Goal: Task Accomplishment & Management: Contribute content

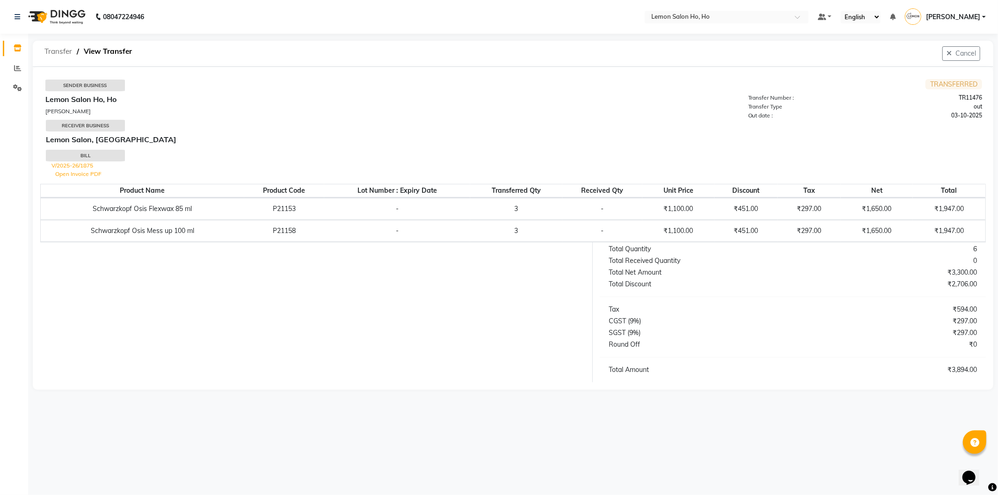
click at [71, 51] on span "Transfer" at bounding box center [58, 51] width 37 height 17
select select "sender"
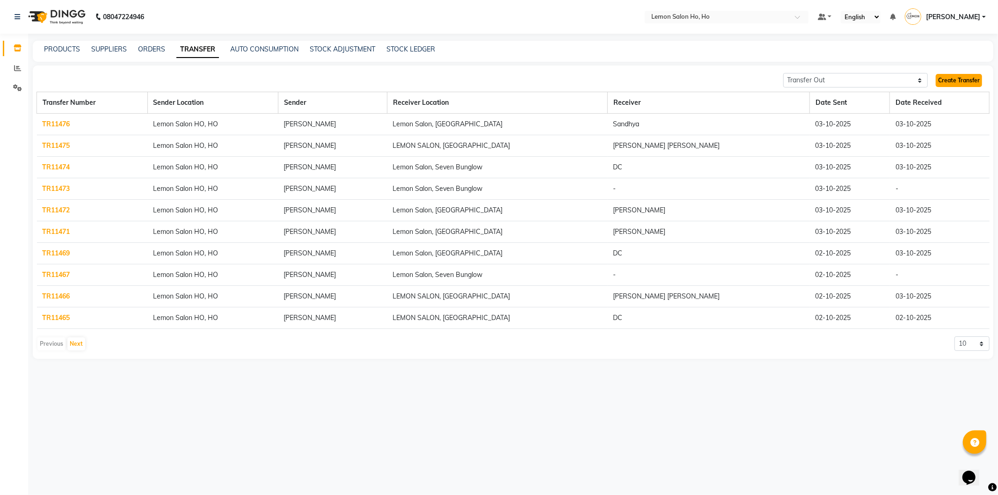
click at [955, 81] on link "Create Transfer" at bounding box center [958, 80] width 46 height 13
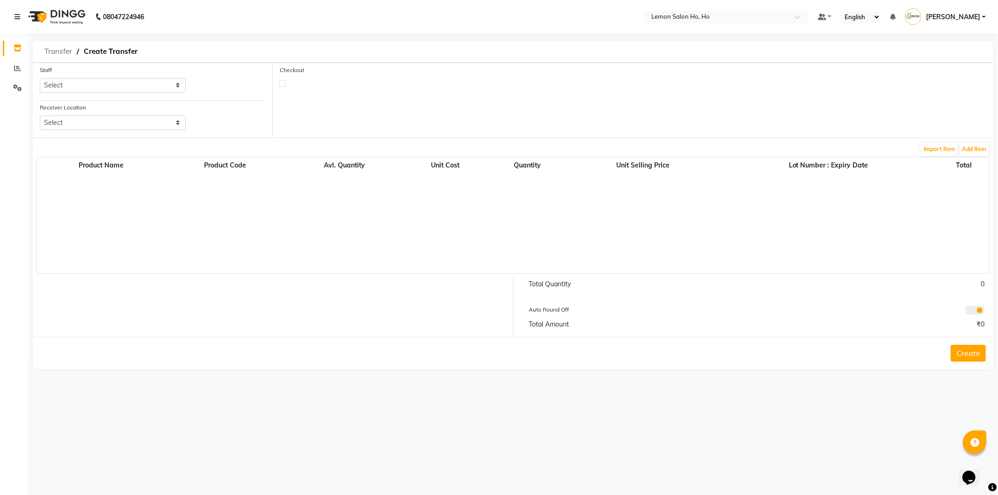
click at [47, 47] on span "Transfer" at bounding box center [58, 51] width 37 height 17
select select "sender"
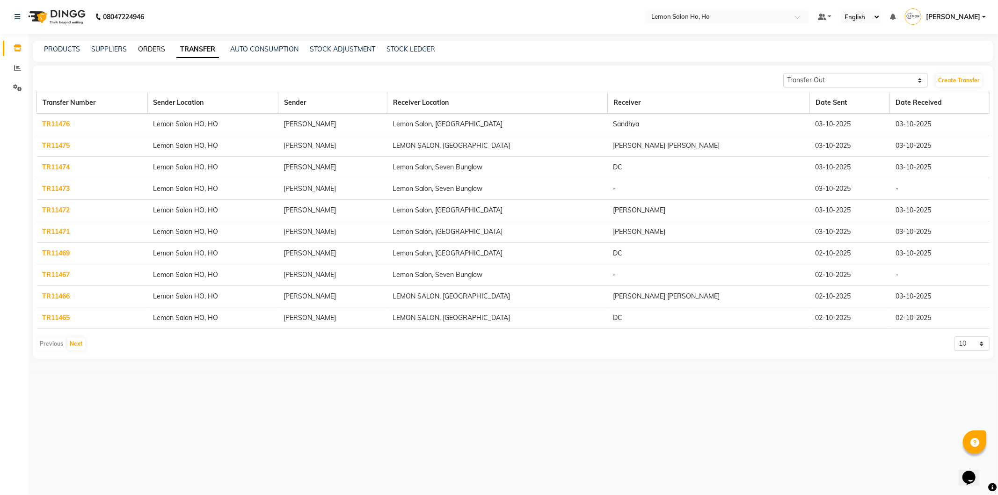
click at [142, 50] on link "ORDERS" at bounding box center [151, 49] width 27 height 8
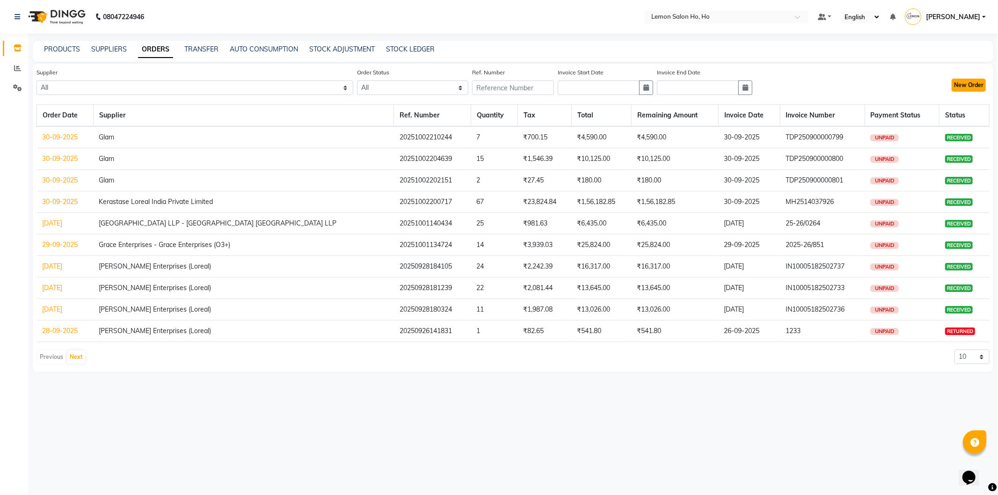
click at [954, 84] on button "New Order" at bounding box center [968, 85] width 34 height 13
select select "true"
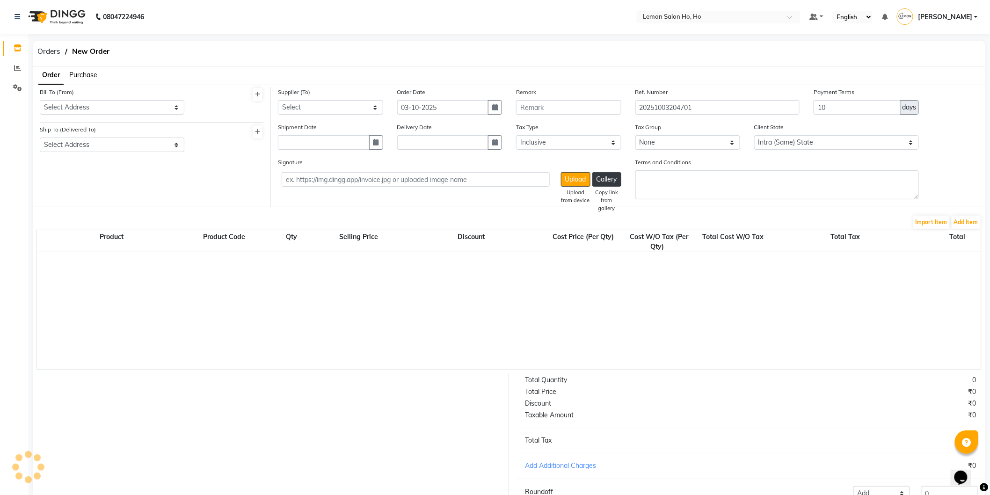
select select "2069"
click at [73, 77] on span "Purchase" at bounding box center [83, 75] width 28 height 8
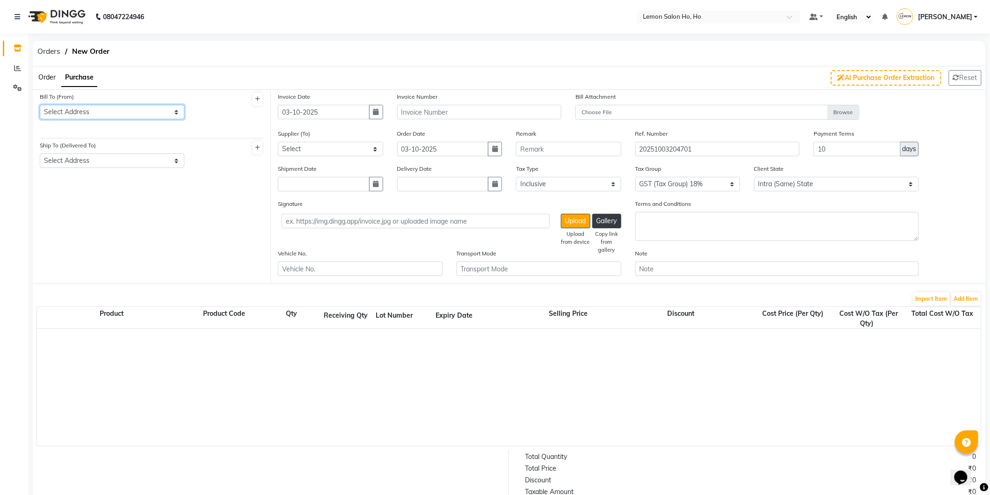
click at [89, 112] on select "Select Address shop no-1 samarth siddhi near andheri west mumbai 400053 HO GG Ho" at bounding box center [112, 112] width 145 height 14
select select "7"
click at [40, 105] on select "Select Address shop no-1 samarth siddhi near andheri west mumbai 400053 HO GG Ho" at bounding box center [112, 112] width 145 height 14
drag, startPoint x: 100, startPoint y: 158, endPoint x: 100, endPoint y: 166, distance: 8.4
click at [100, 158] on select "Select Address shop no-1 samarth siddhi near joggers park opp starbucks andheri…" at bounding box center [112, 160] width 145 height 14
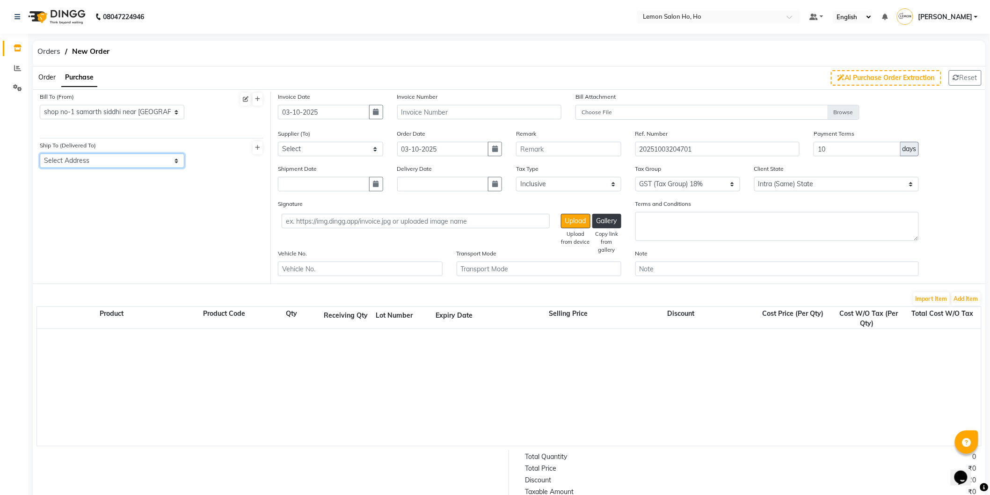
select select "8"
click at [40, 153] on select "Select Address shop no-1 samarth siddhi near joggers park opp starbucks andheri…" at bounding box center [112, 160] width 145 height 14
click at [378, 109] on icon "button" at bounding box center [376, 112] width 6 height 7
select select "10"
select select "2025"
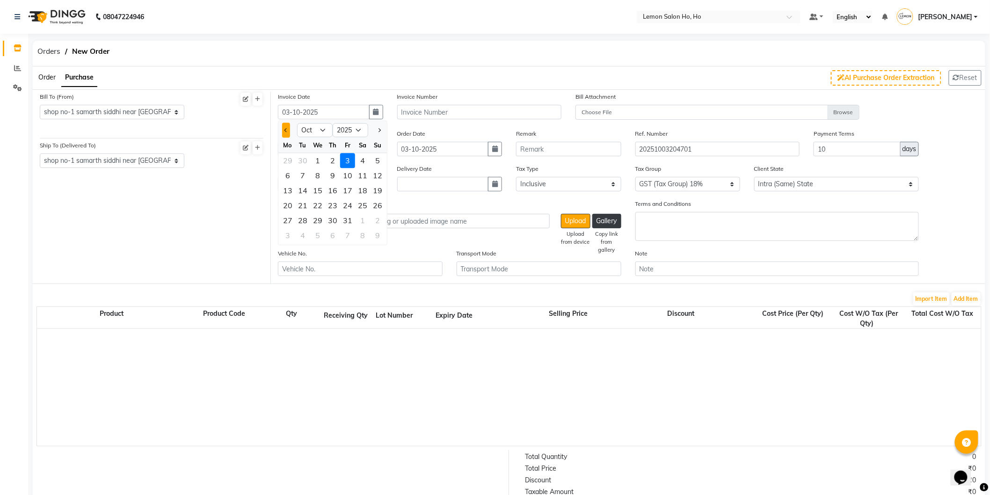
click at [284, 130] on span "Previous month" at bounding box center [286, 130] width 4 height 4
select select "9"
click at [359, 204] on div "27" at bounding box center [362, 205] width 15 height 15
type input "27-09-2025"
click at [328, 146] on select "Select Komal Enterprises (Loreal) Narayan Sales Agency Osp Healthcare Rica Wax …" at bounding box center [330, 149] width 105 height 14
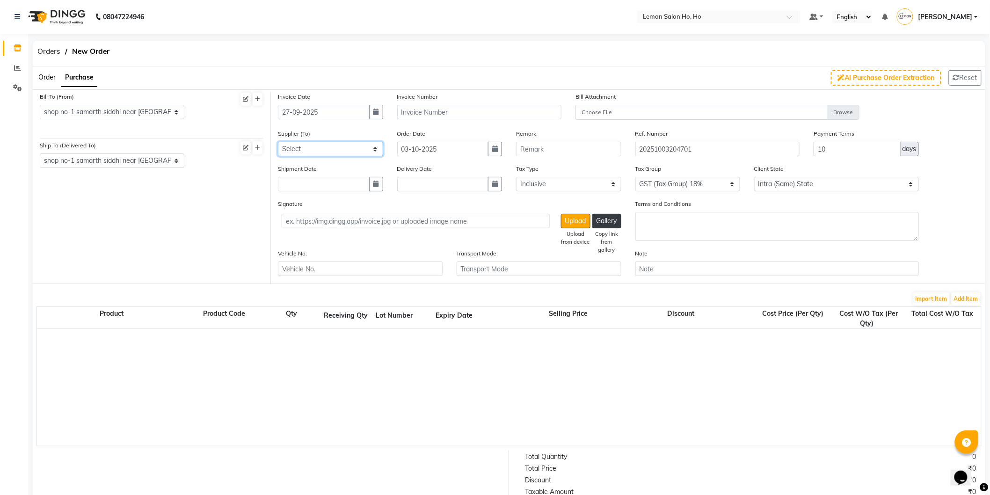
select select "1582"
click at [278, 142] on select "Select Komal Enterprises (Loreal) Narayan Sales Agency Osp Healthcare Rica Wax …" at bounding box center [330, 149] width 105 height 14
click at [377, 184] on icon "button" at bounding box center [376, 184] width 6 height 7
select select "10"
select select "2025"
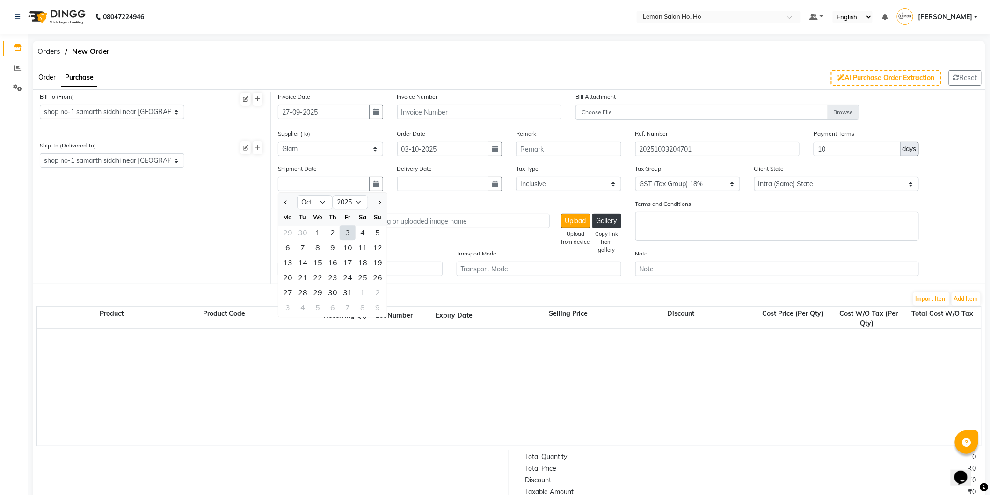
click at [348, 233] on div "3" at bounding box center [347, 232] width 15 height 15
type input "03-10-2025"
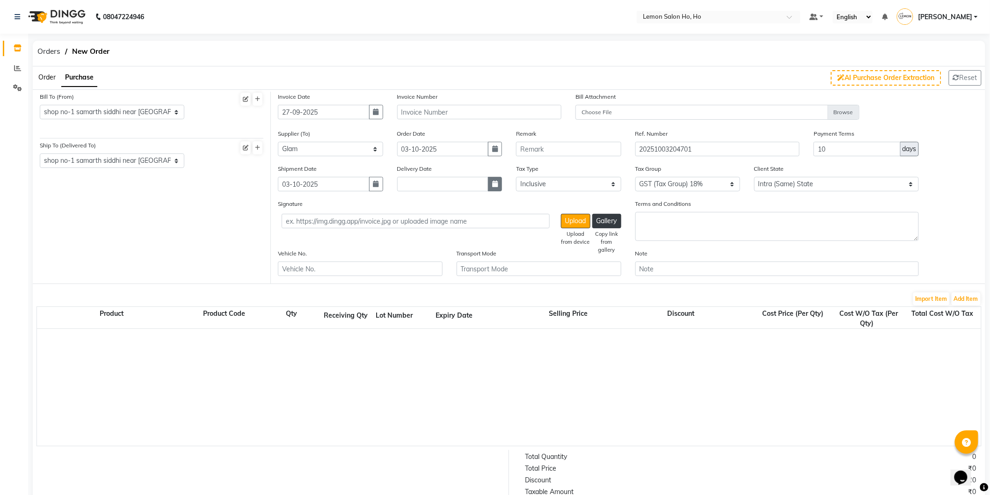
click at [496, 188] on button "button" at bounding box center [495, 184] width 14 height 14
select select "10"
select select "2025"
click at [470, 237] on div "3" at bounding box center [466, 232] width 15 height 15
type input "03-10-2025"
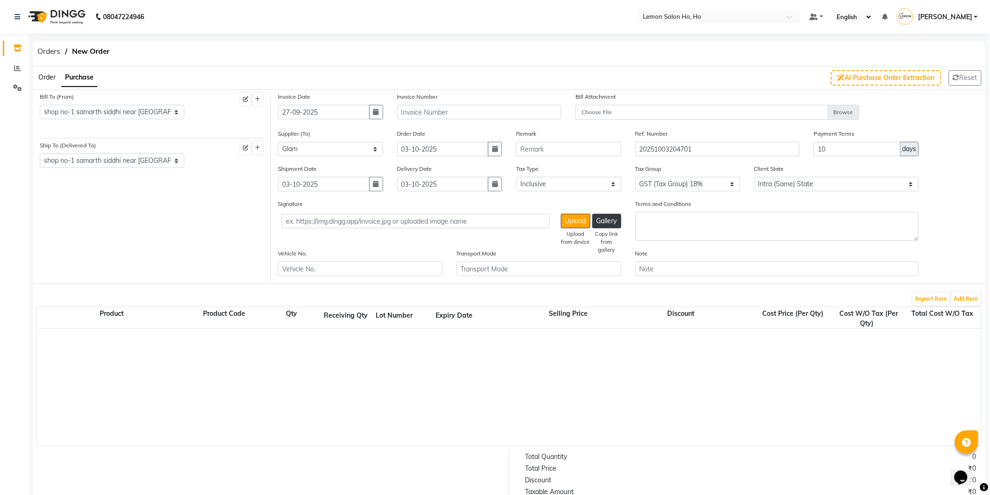
click at [497, 157] on div "Order Date 03-10-2025" at bounding box center [449, 146] width 119 height 35
click at [494, 152] on button "button" at bounding box center [495, 149] width 14 height 14
select select "10"
select select "2025"
click at [406, 166] on span "Previous month" at bounding box center [405, 167] width 4 height 4
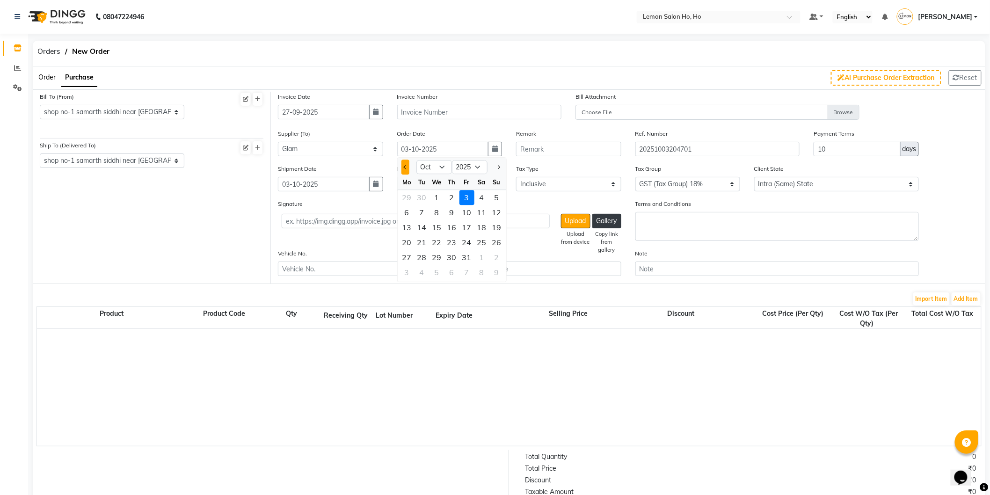
select select "9"
click at [479, 240] on div "27" at bounding box center [481, 242] width 15 height 15
type input "27-09-2025"
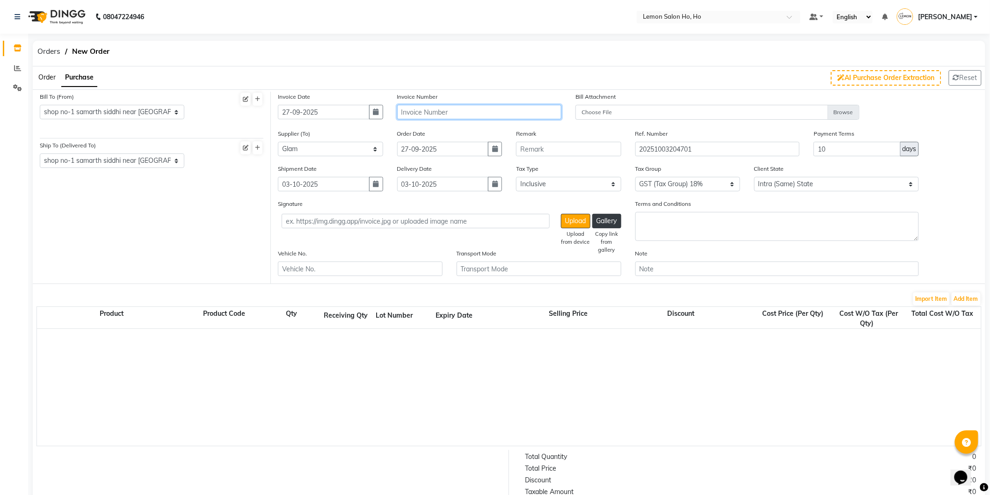
click at [431, 108] on input "text" at bounding box center [479, 112] width 165 height 14
type input "t"
type input "TDP250900000790"
click at [963, 298] on button "Add Item" at bounding box center [965, 298] width 29 height 13
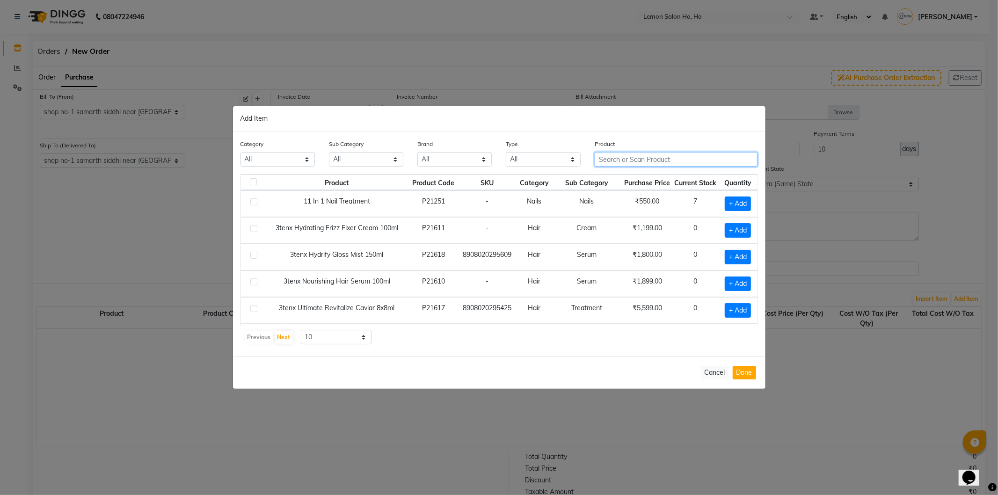
click at [655, 158] on input "text" at bounding box center [675, 159] width 163 height 14
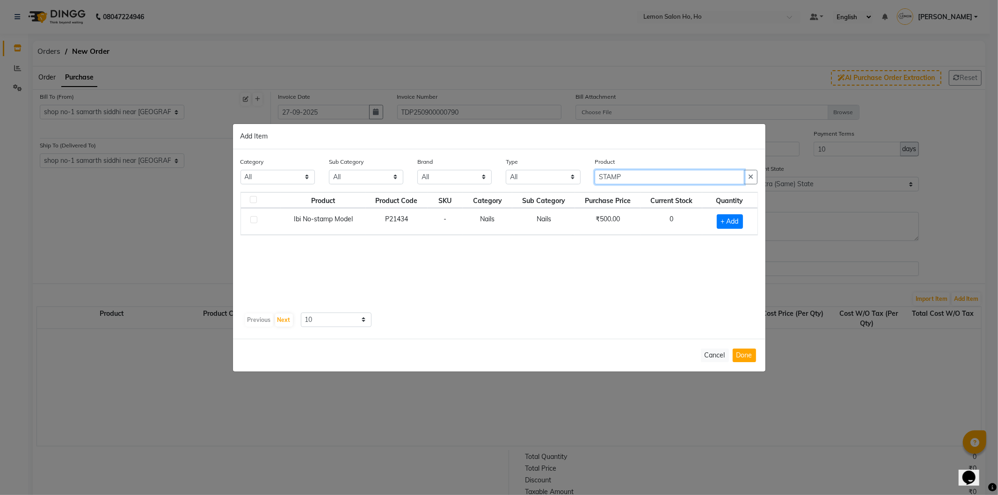
type input "STAMP"
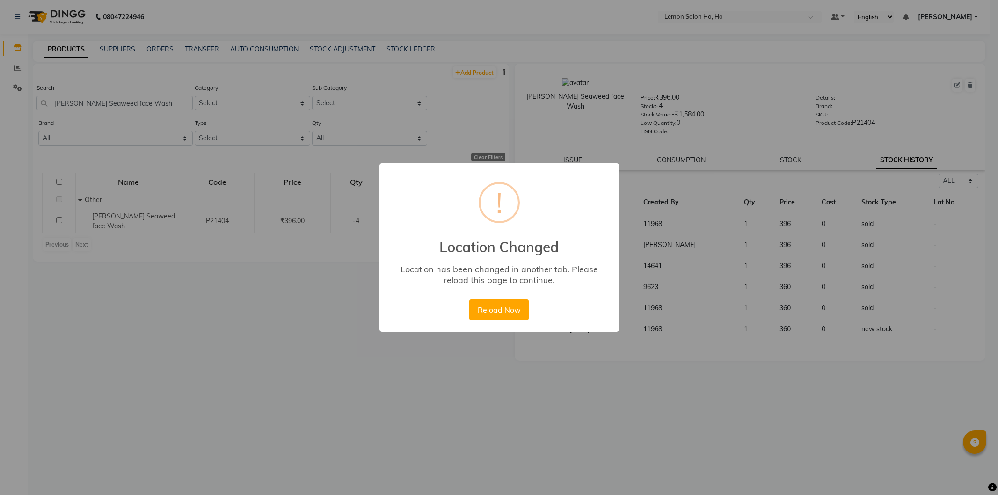
select select "all"
click at [488, 306] on button "Reload Now" at bounding box center [498, 309] width 59 height 21
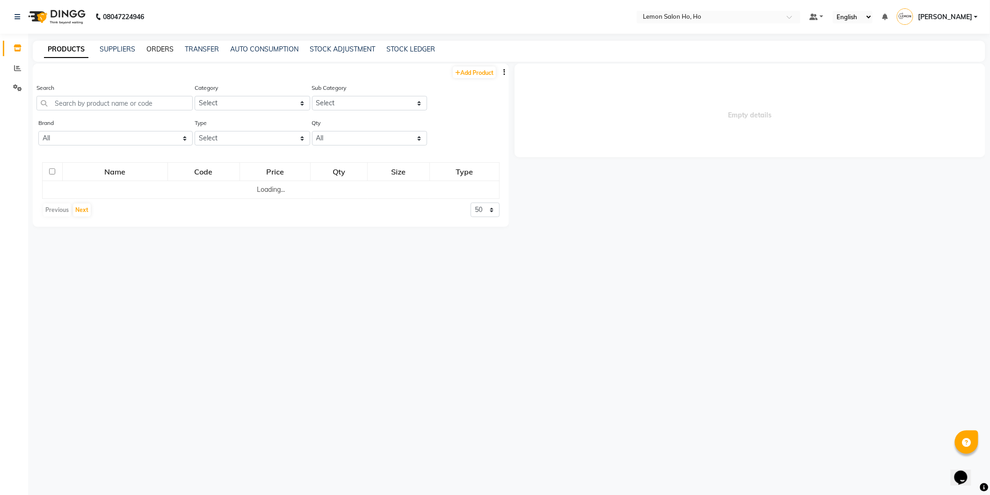
click at [158, 46] on link "ORDERS" at bounding box center [159, 49] width 27 height 8
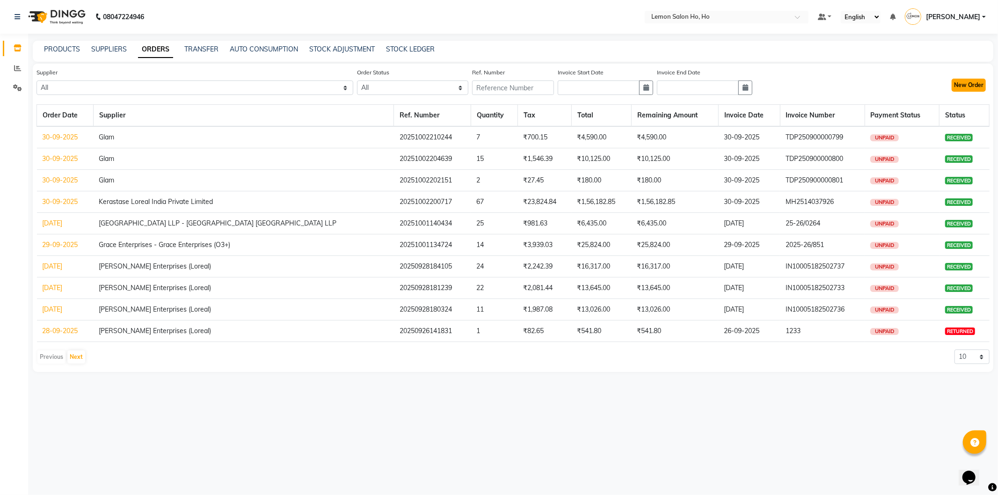
click at [967, 83] on button "New Order" at bounding box center [968, 85] width 34 height 13
select select "true"
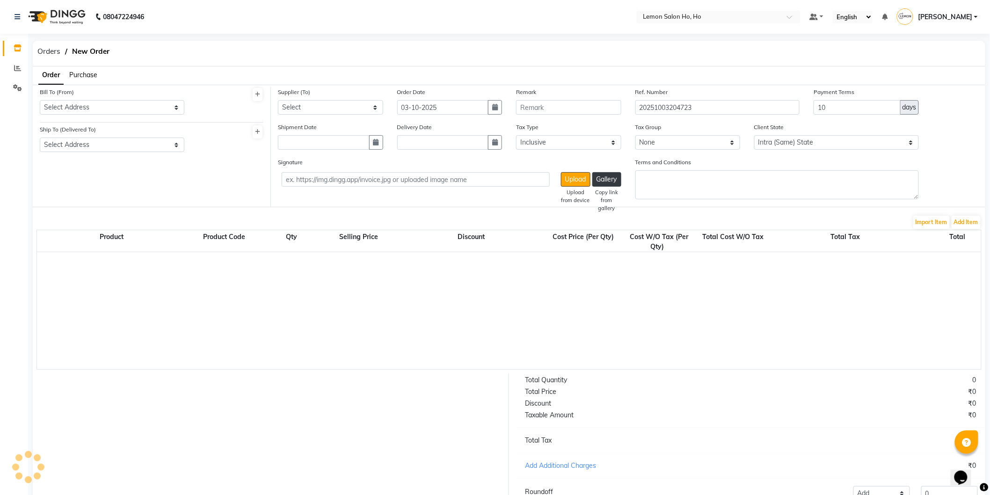
select select "2069"
click at [92, 74] on span "Purchase" at bounding box center [83, 75] width 28 height 8
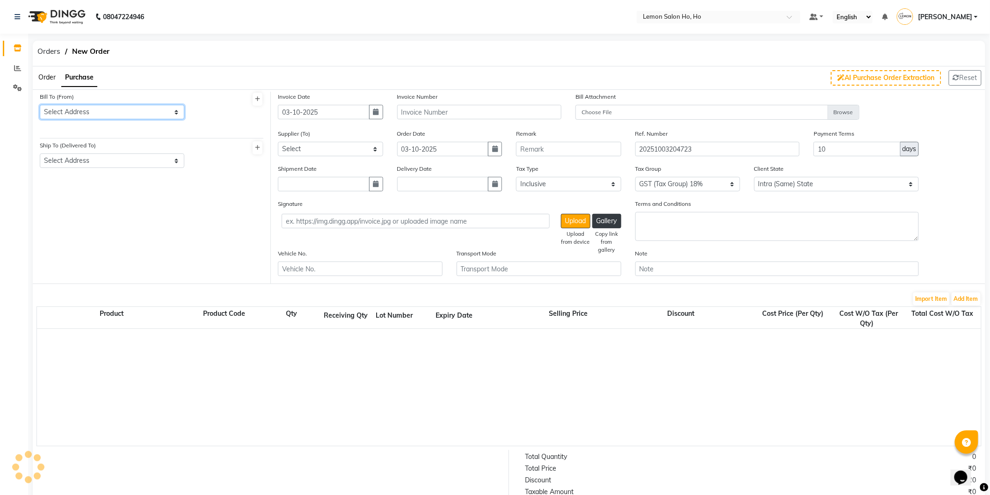
drag, startPoint x: 87, startPoint y: 111, endPoint x: 89, endPoint y: 118, distance: 7.0
click at [87, 111] on select "Select Address shop no-1 samarth siddhi near andheri west mumbai 400053 HO GG Ho" at bounding box center [112, 112] width 145 height 14
select select "7"
click at [40, 105] on select "Select Address shop no-1 samarth siddhi near andheri west mumbai 400053 HO GG Ho" at bounding box center [112, 112] width 145 height 14
click at [102, 160] on select "Select Address" at bounding box center [112, 160] width 145 height 14
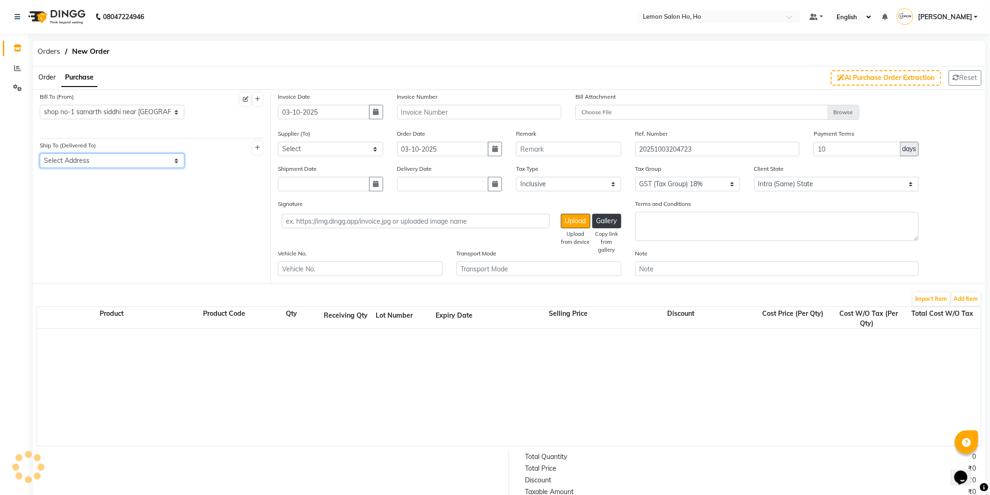
click at [40, 153] on select "Select Address" at bounding box center [112, 160] width 145 height 14
click at [114, 167] on select "Select Address" at bounding box center [112, 160] width 145 height 14
click at [54, 51] on span "Orders" at bounding box center [49, 51] width 32 height 17
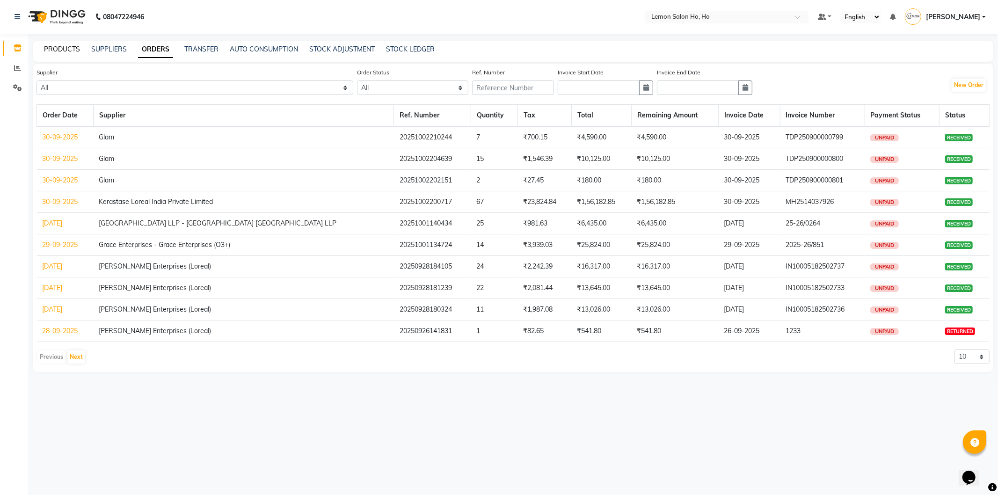
click at [70, 49] on link "PRODUCTS" at bounding box center [62, 49] width 36 height 8
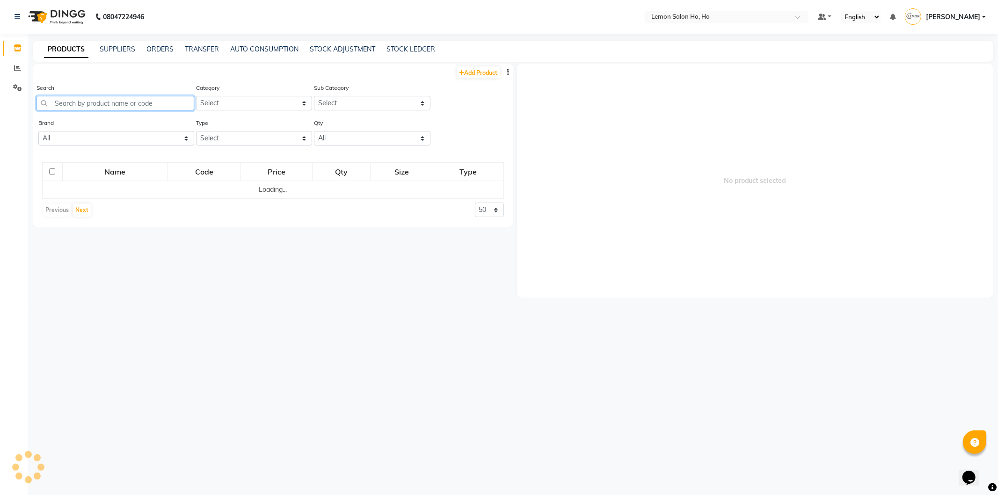
click at [107, 104] on input "text" at bounding box center [115, 103] width 158 height 14
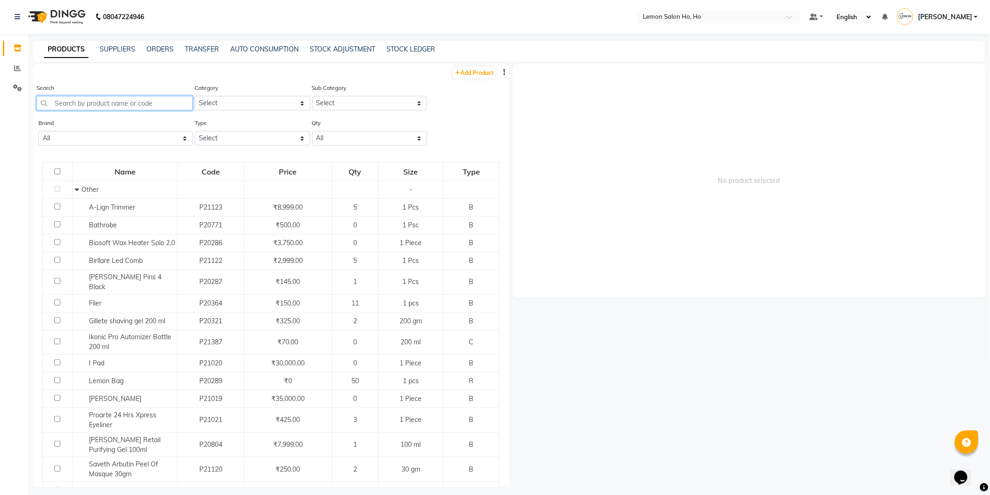
type input "A"
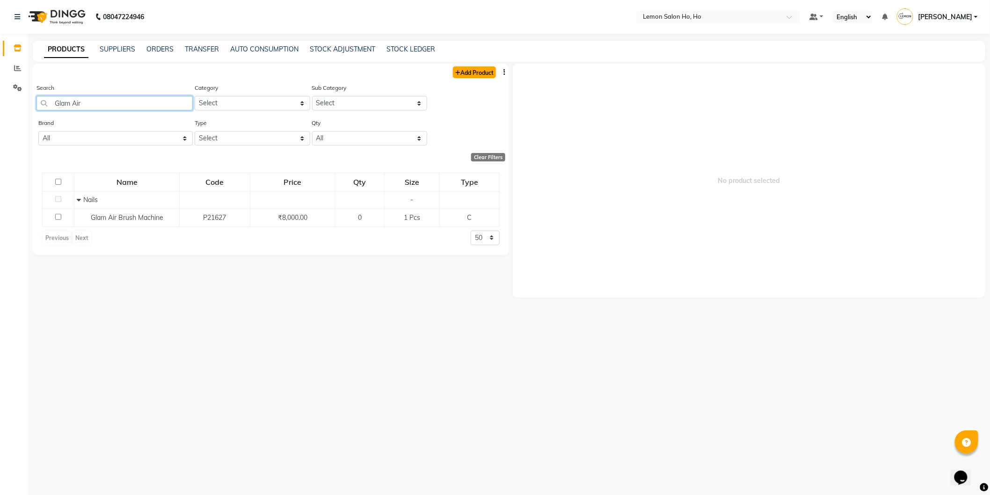
type input "Glam Air"
click at [460, 72] on link "Add Product" at bounding box center [474, 72] width 43 height 12
select select "true"
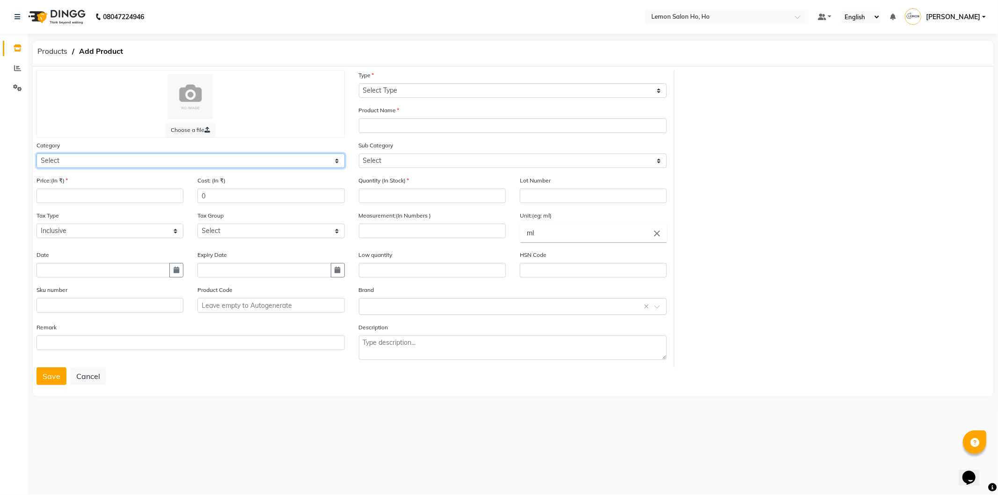
click at [111, 161] on select "Select Hair Skin Makeup Personal Care Appliances Beard Waxing Disposable Thread…" at bounding box center [190, 160] width 308 height 14
select select "213703050"
click at [36, 153] on select "Select Hair Skin Makeup Personal Care Appliances Beard Waxing Disposable Thread…" at bounding box center [190, 160] width 308 height 14
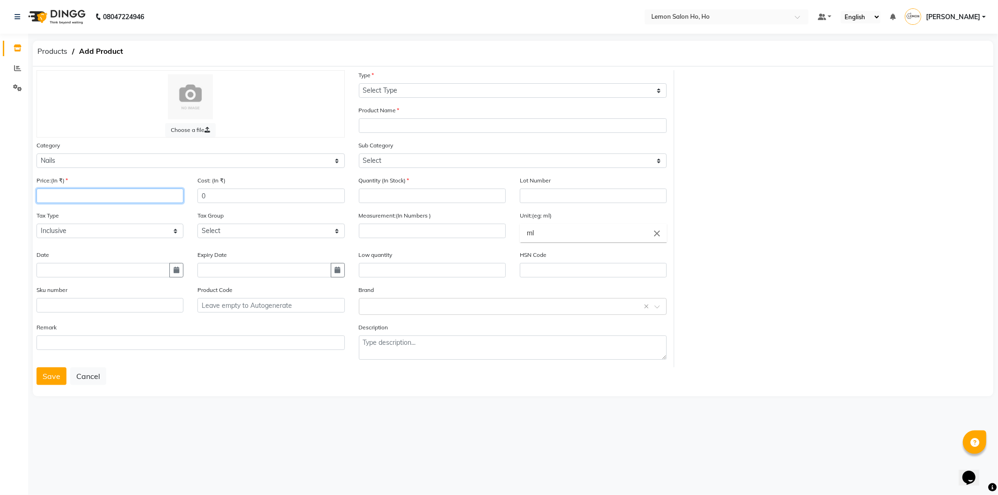
click at [88, 194] on input "number" at bounding box center [109, 195] width 147 height 14
type input "7000"
type input "4200"
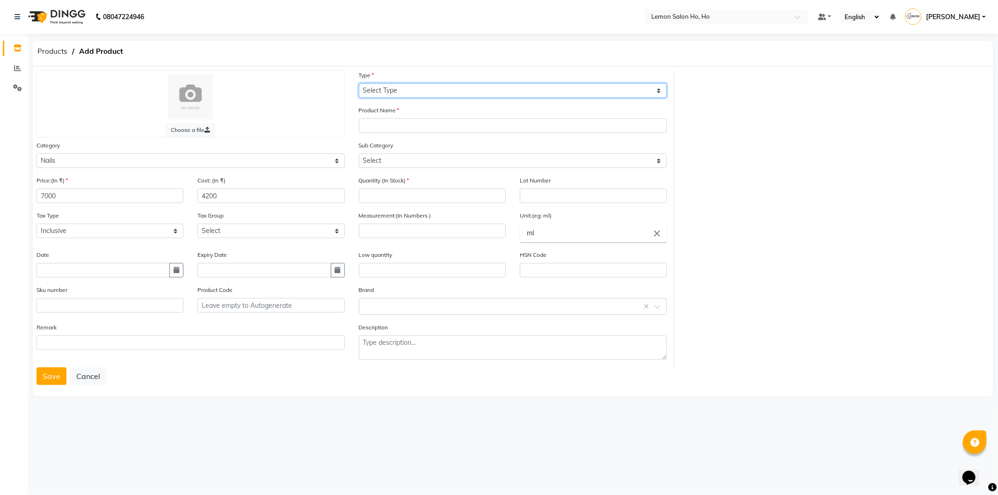
click at [478, 87] on select "Select Type Both Retail Consumable" at bounding box center [513, 90] width 308 height 14
select select "C"
click at [359, 83] on select "Select Type Both Retail Consumable" at bounding box center [513, 90] width 308 height 14
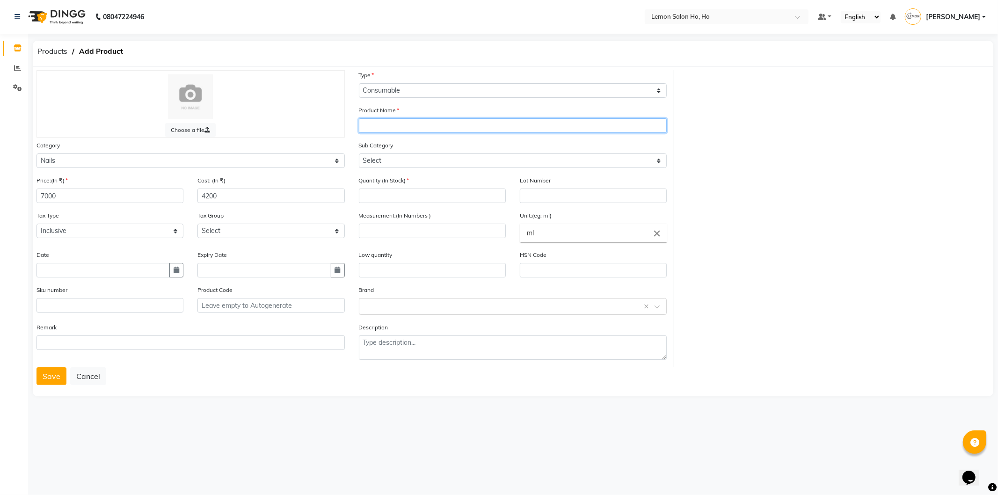
click at [439, 126] on input "text" at bounding box center [513, 125] width 308 height 14
type input "Glam Airbrush Kit"
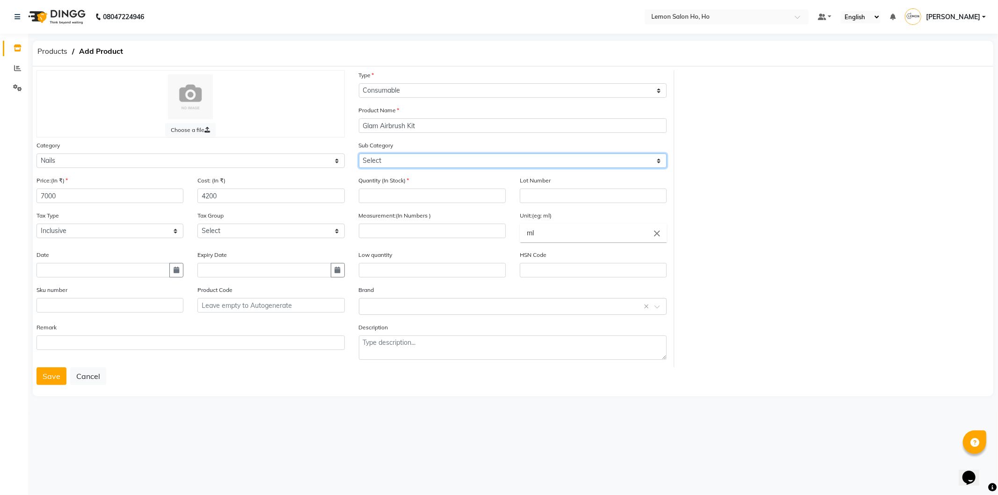
click at [423, 161] on select "Select Nails" at bounding box center [513, 160] width 308 height 14
select select "2137030501"
click at [359, 153] on select "Select Nails" at bounding box center [513, 160] width 308 height 14
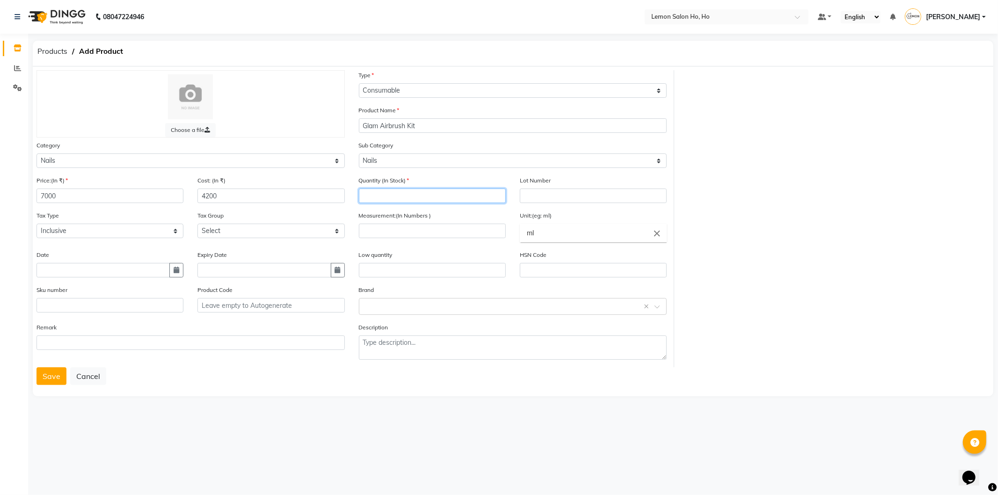
click at [422, 190] on input "number" at bounding box center [432, 195] width 147 height 14
type input "0"
click at [421, 234] on input "number" at bounding box center [432, 231] width 147 height 14
type input "1"
type input "Kit"
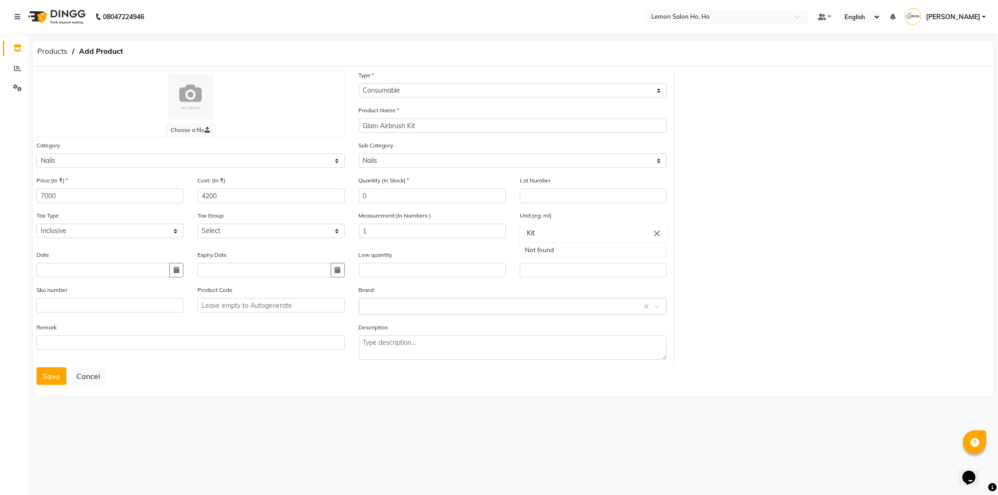
click at [441, 120] on div at bounding box center [499, 247] width 998 height 495
click at [404, 126] on input "Glam Airbrush Kit" at bounding box center [513, 125] width 308 height 14
click at [456, 161] on select "Select Nails" at bounding box center [513, 160] width 308 height 14
click at [428, 128] on input "Glam Airbrush 12x12 Kit" at bounding box center [513, 125] width 308 height 14
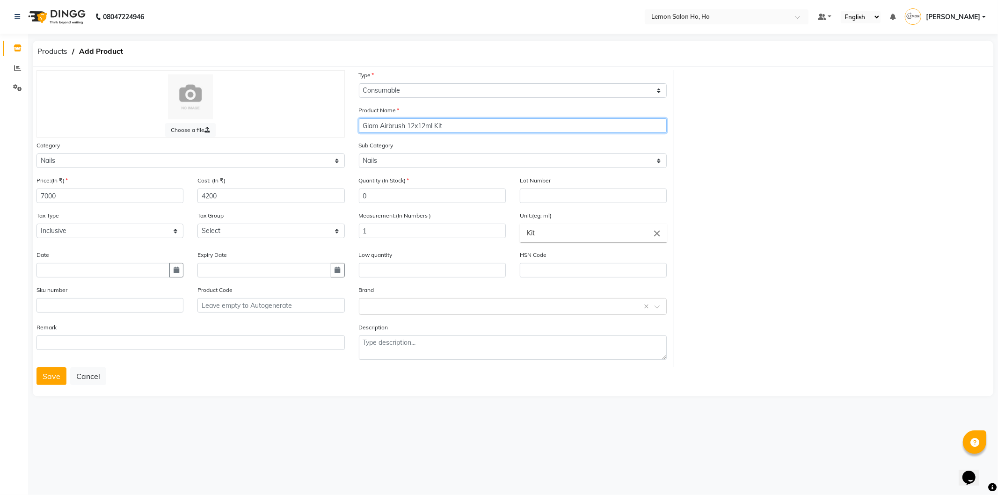
type input "Glam Airbrush 12x12ml Kit"
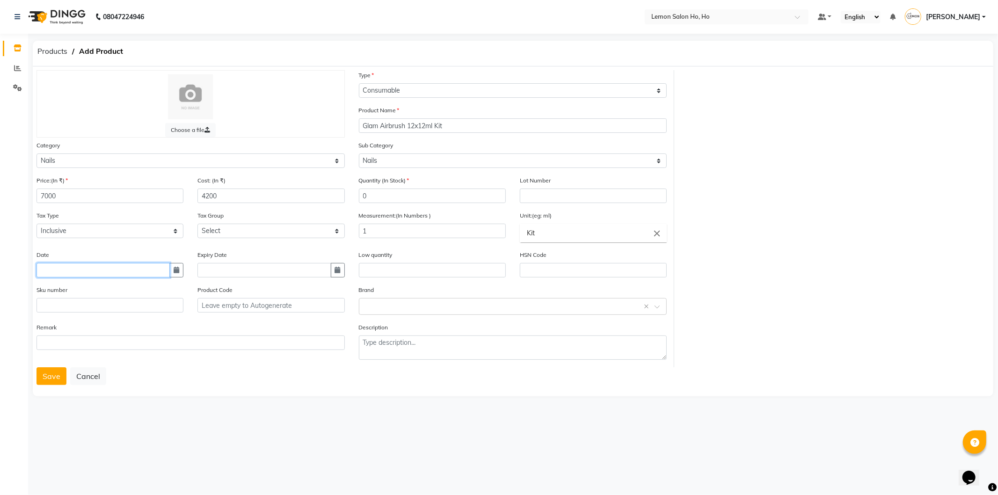
click at [115, 276] on input "text" at bounding box center [102, 270] width 133 height 14
select select "10"
select select "2025"
click at [115, 276] on input "text" at bounding box center [102, 270] width 133 height 14
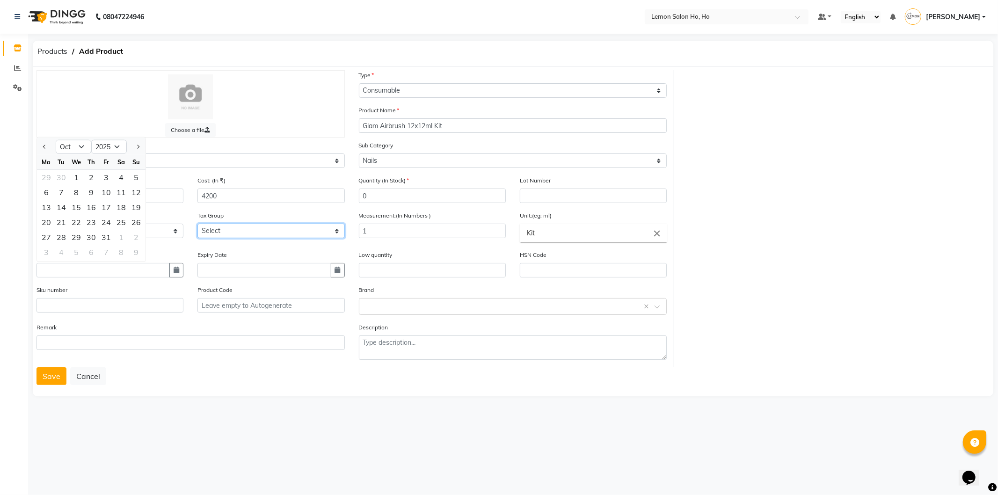
click at [249, 232] on select "Select GST 5% GST (Tax Group) 12% GST (Tax Group) 5% GST (Tax Group) 18%" at bounding box center [270, 231] width 147 height 14
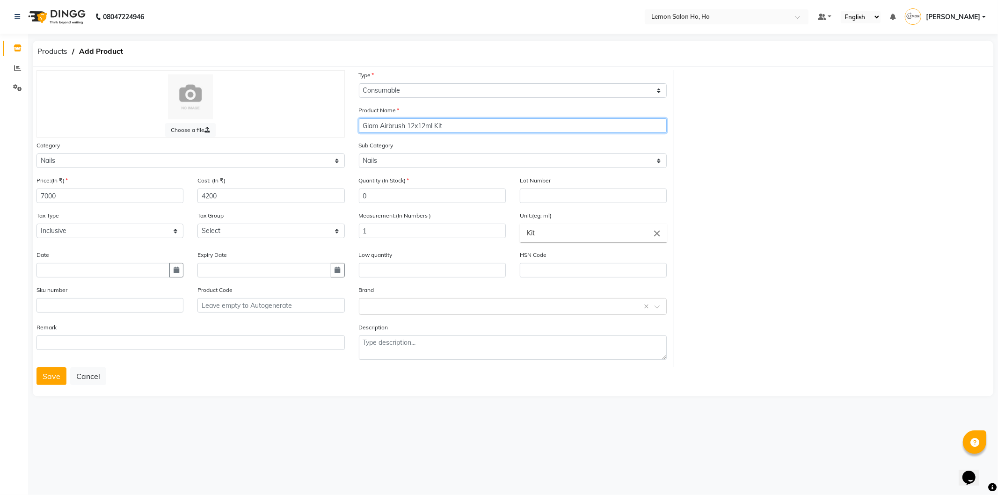
click at [433, 124] on input "Glam Airbrush 12x12ml Kit" at bounding box center [513, 125] width 308 height 14
type input "Glam Airbrush Kit"
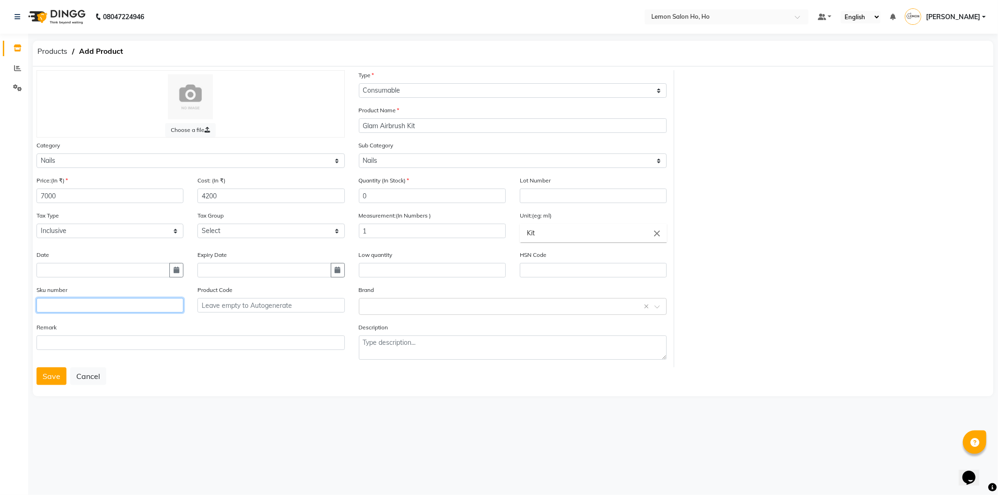
click at [117, 304] on input "text" at bounding box center [109, 305] width 147 height 14
type input "90002157"
click at [48, 375] on button "Save" at bounding box center [51, 376] width 30 height 18
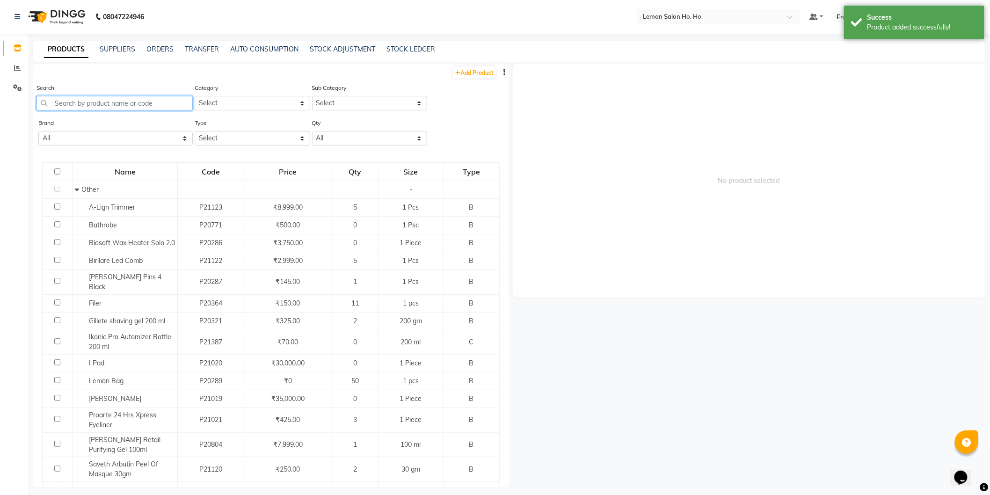
click at [101, 103] on input "text" at bounding box center [114, 103] width 156 height 14
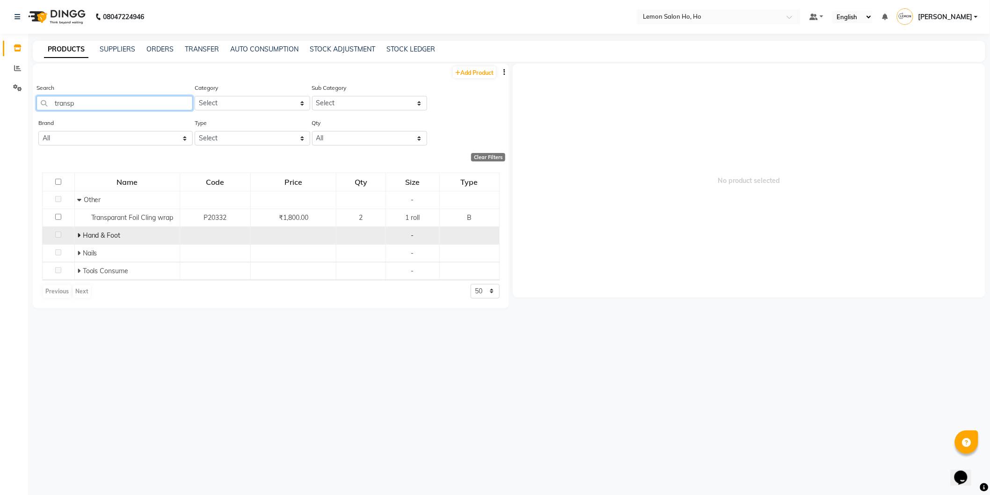
type input "transp"
click at [80, 234] on span at bounding box center [80, 235] width 6 height 8
click at [78, 234] on icon at bounding box center [79, 235] width 4 height 7
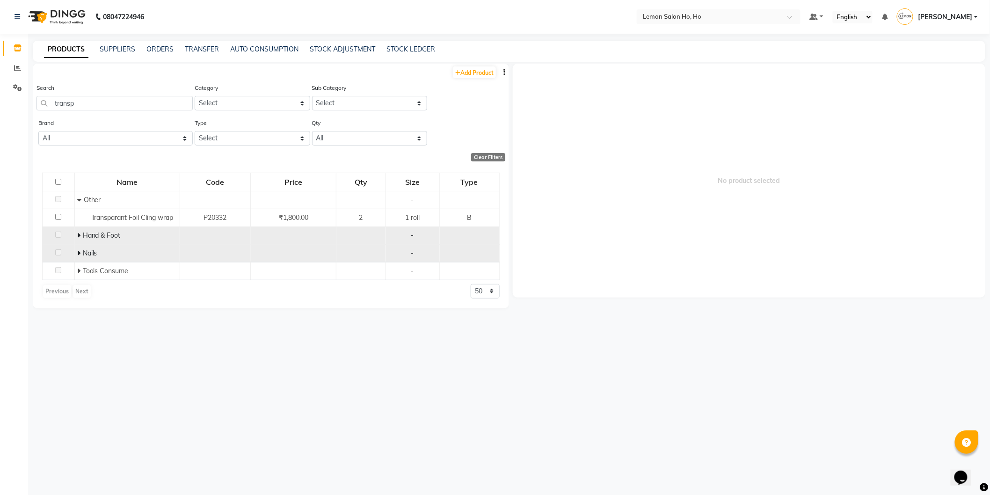
click at [78, 254] on icon at bounding box center [78, 253] width 3 height 7
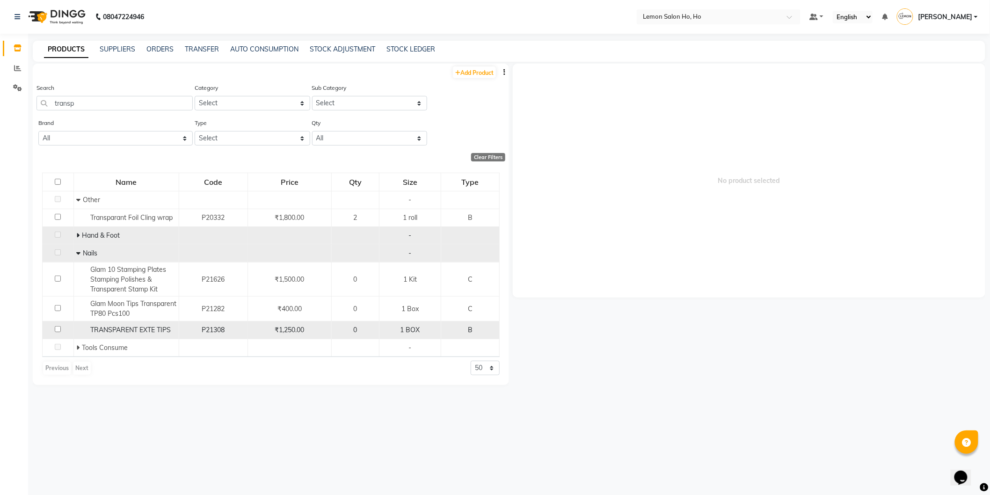
click at [56, 330] on input "checkbox" at bounding box center [58, 329] width 6 height 6
checkbox input "true"
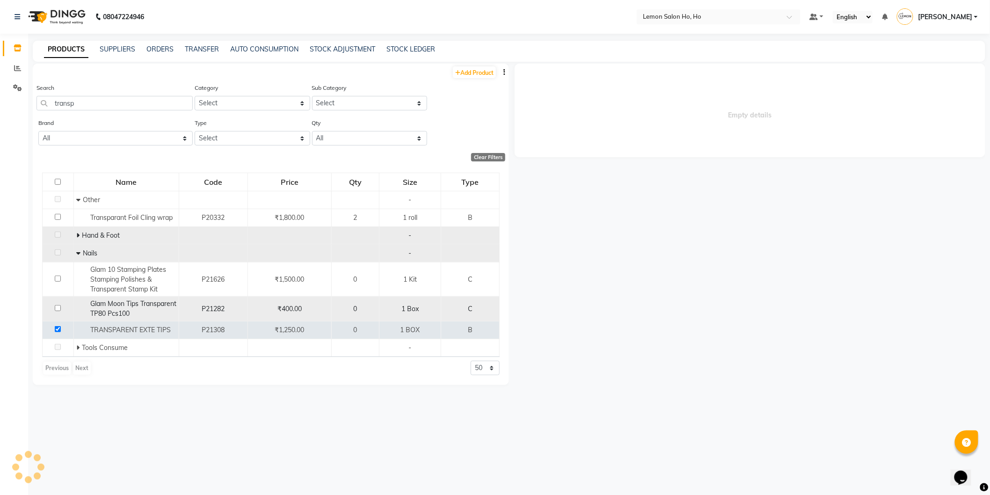
select select
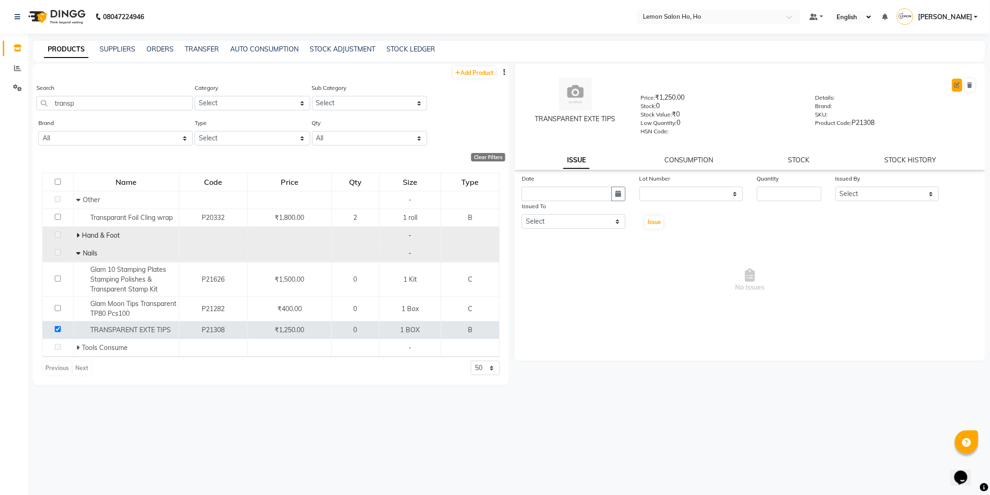
click at [959, 86] on icon at bounding box center [957, 85] width 6 height 6
select select "B"
select select "true"
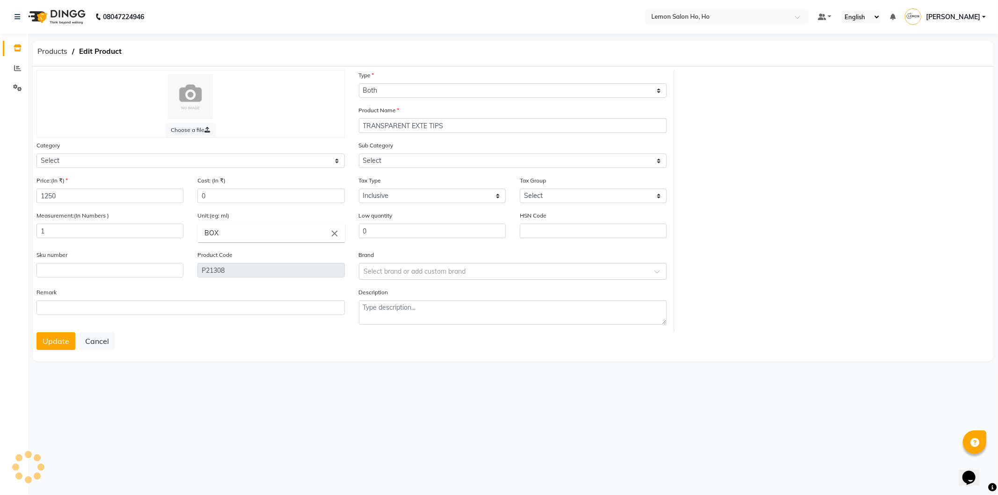
select select "213703050"
select select "2137030501"
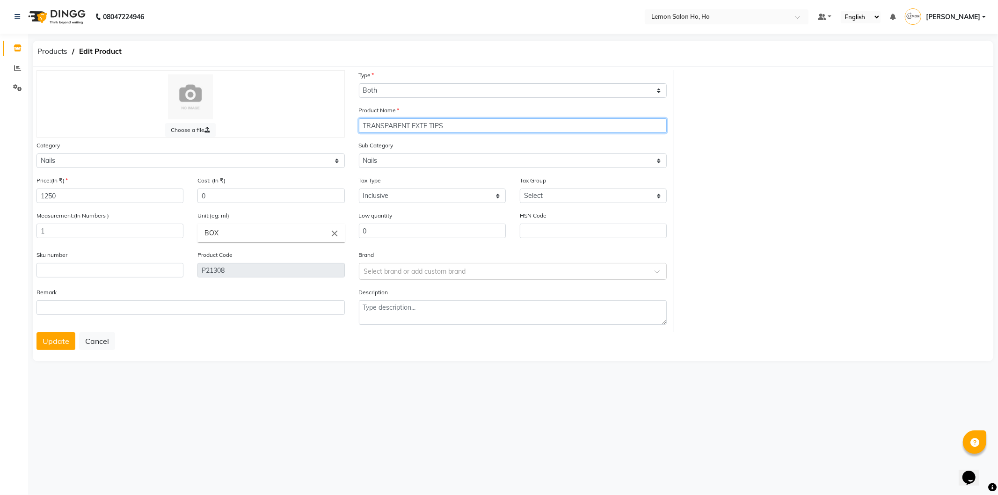
drag, startPoint x: 447, startPoint y: 124, endPoint x: 360, endPoint y: 137, distance: 88.0
click at [360, 137] on div "Product Name TRANSPARENT EXTE TIPS" at bounding box center [513, 122] width 322 height 35
type input "g"
type input "Glam Transparent Extension Tips TP3"
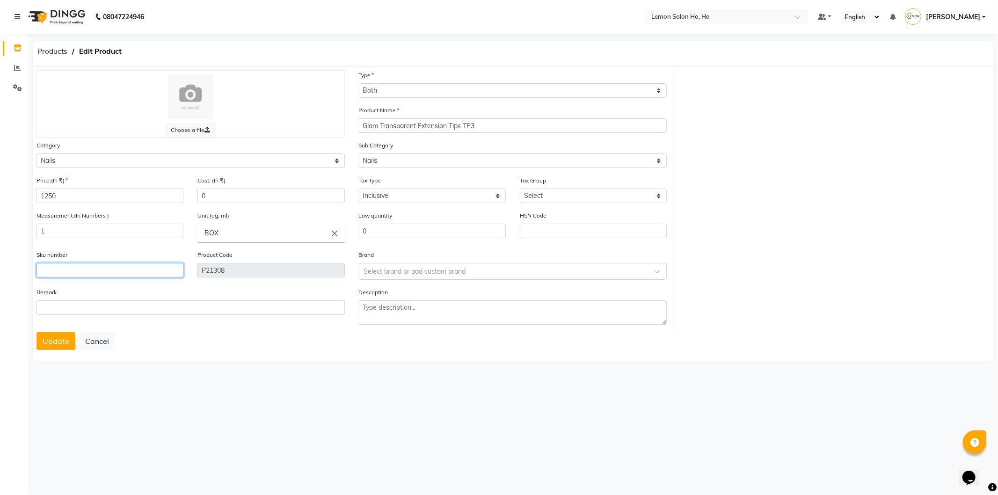
click at [66, 268] on input "text" at bounding box center [109, 270] width 147 height 14
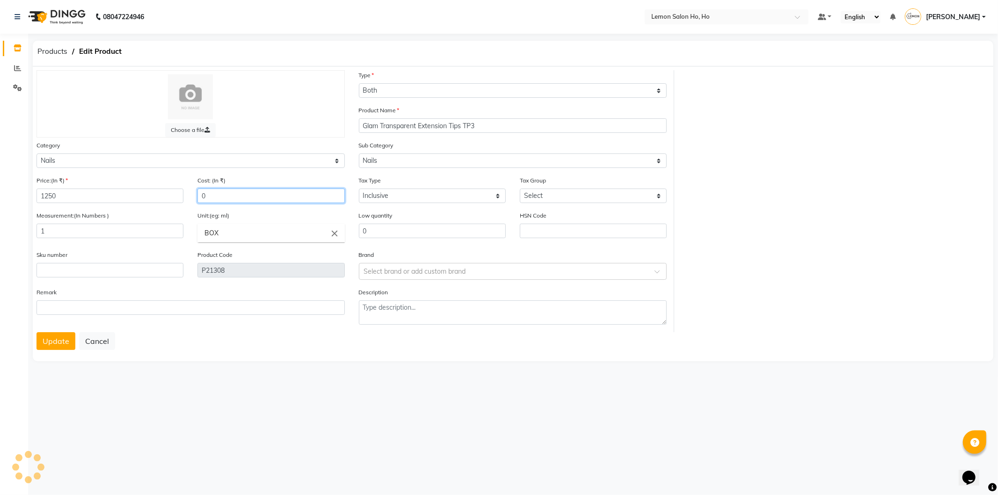
click at [227, 196] on input "0" at bounding box center [270, 195] width 147 height 14
type input "750"
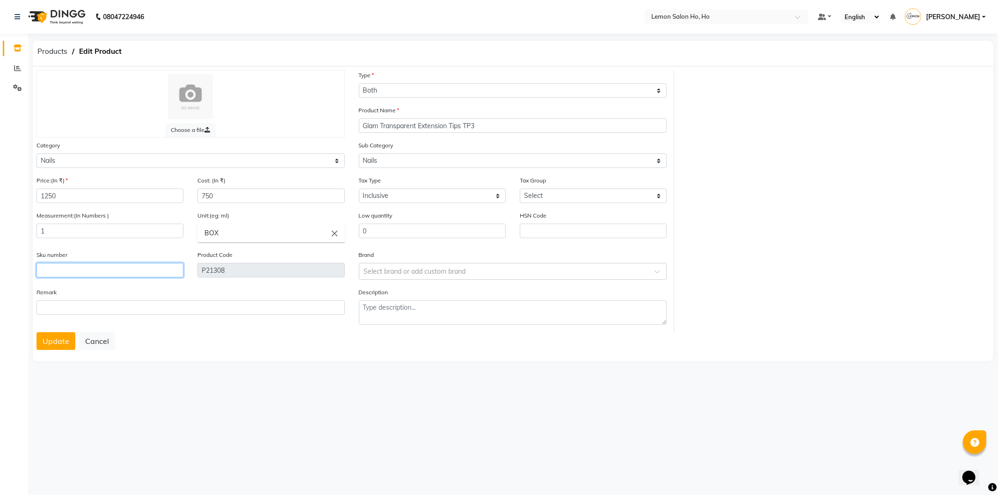
click at [47, 268] on input "text" at bounding box center [109, 270] width 147 height 14
type input "90000072"
click at [36, 332] on button "Update" at bounding box center [55, 341] width 39 height 18
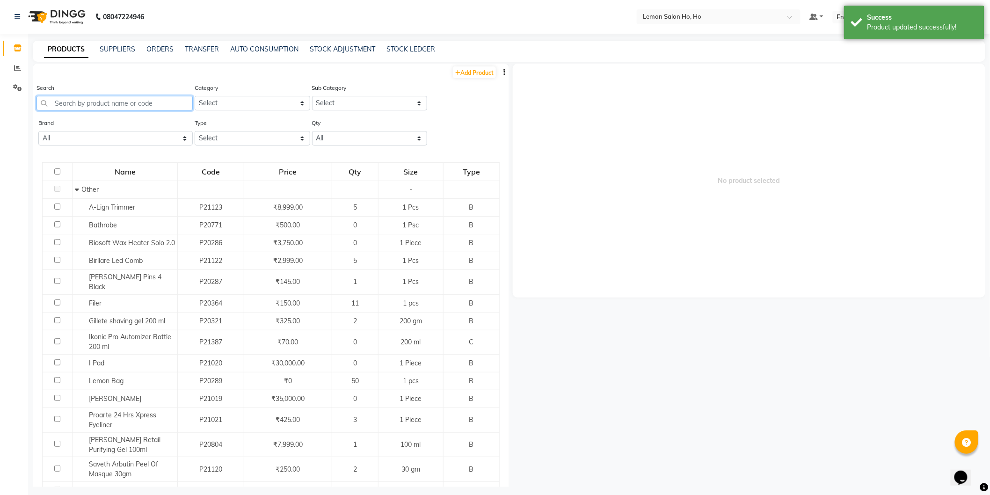
click at [156, 98] on input "text" at bounding box center [114, 103] width 156 height 14
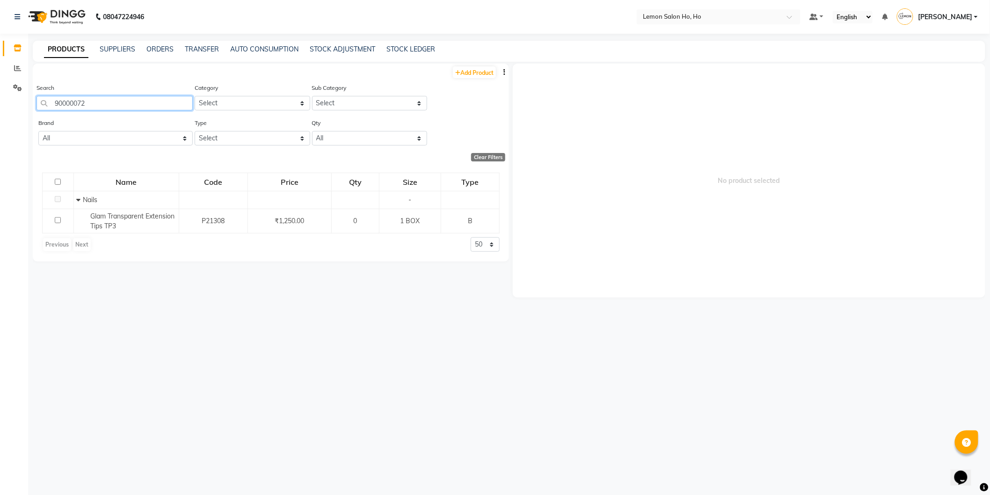
drag, startPoint x: 102, startPoint y: 96, endPoint x: 45, endPoint y: 109, distance: 58.6
click at [45, 109] on input "90000072" at bounding box center [114, 103] width 156 height 14
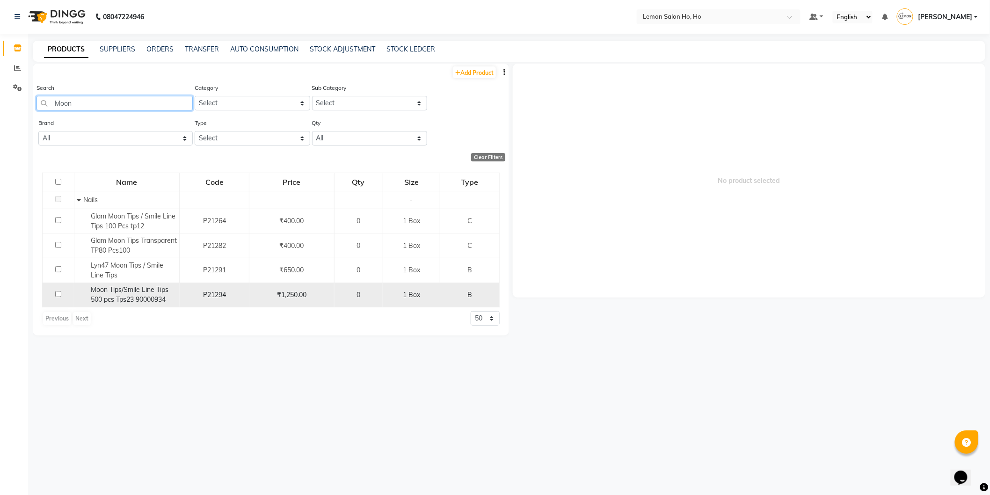
type input "Moon"
click at [149, 297] on span "Moon Tips/Smile Line Tips 500 pcs Tps23 90000934" at bounding box center [130, 294] width 78 height 18
select select
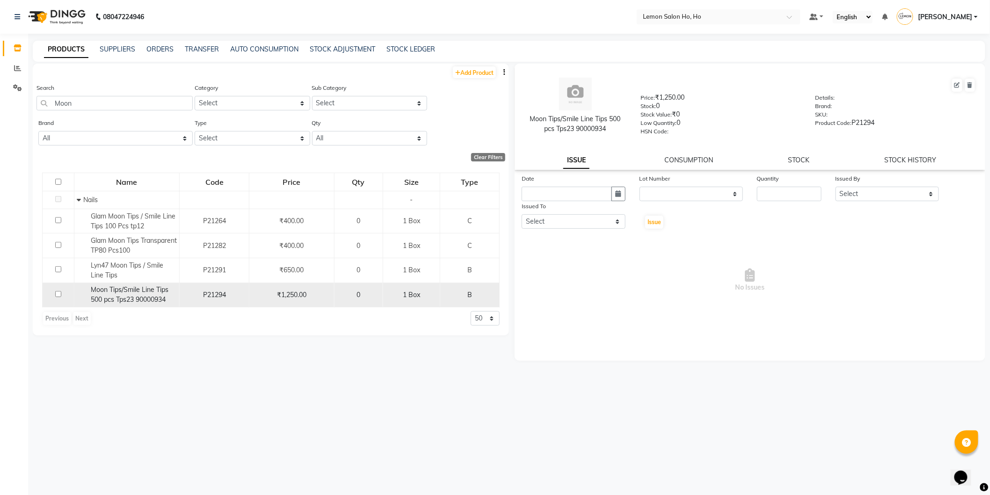
click at [57, 295] on input "checkbox" at bounding box center [58, 294] width 6 height 6
checkbox input "true"
click at [957, 83] on icon at bounding box center [957, 85] width 6 height 6
select select "B"
select select "213703050"
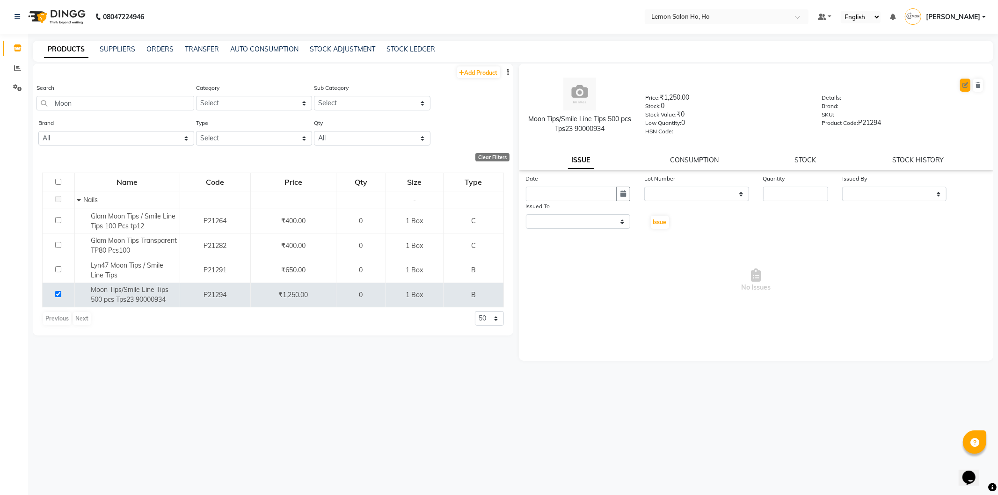
select select "2137030501"
select select "true"
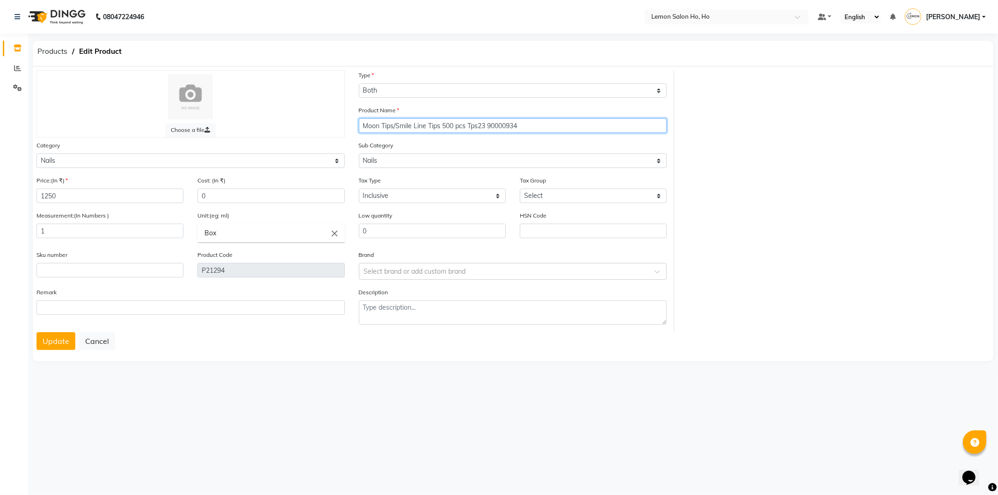
click at [362, 125] on input "Moon Tips/Smile Line Tips 500 pcs Tps23 90000934" at bounding box center [513, 125] width 308 height 14
type input "Glam Moon Tips/Smile Line Tips 500 pcs Tps23 90000934"
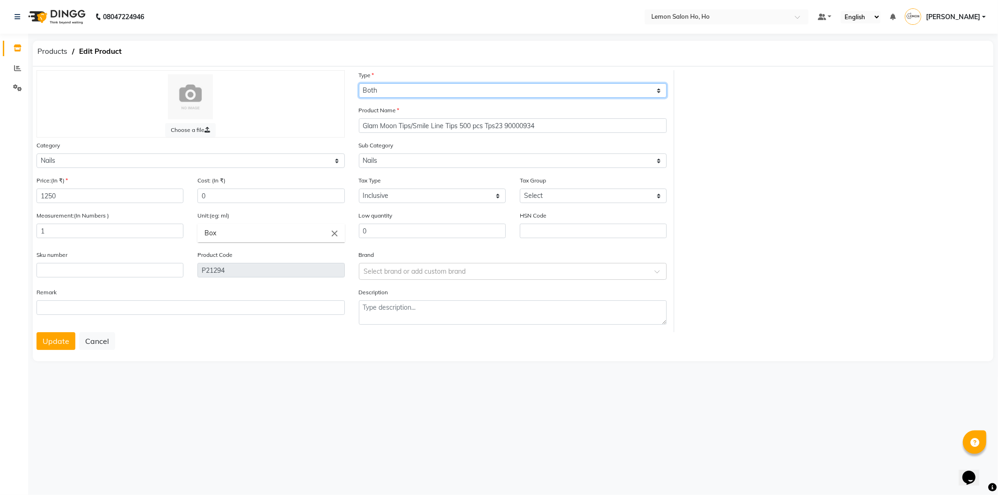
click at [405, 90] on select "Select Type Both Retail Consumable" at bounding box center [513, 90] width 308 height 14
select select "C"
click at [359, 83] on select "Select Type Both Retail Consumable" at bounding box center [513, 90] width 308 height 14
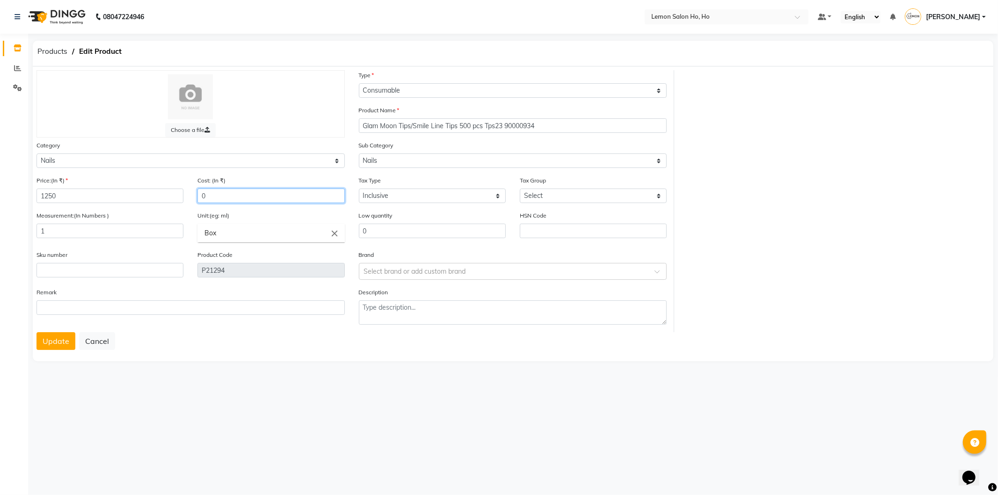
click at [216, 203] on input "0" at bounding box center [270, 195] width 147 height 14
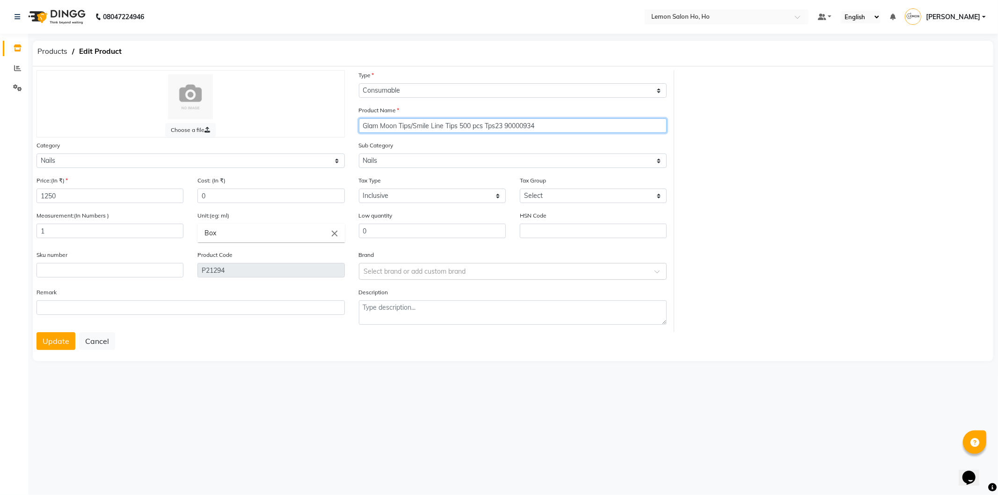
drag, startPoint x: 549, startPoint y: 125, endPoint x: 505, endPoint y: 128, distance: 44.1
click at [505, 128] on input "Glam Moon Tips/Smile Line Tips 500 pcs Tps23 90000934" at bounding box center [513, 125] width 308 height 14
type input "Glam Moon Tips/Smile Line Tips 500 pcs Tps23"
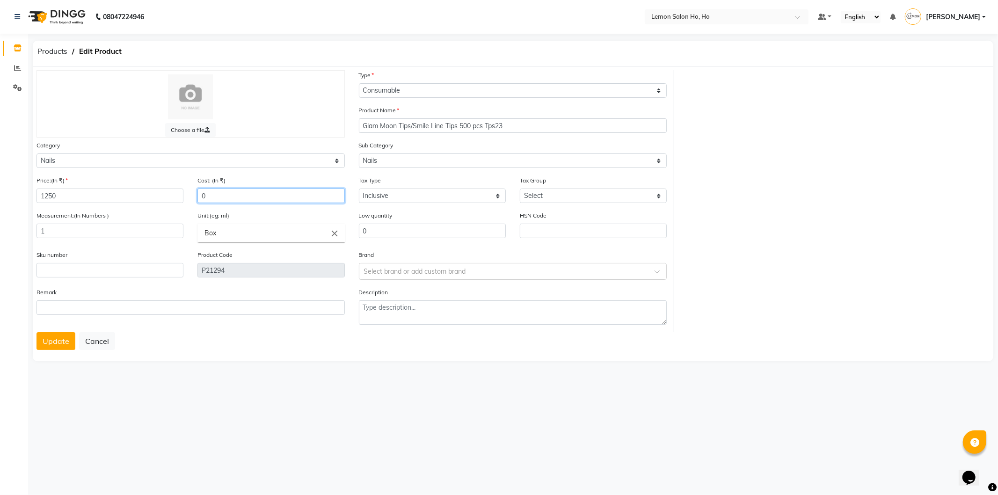
click at [215, 198] on input "0" at bounding box center [270, 195] width 147 height 14
type input "750"
click at [111, 268] on input "text" at bounding box center [109, 270] width 147 height 14
type input "90000934"
click at [36, 332] on button "Update" at bounding box center [55, 341] width 39 height 18
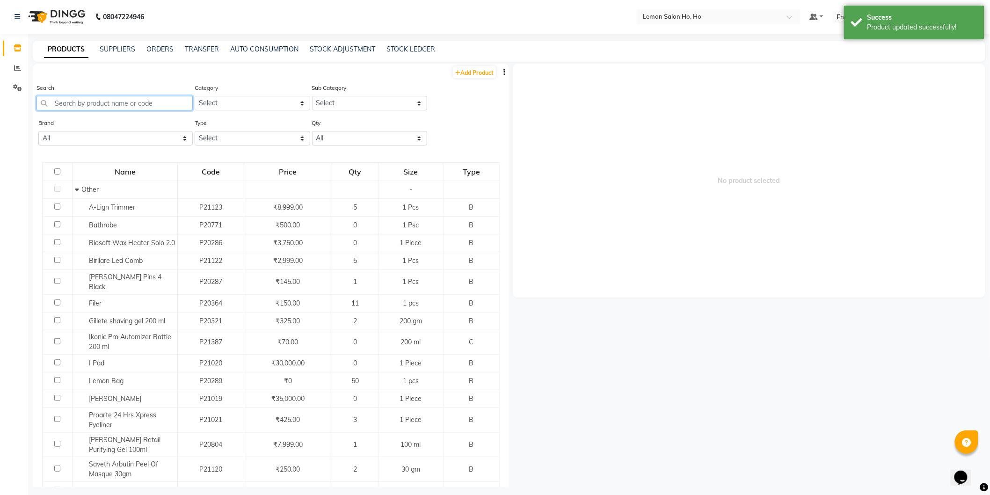
click at [131, 103] on input "text" at bounding box center [114, 103] width 156 height 14
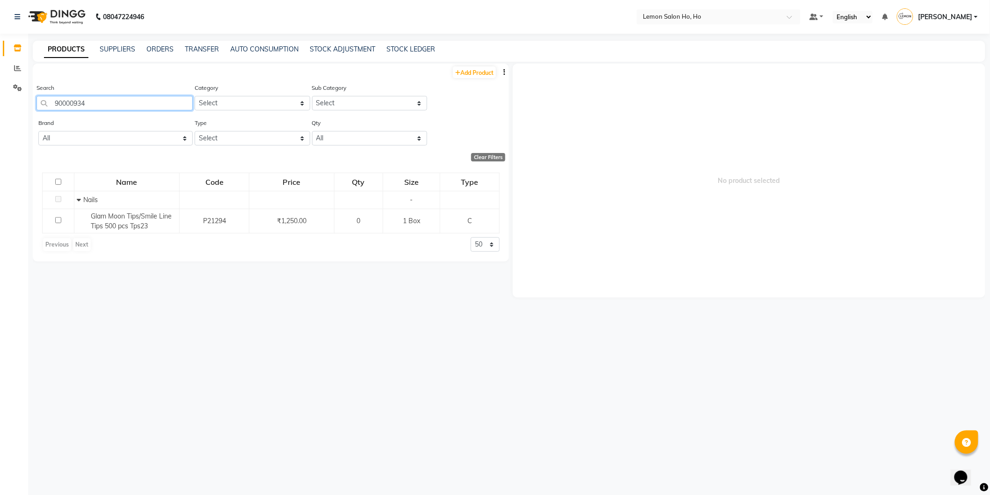
drag, startPoint x: 131, startPoint y: 103, endPoint x: 38, endPoint y: 109, distance: 92.8
click at [38, 109] on input "90000934" at bounding box center [114, 103] width 156 height 14
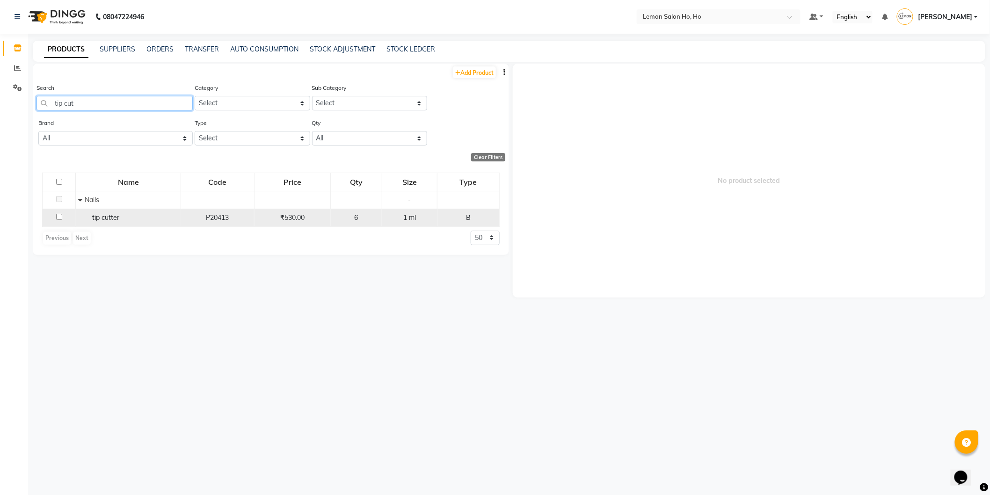
type input "tip cut"
click at [61, 217] on input "checkbox" at bounding box center [59, 217] width 6 height 6
checkbox input "true"
select select
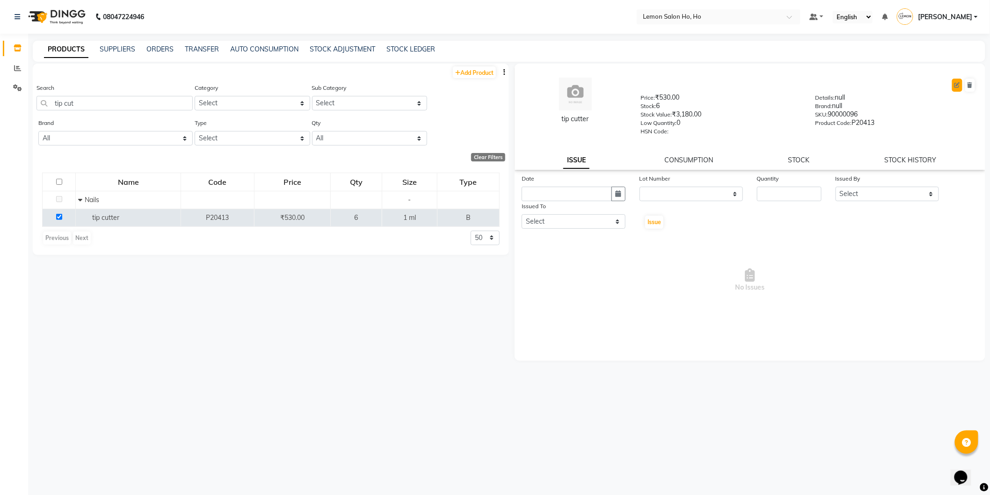
click at [953, 86] on button at bounding box center [957, 85] width 10 height 13
select select "B"
select select "true"
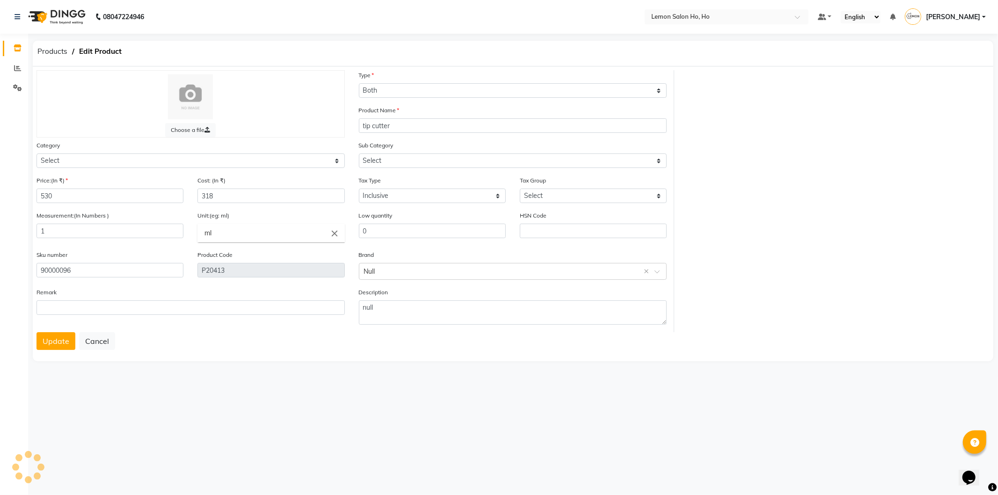
select select "213701200"
select select "213701202"
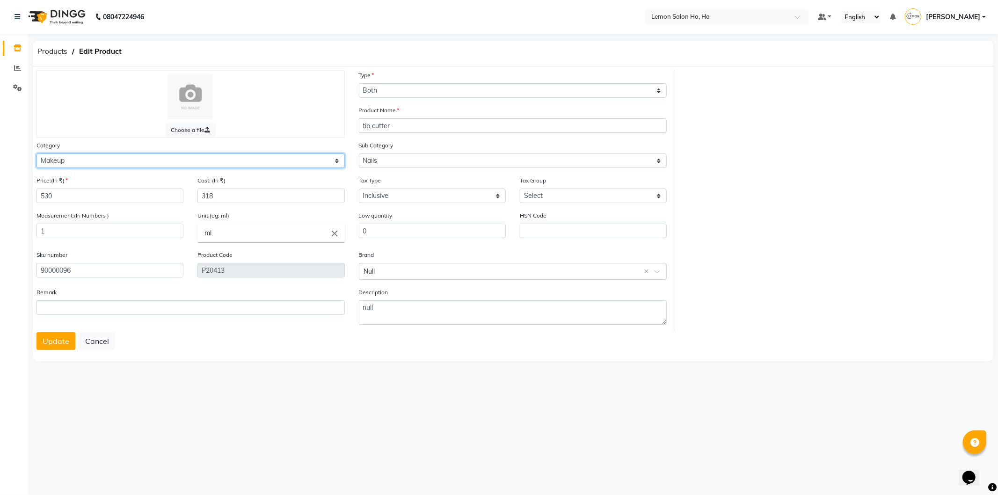
click at [180, 161] on select "Select Hair Skin Makeup Personal Care Appliances Beard Waxing Disposable Thread…" at bounding box center [190, 160] width 308 height 14
select select "213703050"
click at [36, 153] on select "Select Hair Skin Makeup Personal Care Appliances Beard Waxing Disposable Thread…" at bounding box center [190, 160] width 308 height 14
select select
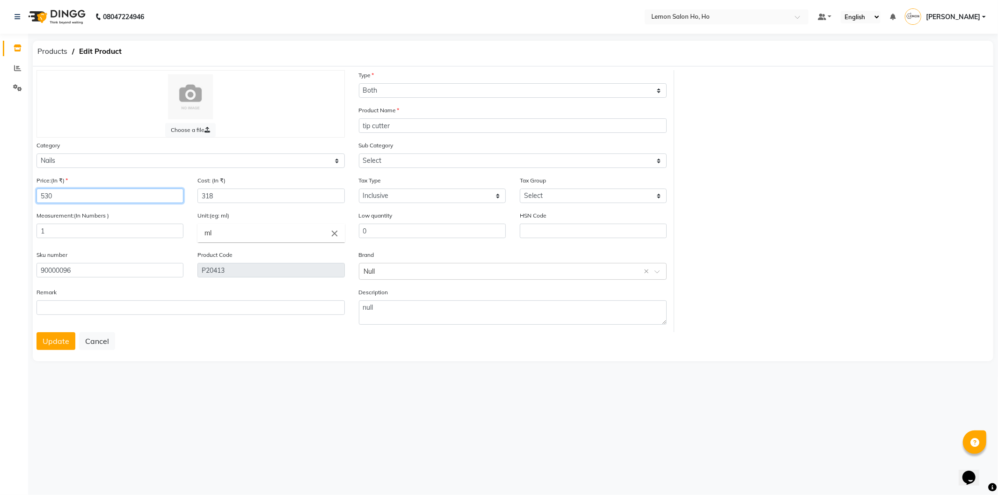
click at [99, 195] on input "530" at bounding box center [109, 195] width 147 height 14
click at [100, 270] on input "90000096" at bounding box center [109, 270] width 147 height 14
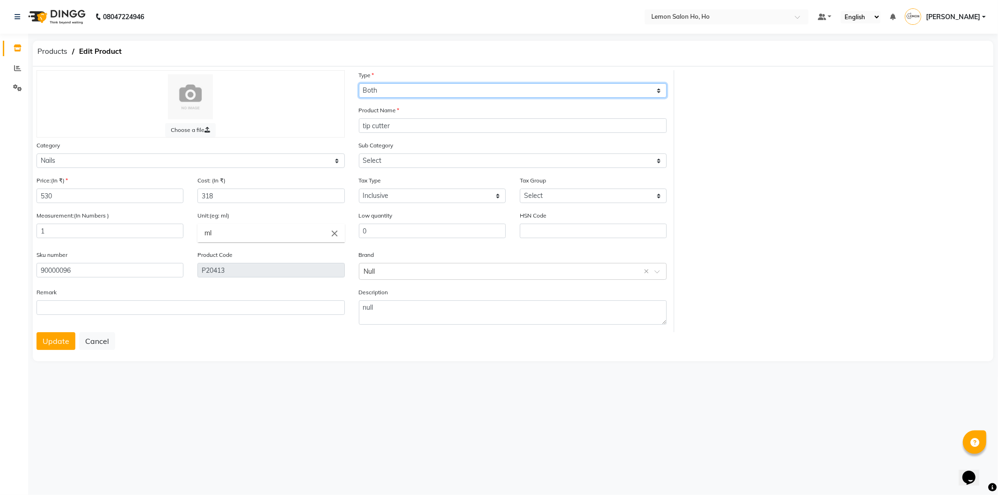
click at [428, 89] on select "Select Type Both Retail Consumable" at bounding box center [513, 90] width 308 height 14
select select "C"
click at [359, 83] on select "Select Type Both Retail Consumable" at bounding box center [513, 90] width 308 height 14
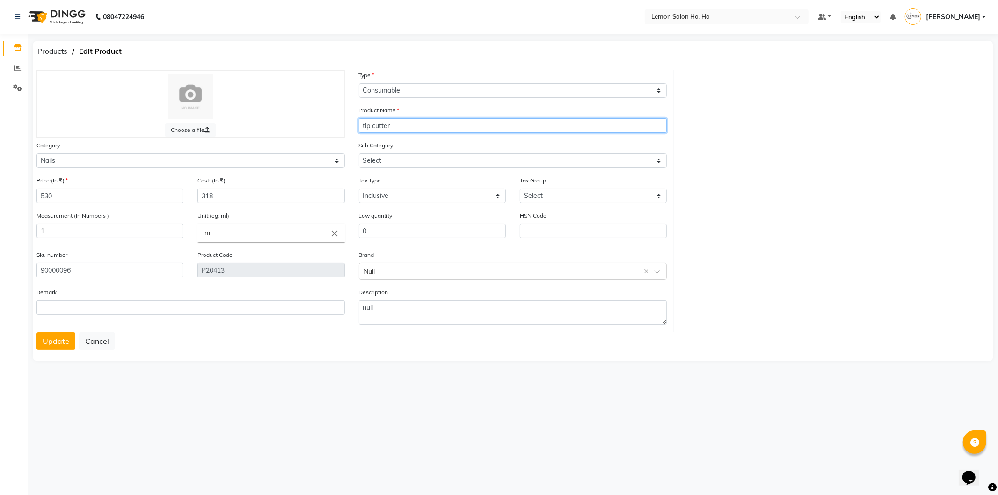
click at [361, 124] on input "tip cutter" at bounding box center [513, 125] width 308 height 14
type input "Glam Tip Cutter"
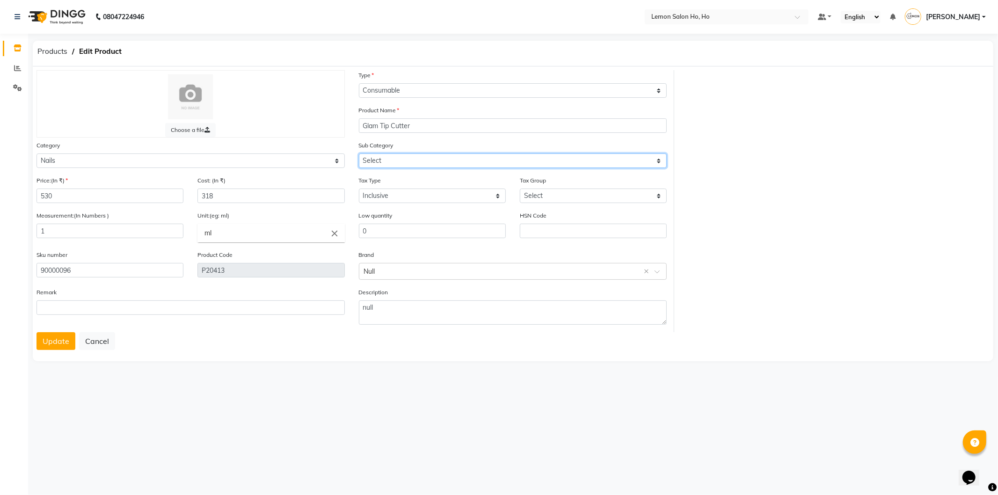
click at [413, 163] on select "Select Nails" at bounding box center [513, 160] width 308 height 14
select select "2137030501"
click at [359, 153] on select "Select Nails" at bounding box center [513, 160] width 308 height 14
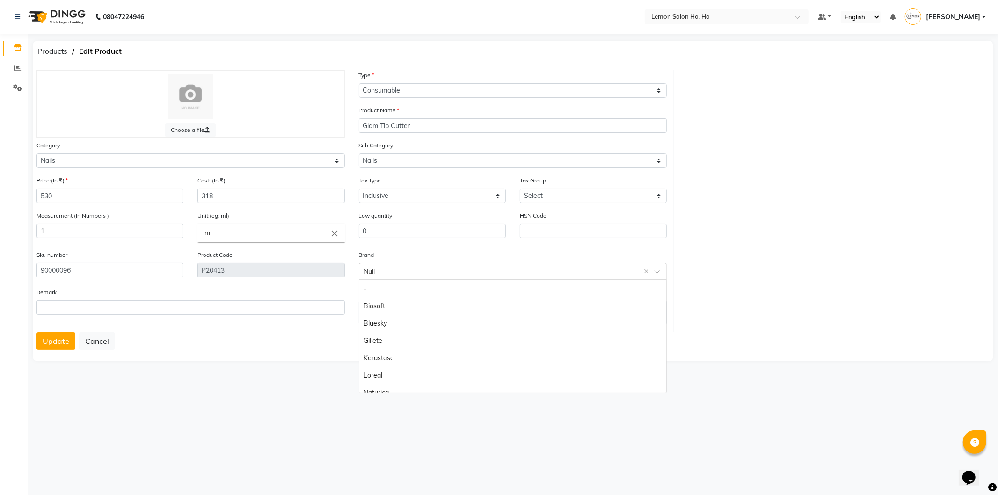
click at [391, 272] on input "text" at bounding box center [503, 271] width 279 height 10
click at [391, 271] on input "text" at bounding box center [503, 271] width 279 height 10
type input "Glam"
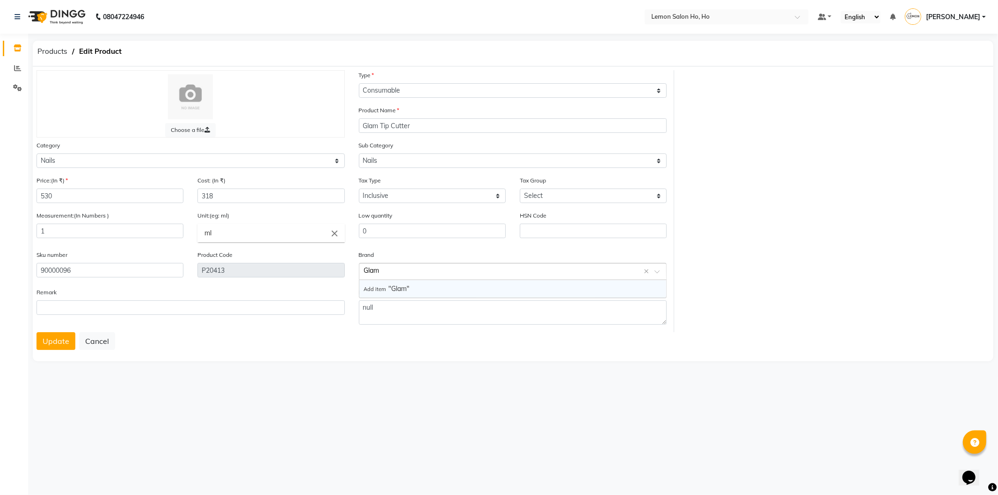
click at [377, 287] on span "Add item" at bounding box center [376, 289] width 25 height 7
click at [55, 340] on button "Update" at bounding box center [55, 341] width 39 height 18
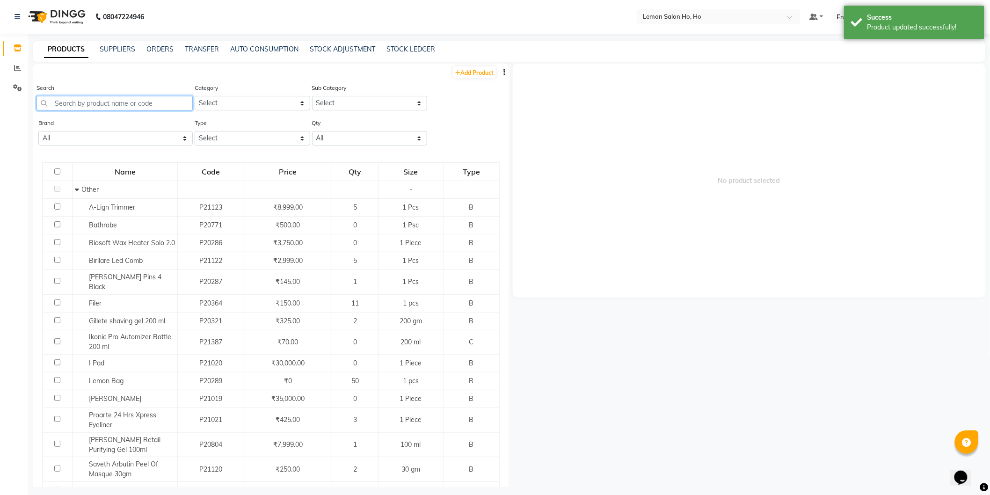
click at [134, 104] on input "text" at bounding box center [114, 103] width 156 height 14
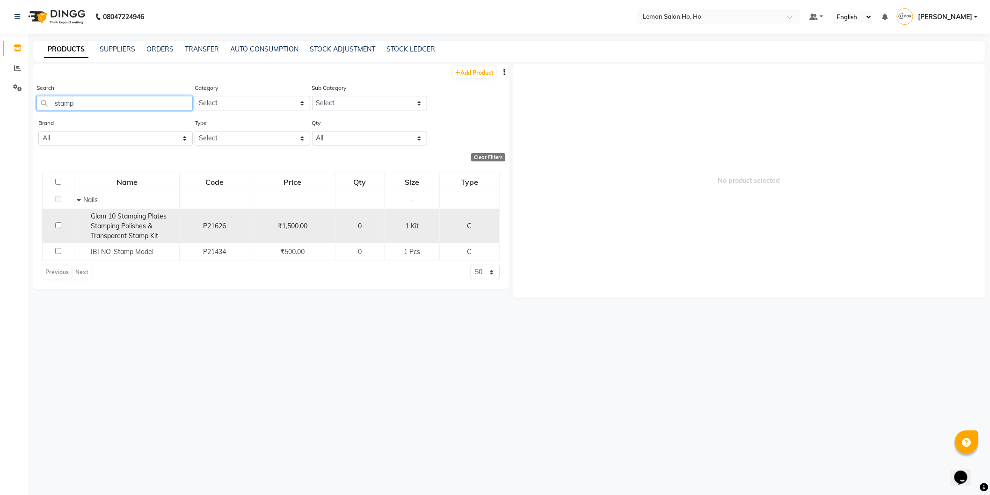
type input "stamp"
click at [130, 228] on span "Glam 10 Stamping Plates Stamping Polishes & Transparent Stamp Kit" at bounding box center [129, 226] width 76 height 28
select select
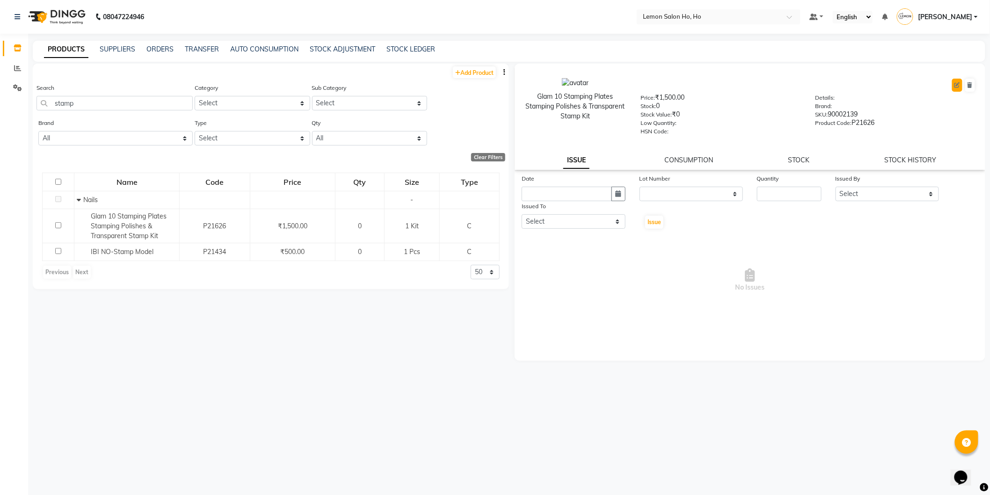
click at [961, 87] on button at bounding box center [957, 85] width 10 height 13
select select "C"
select select "213703050"
select select "true"
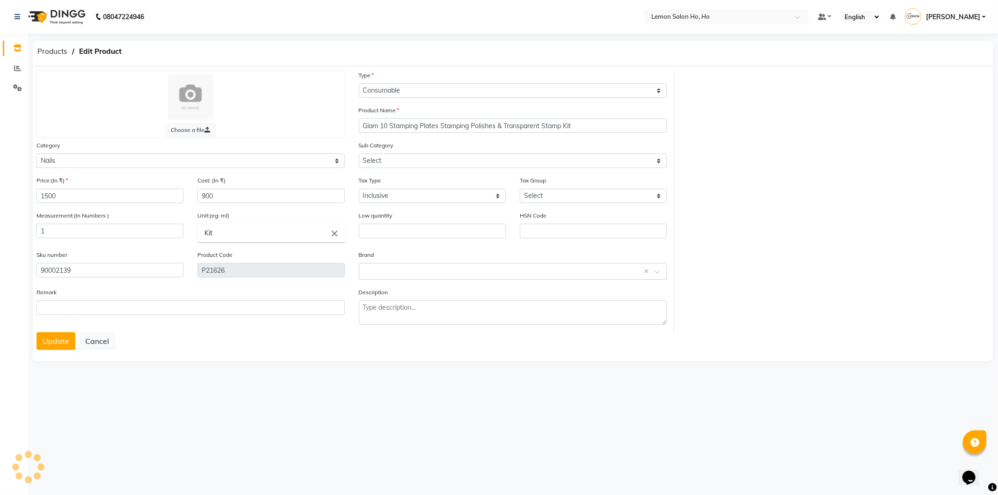
select select "2137030501"
click at [391, 269] on input "text" at bounding box center [503, 271] width 279 height 10
click at [527, 264] on div "Select brand or add custom brand" at bounding box center [513, 271] width 308 height 17
type input "Glam"
click at [656, 272] on span at bounding box center [660, 274] width 12 height 10
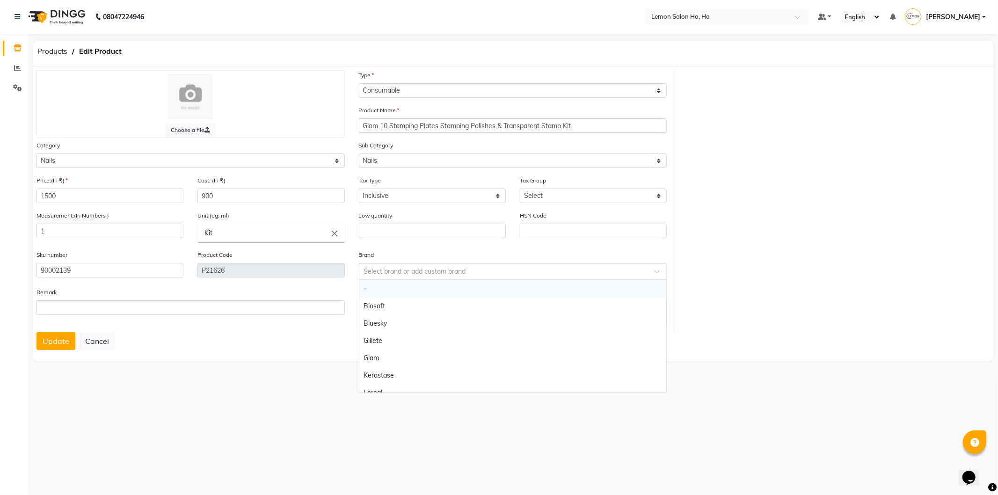
click at [614, 272] on input "text" at bounding box center [503, 271] width 279 height 10
click at [369, 359] on div "Glam" at bounding box center [512, 357] width 307 height 17
click at [62, 343] on button "Update" at bounding box center [55, 341] width 39 height 18
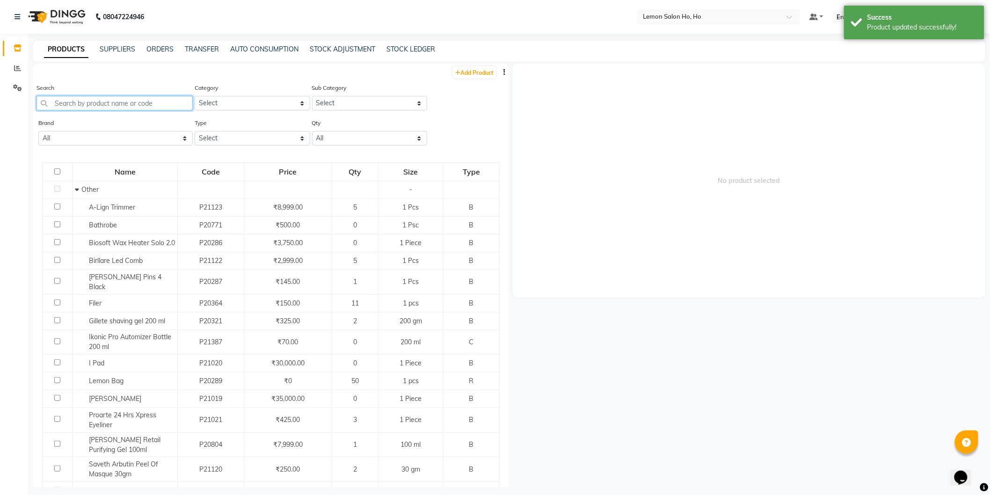
click at [120, 100] on input "text" at bounding box center [114, 103] width 156 height 14
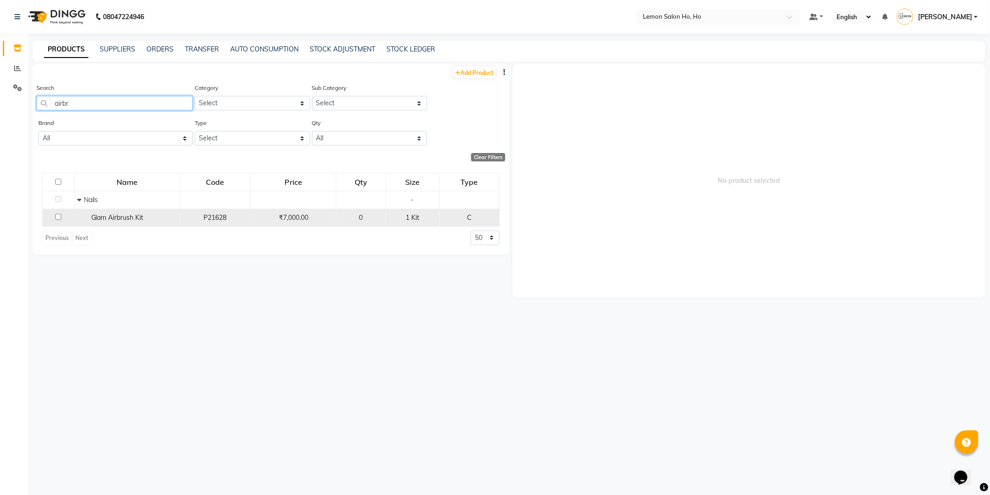
type input "airbr"
click at [104, 216] on span "Glam Airbrush Kit" at bounding box center [117, 217] width 52 height 8
select select
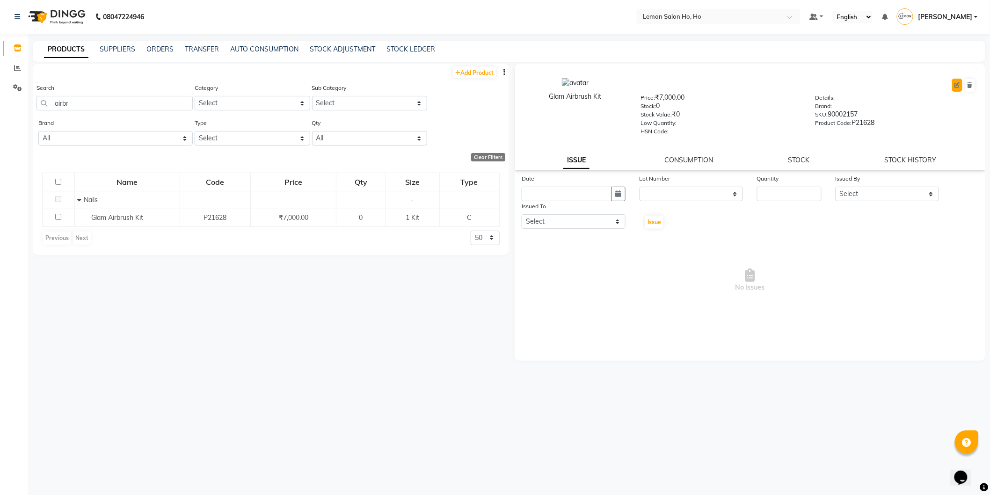
click at [955, 83] on icon at bounding box center [957, 85] width 6 height 6
select select "C"
select select "213703050"
select select "true"
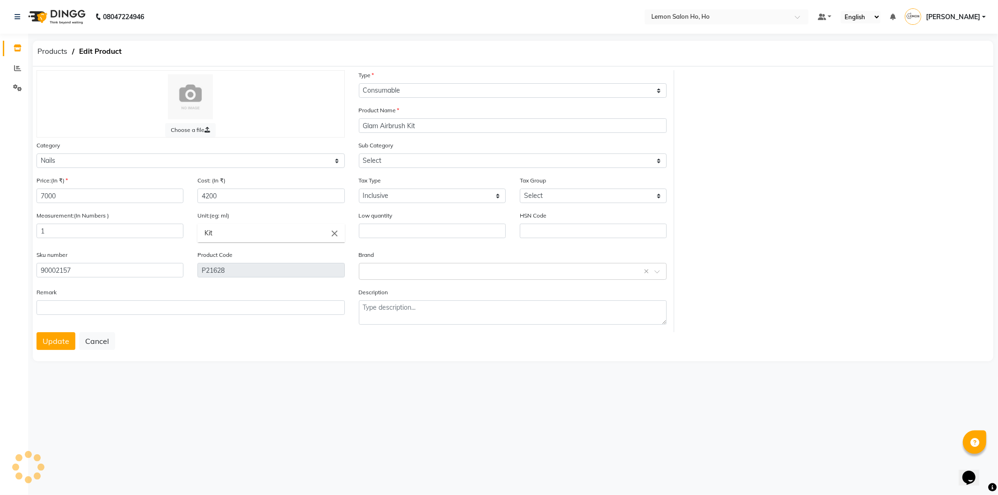
select select "2137030501"
click at [420, 268] on input "text" at bounding box center [503, 271] width 279 height 10
click at [382, 354] on div "Glam" at bounding box center [512, 357] width 307 height 17
click at [52, 342] on button "Update" at bounding box center [55, 341] width 39 height 18
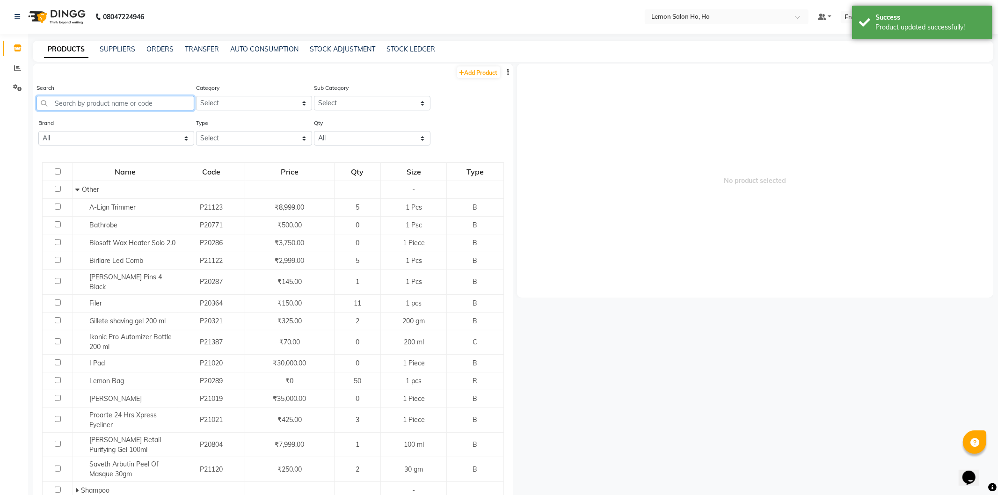
click at [111, 100] on input "text" at bounding box center [115, 103] width 158 height 14
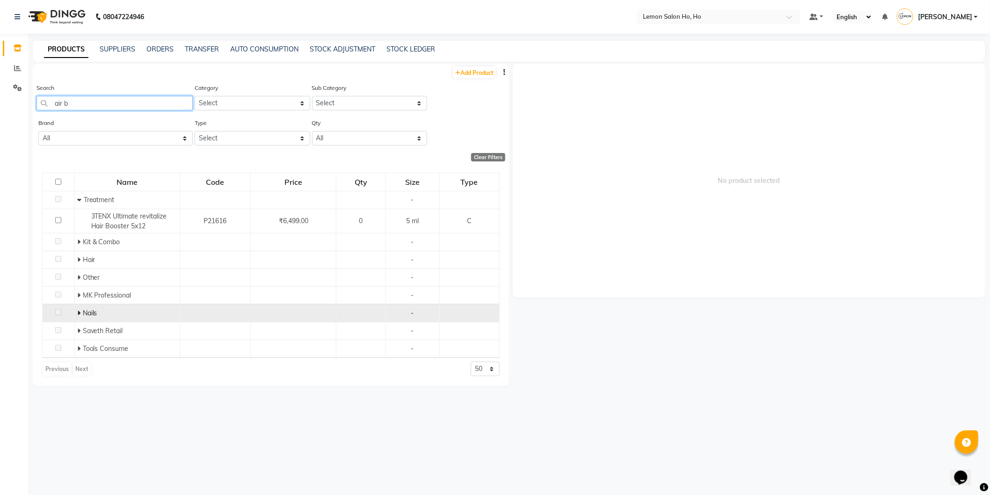
type input "air b"
click at [78, 312] on icon at bounding box center [78, 313] width 3 height 7
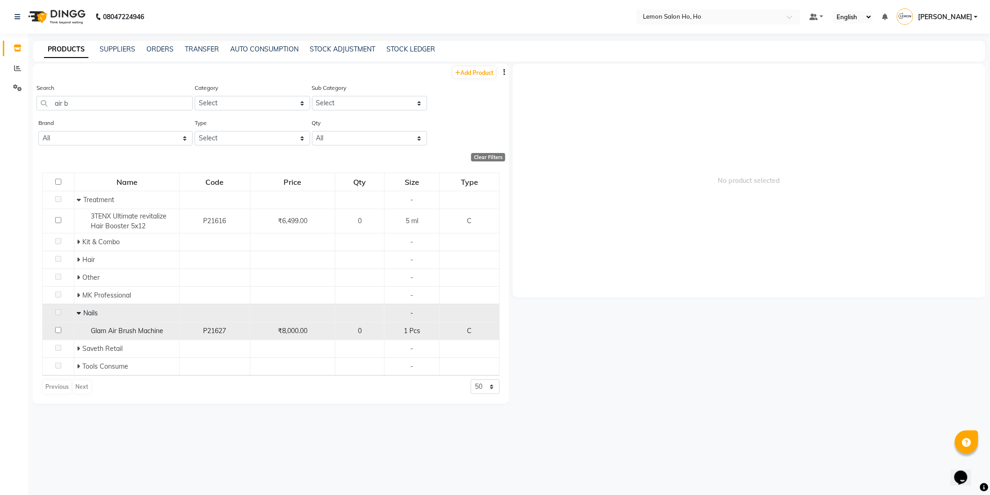
click at [101, 333] on span "Glam Air Brush Machine" at bounding box center [127, 330] width 72 height 8
select select
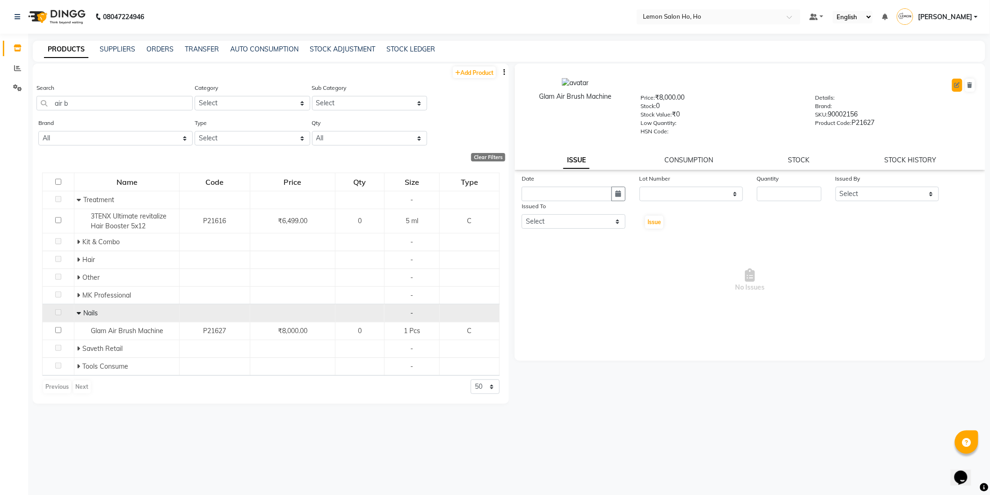
click at [957, 88] on button at bounding box center [957, 85] width 10 height 13
select select "C"
select select "213703050"
select select "true"
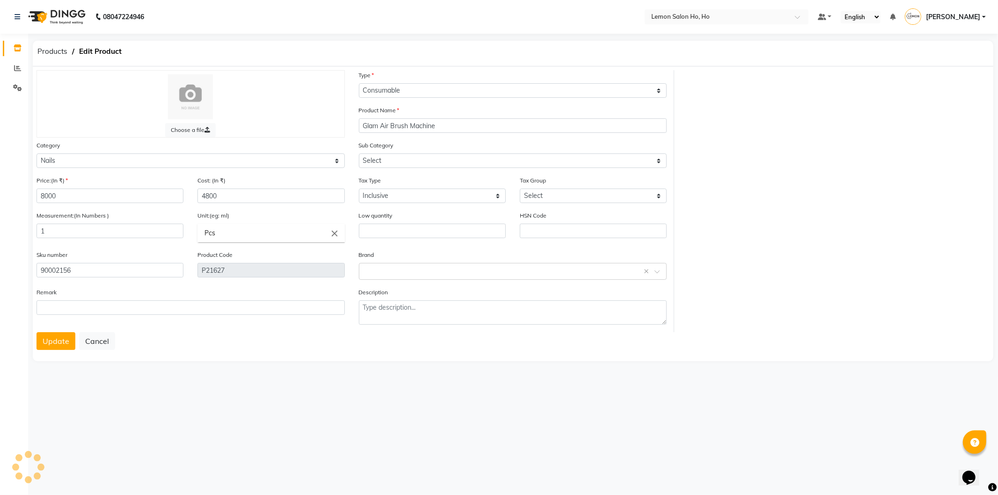
select select "2137030501"
click at [657, 276] on span at bounding box center [660, 274] width 12 height 10
click at [371, 353] on div "Glam" at bounding box center [512, 357] width 307 height 17
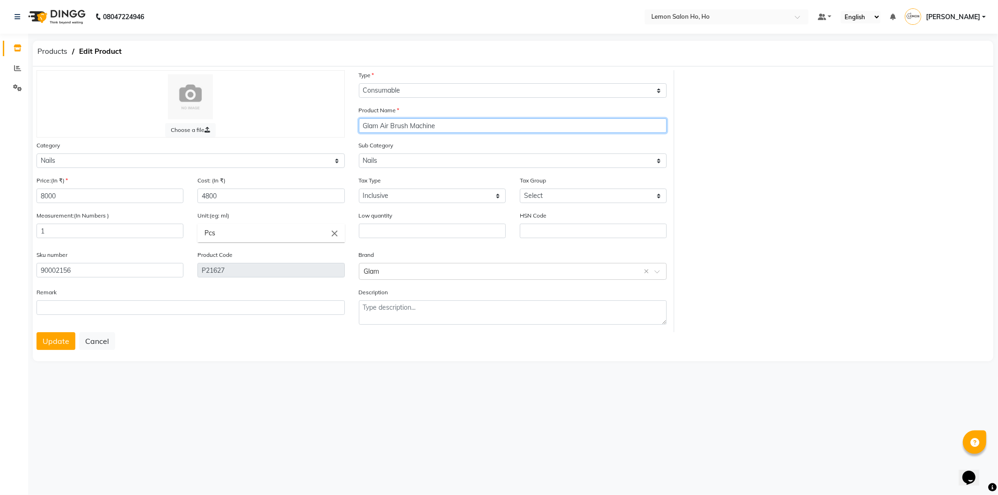
drag, startPoint x: 447, startPoint y: 124, endPoint x: 361, endPoint y: 132, distance: 86.5
click at [361, 132] on input "Glam Air Brush Machine" at bounding box center [513, 125] width 308 height 14
click at [47, 340] on button "Update" at bounding box center [55, 341] width 39 height 18
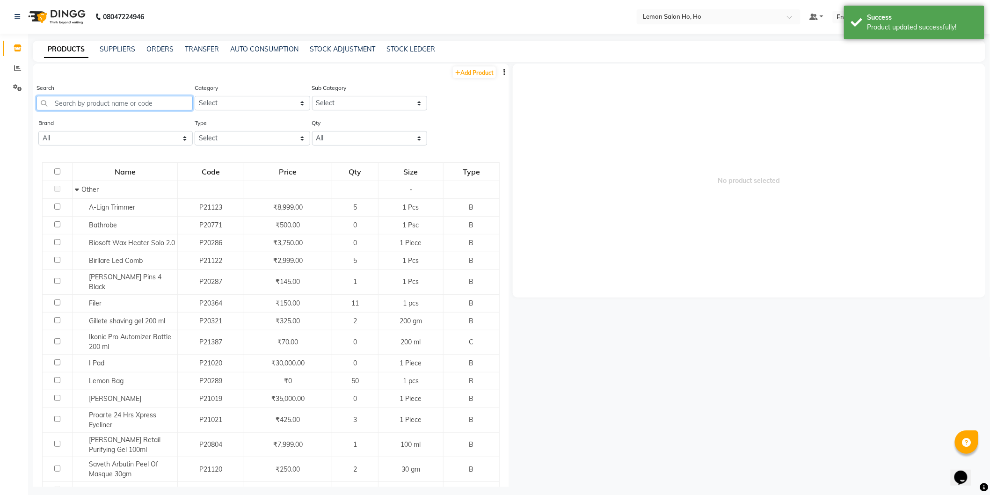
click at [115, 105] on input "text" at bounding box center [114, 103] width 156 height 14
paste input "Glam Air Brush Machine"
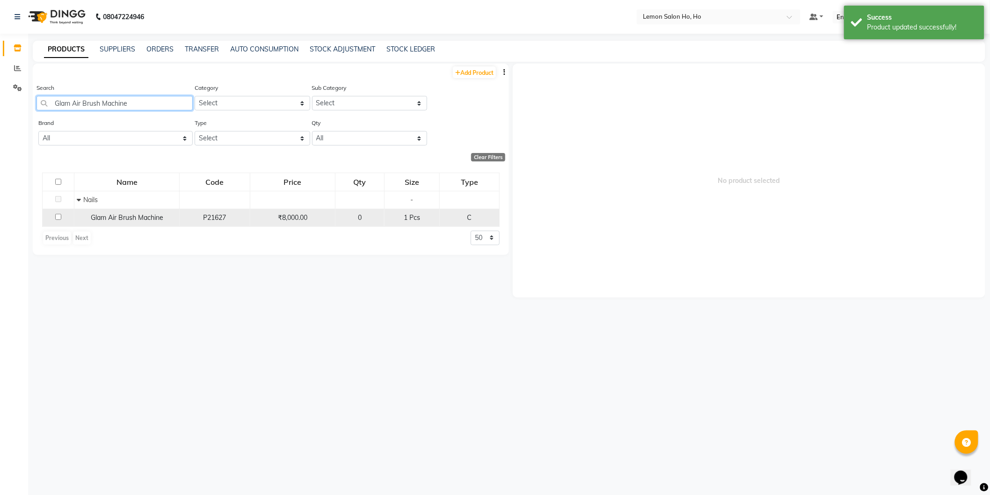
type input "Glam Air Brush Machine"
click at [121, 221] on span "Glam Air Brush Machine" at bounding box center [127, 217] width 72 height 8
select select
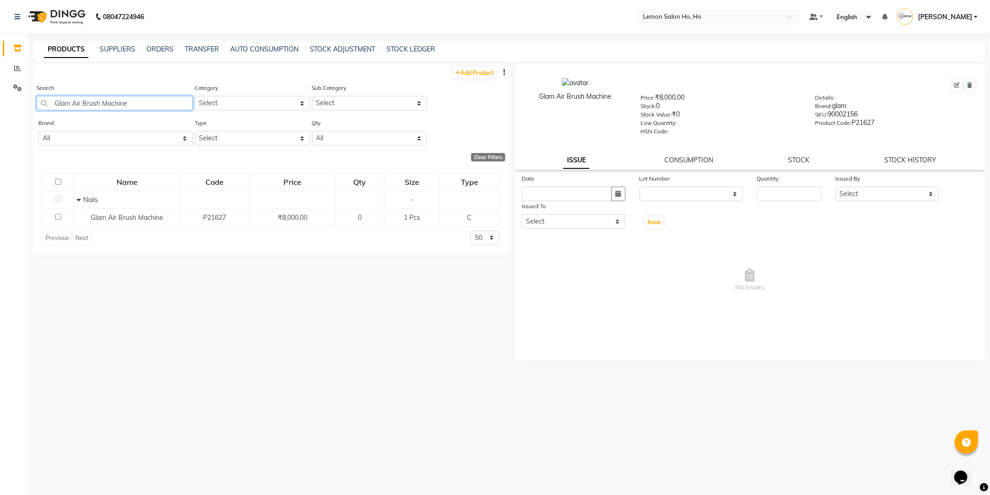
click at [114, 109] on input "Glam Air Brush Machine" at bounding box center [114, 103] width 156 height 14
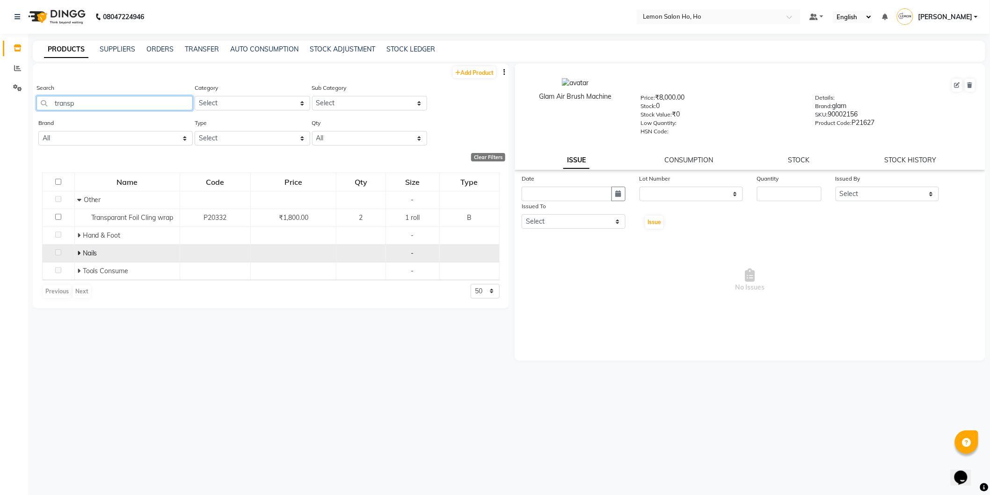
type input "transp"
click at [78, 250] on icon at bounding box center [78, 253] width 3 height 7
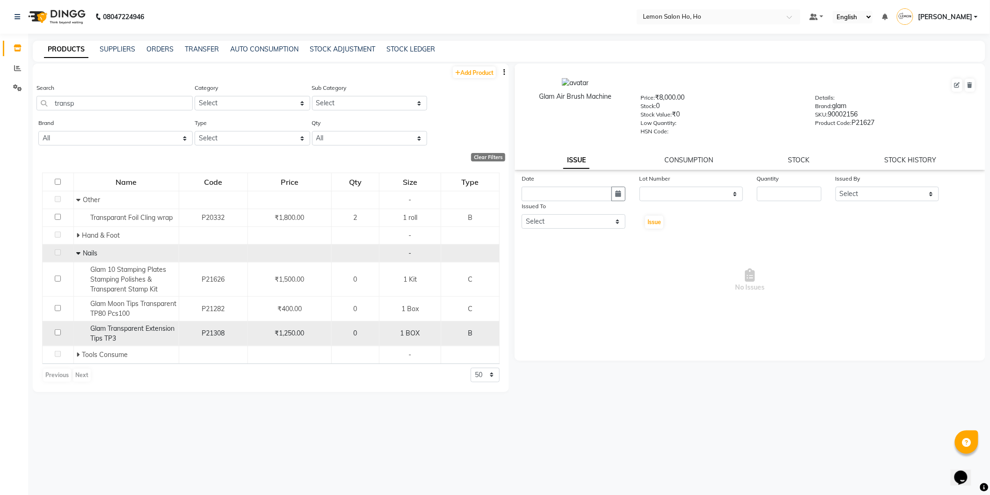
click at [131, 337] on div "Glam Transparent Extension Tips TP3" at bounding box center [126, 334] width 100 height 20
select select
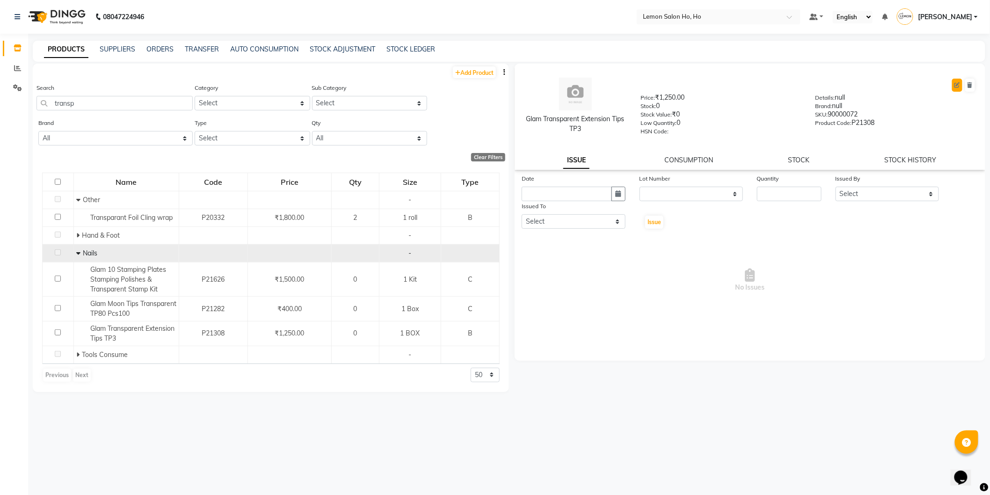
click at [956, 88] on button at bounding box center [957, 85] width 10 height 13
select select "B"
select select "213703050"
select select "2137030501"
select select "true"
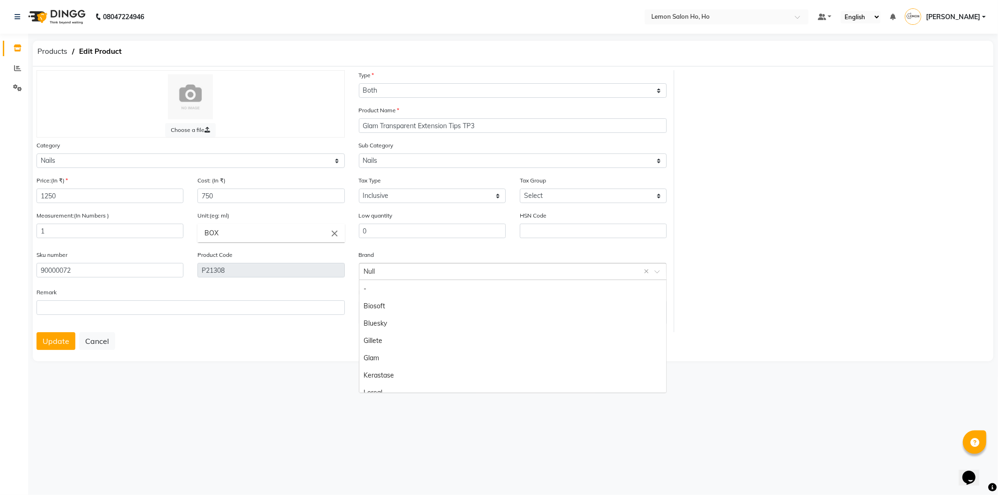
click at [424, 270] on input "text" at bounding box center [503, 271] width 279 height 10
click at [380, 356] on div "Glam" at bounding box center [512, 357] width 307 height 17
click at [60, 344] on button "Update" at bounding box center [55, 341] width 39 height 18
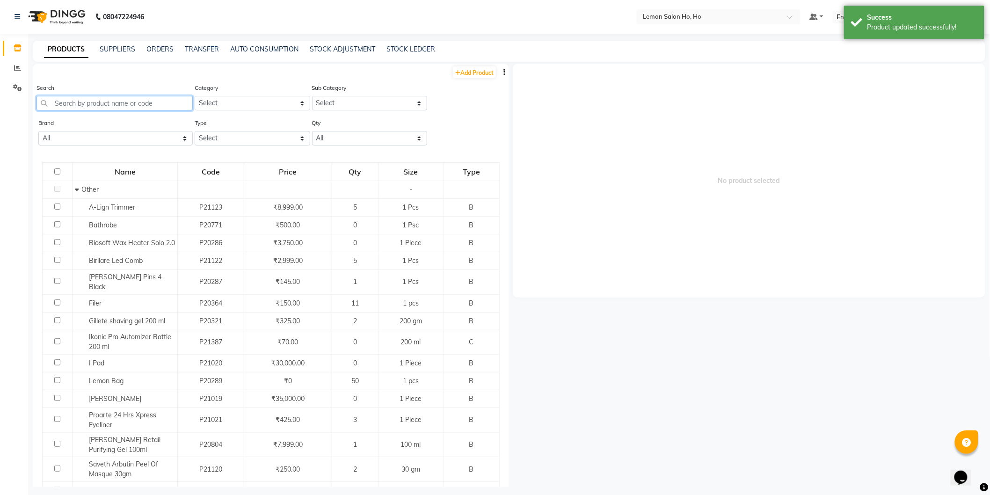
click at [99, 101] on input "text" at bounding box center [114, 103] width 156 height 14
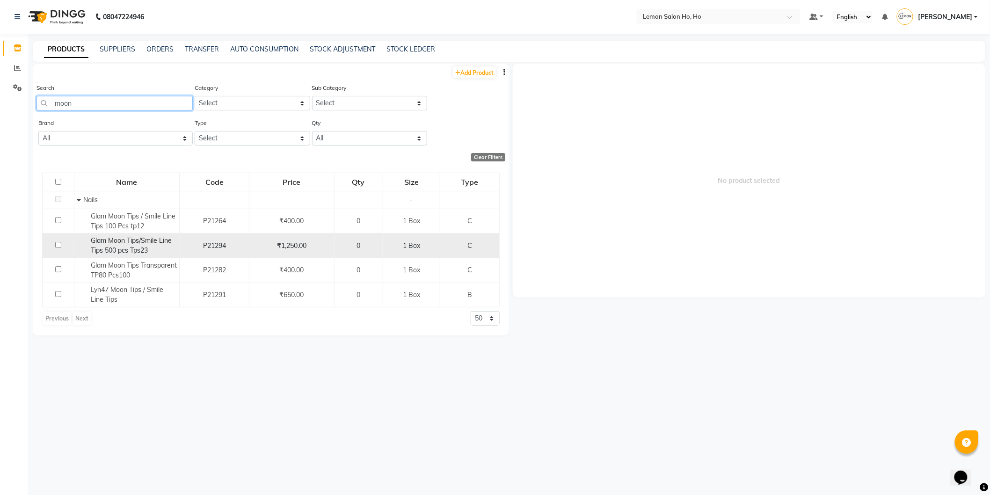
type input "moon"
click at [132, 254] on span "Glam Moon Tips/Smile Line Tips 500 pcs Tps23" at bounding box center [131, 245] width 81 height 18
select select
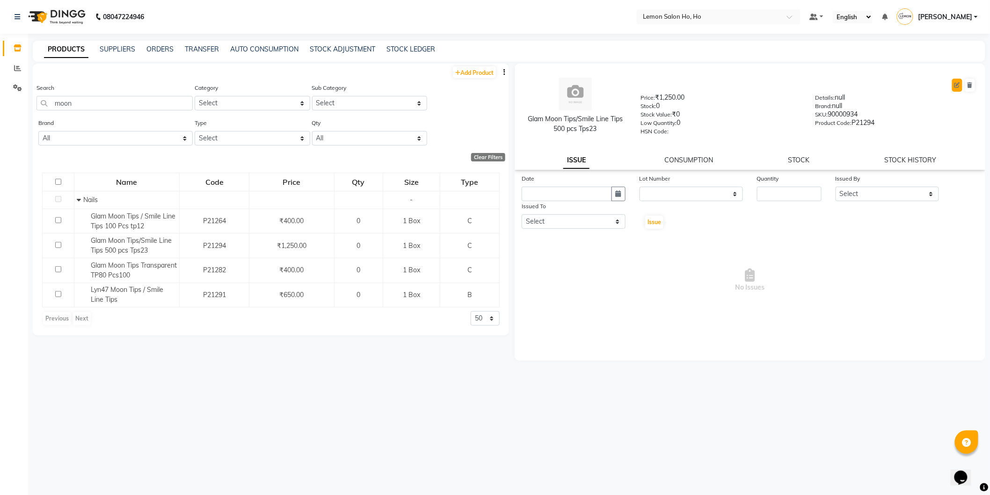
click at [953, 86] on button at bounding box center [957, 85] width 10 height 13
select select "C"
select select "213703050"
select select "2137030501"
select select "true"
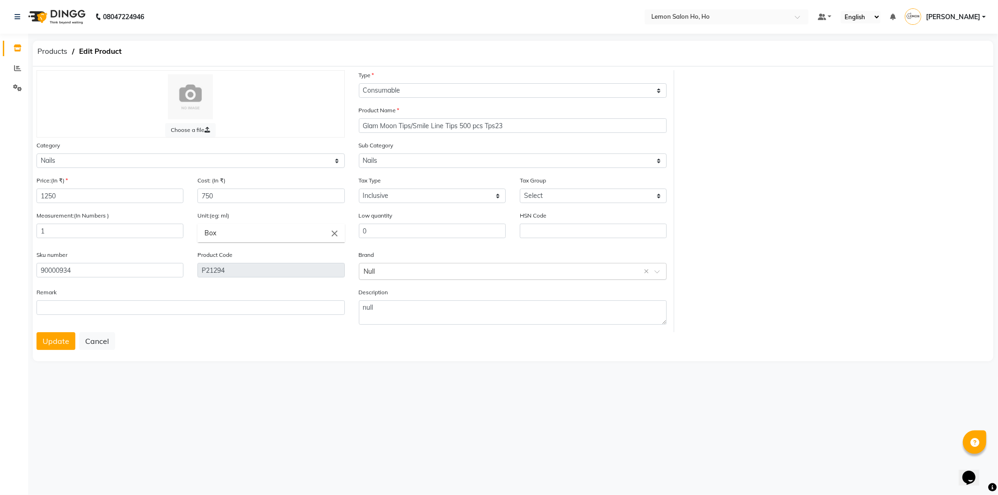
click at [436, 270] on input "text" at bounding box center [503, 271] width 279 height 10
click at [380, 354] on div "Glam" at bounding box center [512, 357] width 307 height 17
click at [65, 341] on button "Update" at bounding box center [55, 341] width 39 height 18
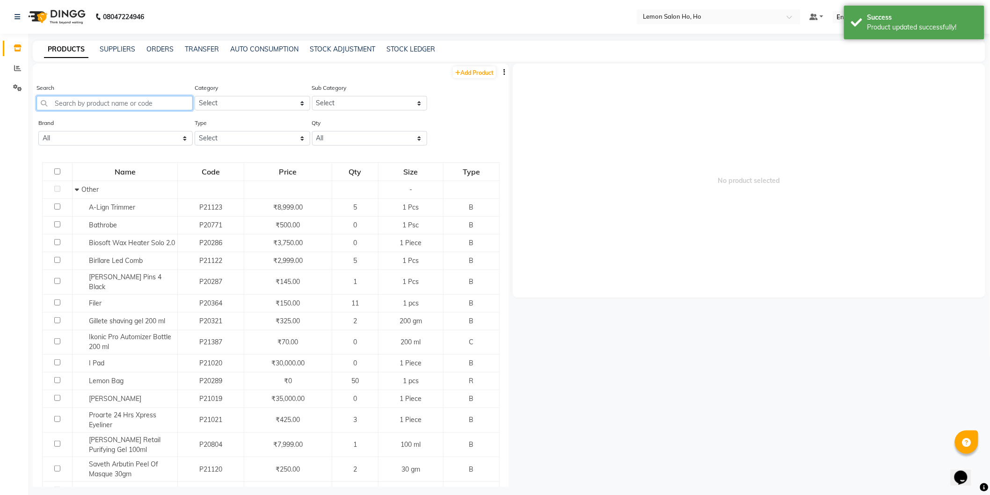
click at [139, 100] on input "text" at bounding box center [114, 103] width 156 height 14
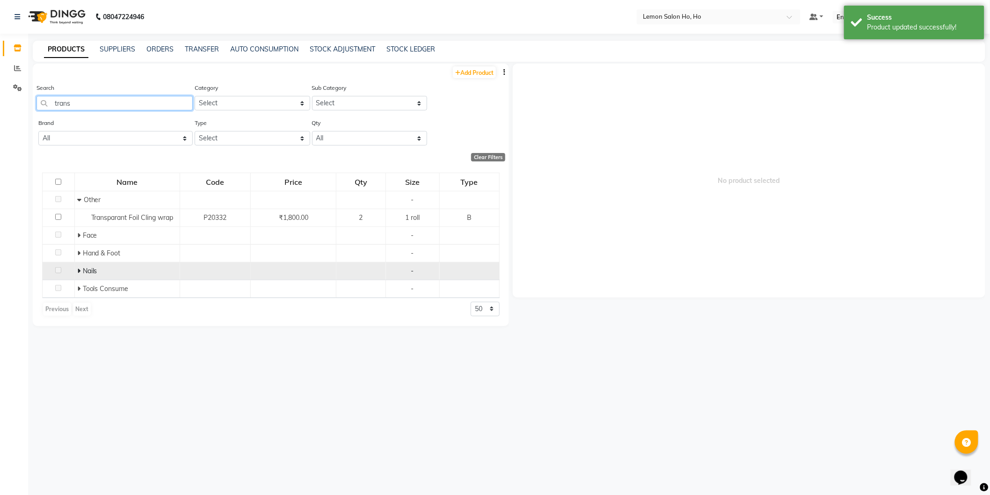
type input "trans"
click at [78, 269] on icon at bounding box center [78, 271] width 3 height 7
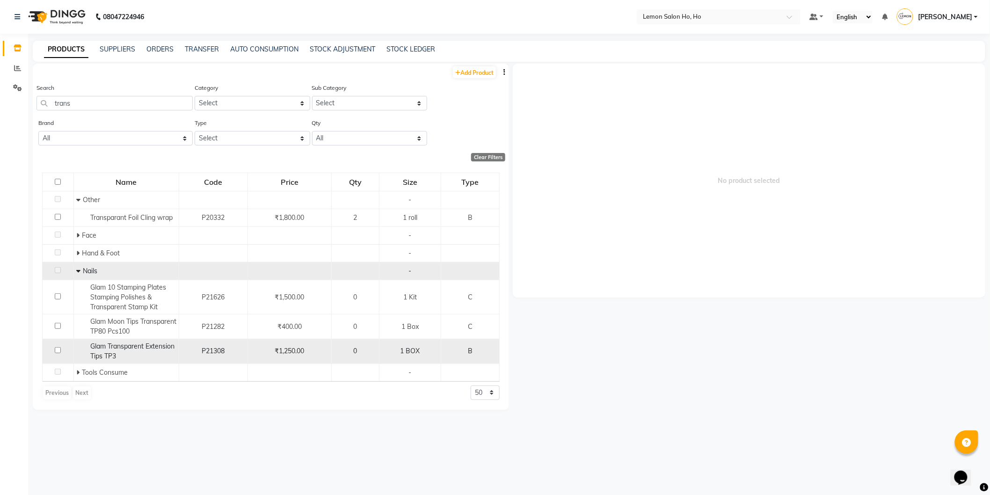
click at [96, 348] on span "Glam Transparent Extension Tips TP3" at bounding box center [132, 351] width 84 height 18
select select
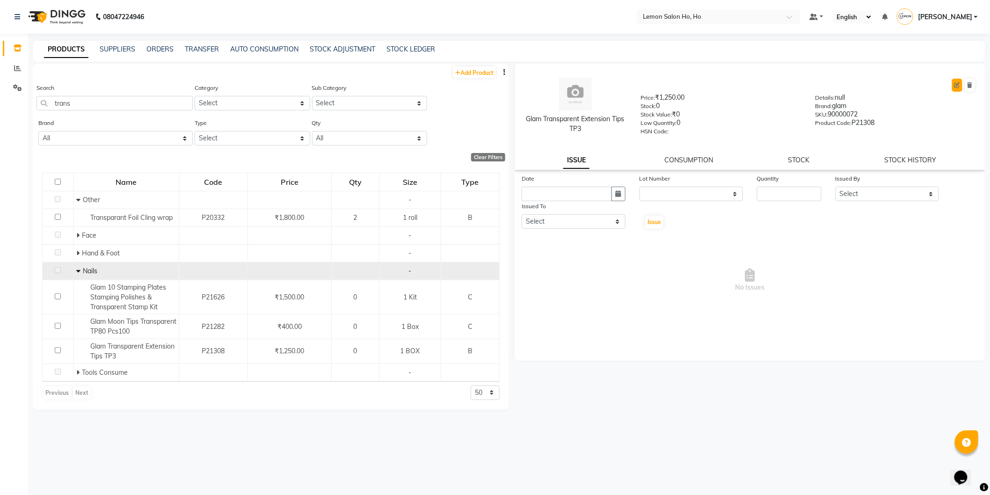
click at [957, 83] on icon at bounding box center [957, 85] width 6 height 6
select select "B"
select select "213703050"
select select "2137030501"
select select "true"
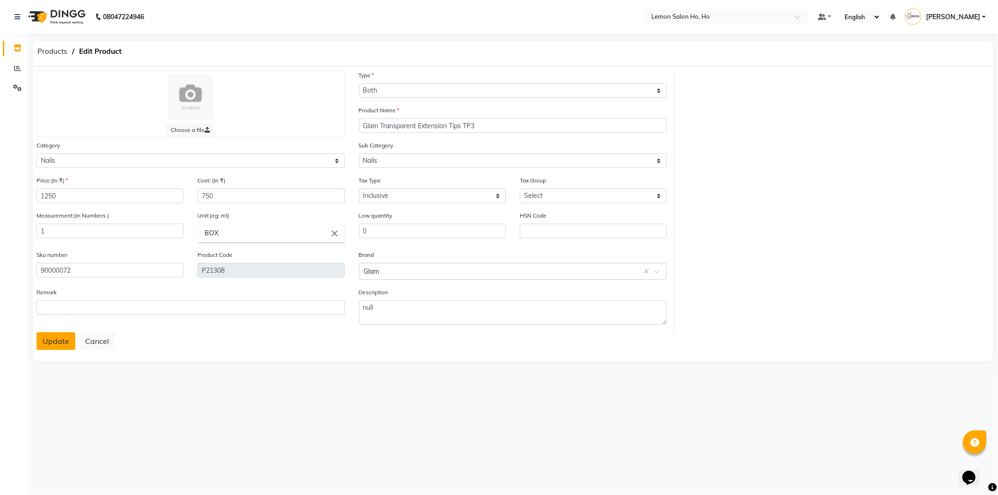
click at [45, 334] on button "Update" at bounding box center [55, 341] width 39 height 18
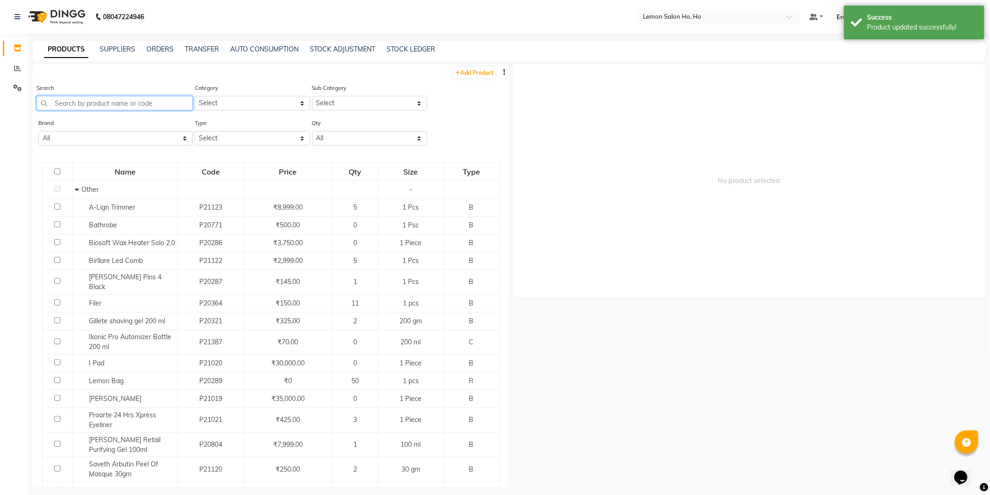
click at [129, 98] on input "text" at bounding box center [114, 103] width 156 height 14
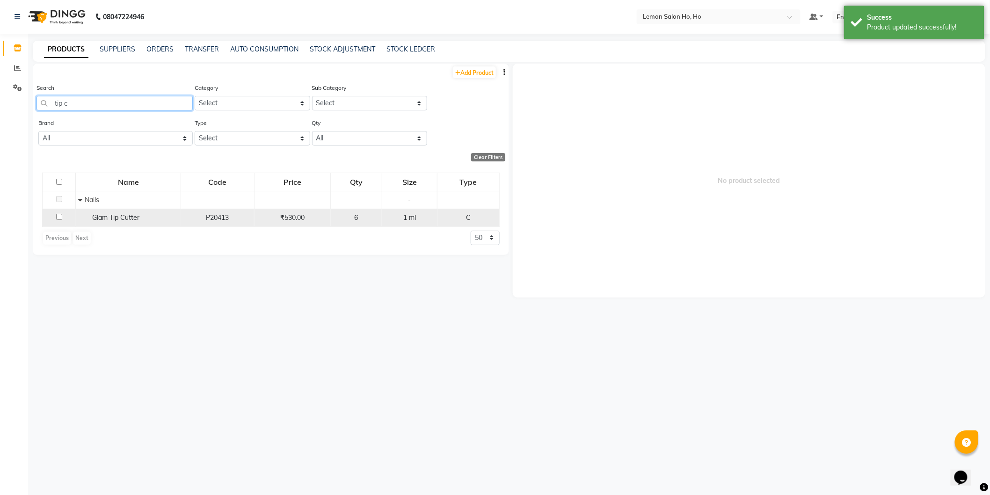
type input "tip c"
click at [100, 221] on span "Glam Tip Cutter" at bounding box center [115, 217] width 47 height 8
select select
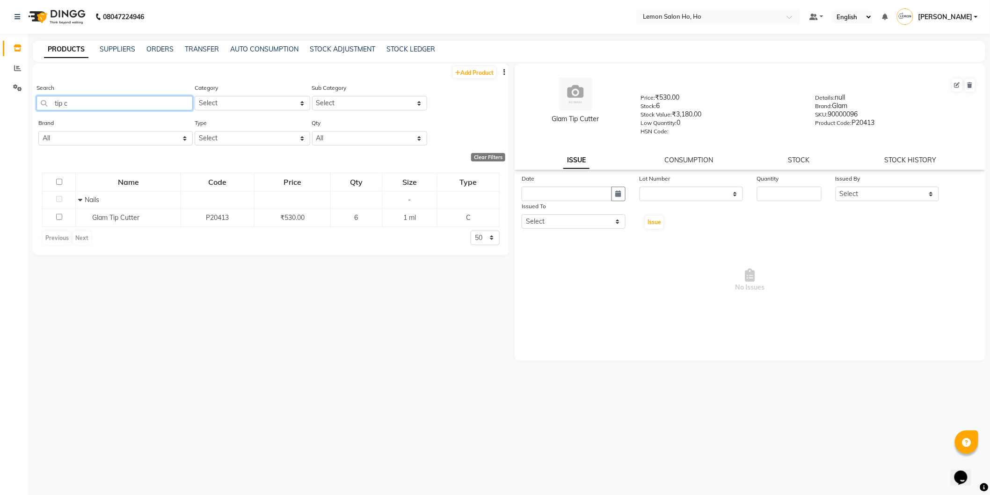
drag, startPoint x: 123, startPoint y: 108, endPoint x: 7, endPoint y: 120, distance: 116.2
click at [7, 120] on app-home "08047224946 Select Location × Lemon Salon Ho, Ho Default Panel My Panel English…" at bounding box center [495, 250] width 990 height 501
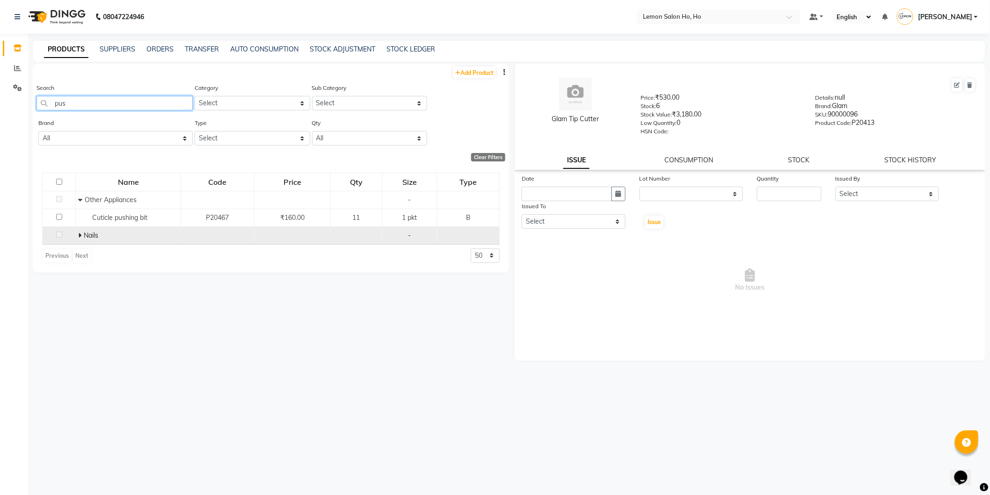
type input "pus"
click at [78, 236] on icon at bounding box center [79, 235] width 3 height 7
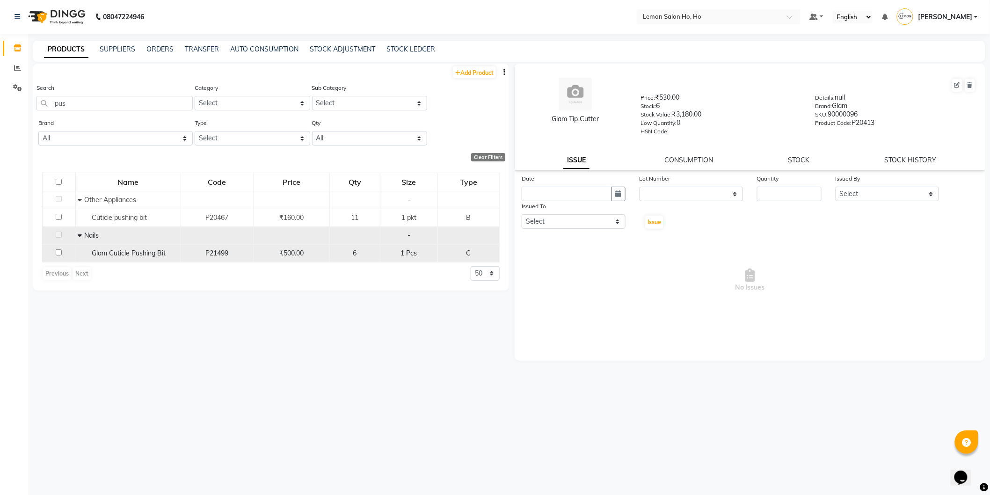
click at [56, 253] on input "checkbox" at bounding box center [59, 252] width 6 height 6
checkbox input "true"
select select
click at [956, 85] on icon at bounding box center [957, 85] width 6 height 6
select select "C"
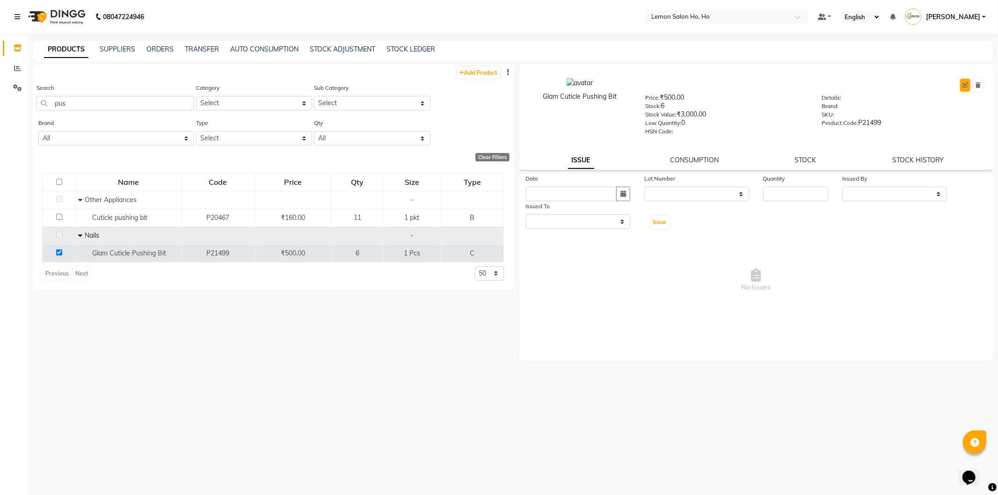
select select "213703050"
select select "2137030501"
select select "true"
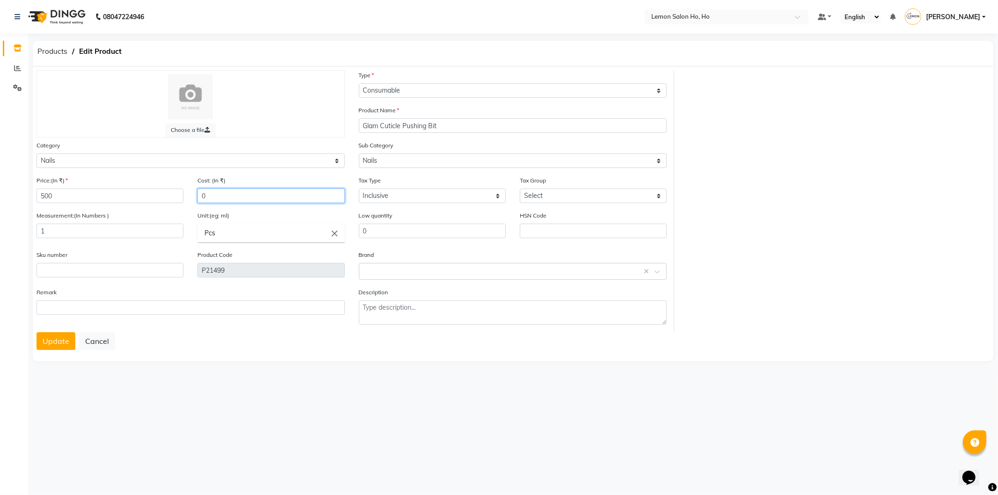
click at [234, 199] on input "0" at bounding box center [270, 195] width 147 height 14
type input "300"
click at [115, 276] on input "text" at bounding box center [109, 270] width 147 height 14
click at [389, 272] on input "text" at bounding box center [503, 271] width 279 height 10
click at [398, 269] on input "text" at bounding box center [503, 271] width 279 height 10
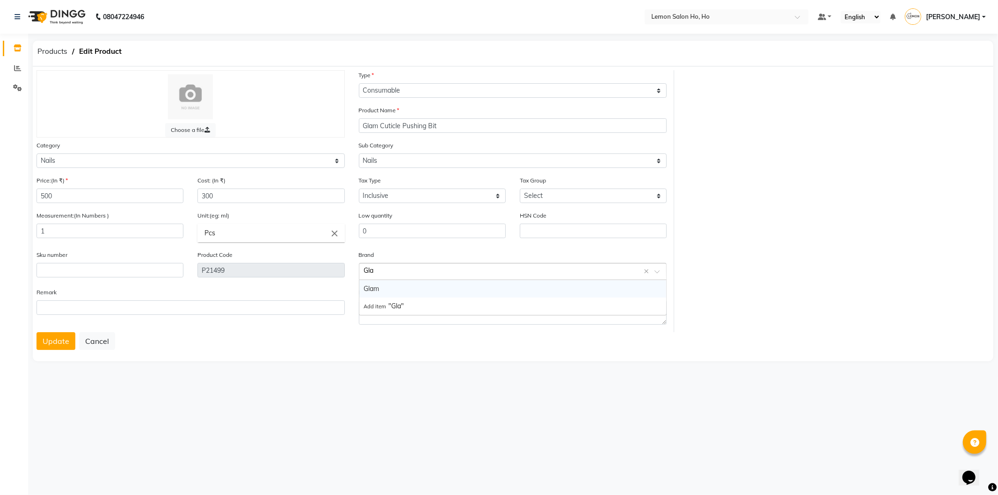
type input "Glam"
click at [391, 292] on div "Glam" at bounding box center [512, 288] width 307 height 17
click at [71, 266] on input "text" at bounding box center [109, 270] width 147 height 14
type input "90001017"
click at [36, 332] on button "Update" at bounding box center [55, 341] width 39 height 18
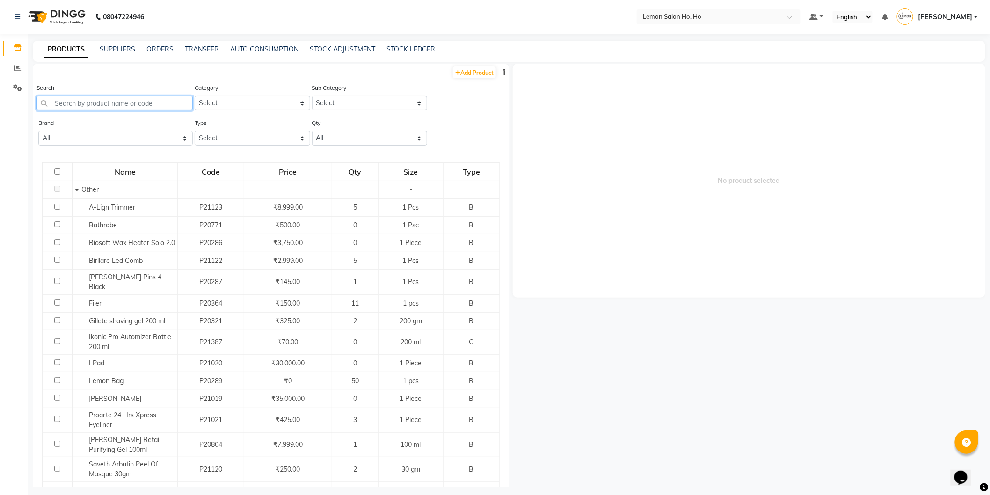
click at [122, 103] on input "text" at bounding box center [114, 103] width 156 height 14
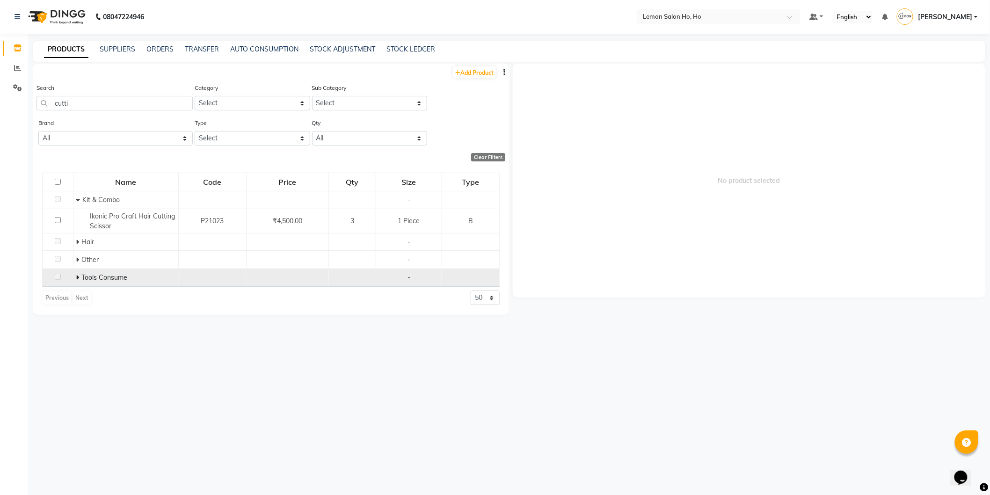
click at [77, 277] on icon at bounding box center [77, 277] width 3 height 7
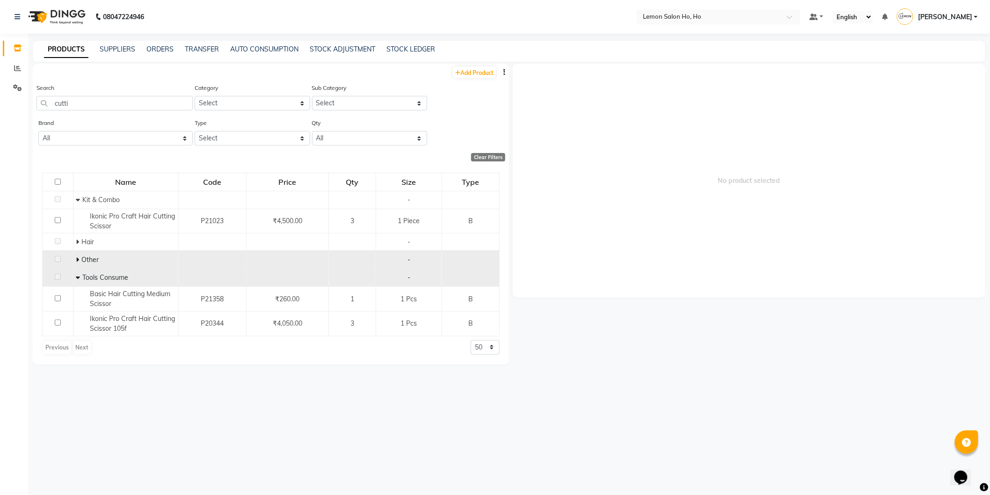
click at [73, 259] on td "Other" at bounding box center [125, 260] width 105 height 18
click at [76, 258] on icon at bounding box center [77, 259] width 3 height 7
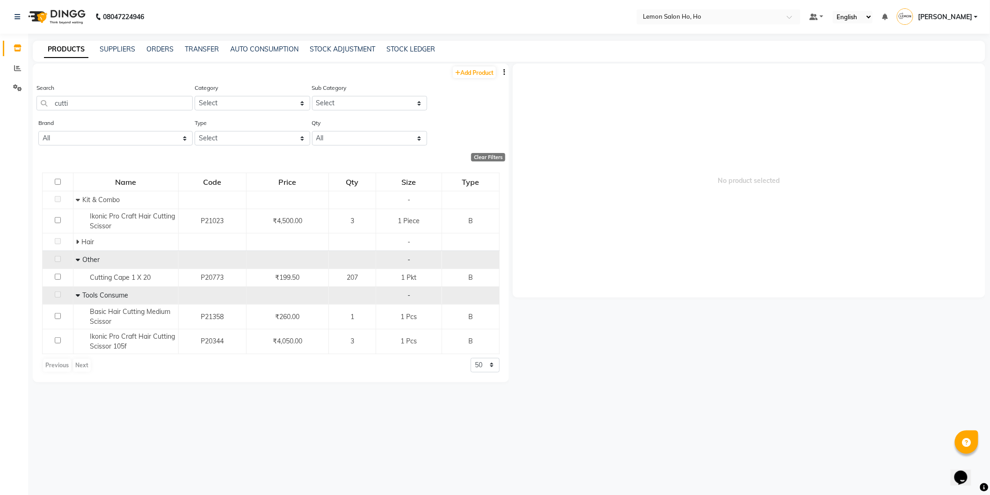
click at [77, 258] on icon at bounding box center [78, 259] width 4 height 7
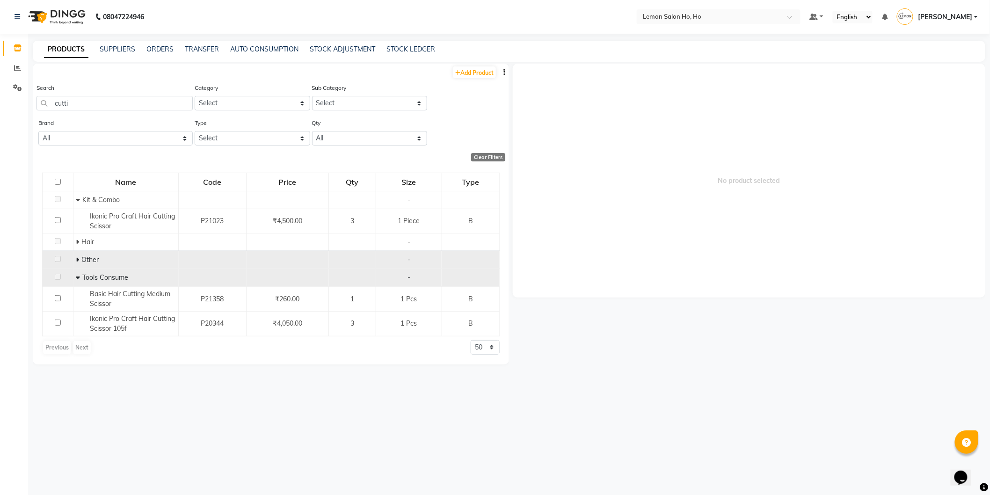
click at [77, 262] on icon at bounding box center [77, 259] width 3 height 7
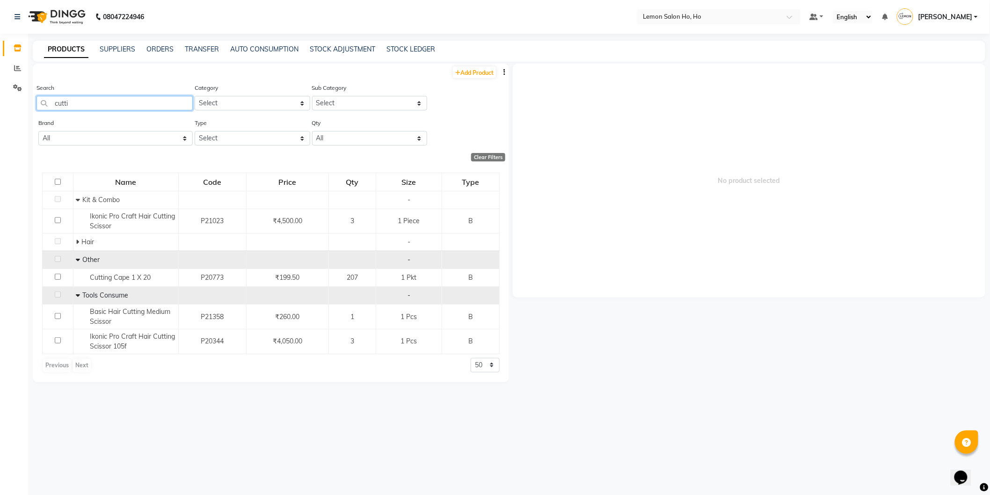
click at [95, 105] on input "cutti" at bounding box center [114, 103] width 156 height 14
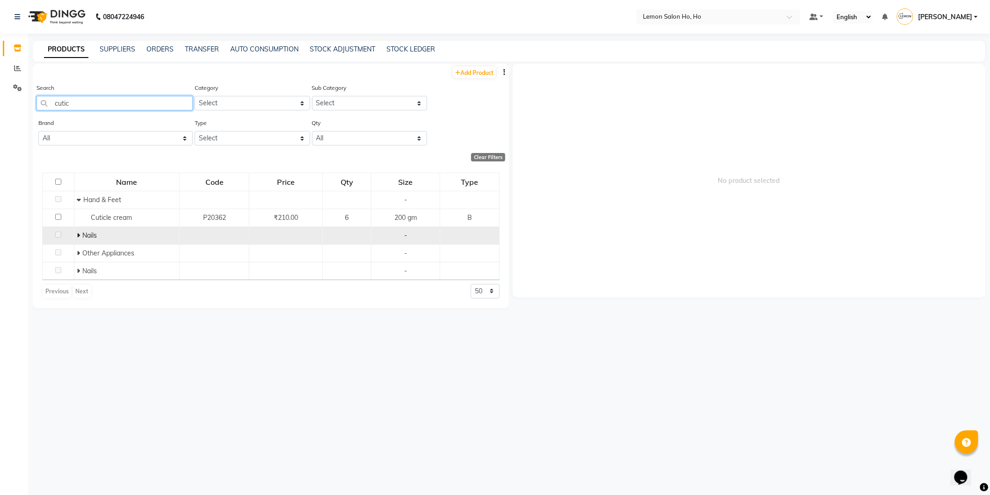
type input "cutic"
click at [77, 233] on icon at bounding box center [78, 235] width 3 height 7
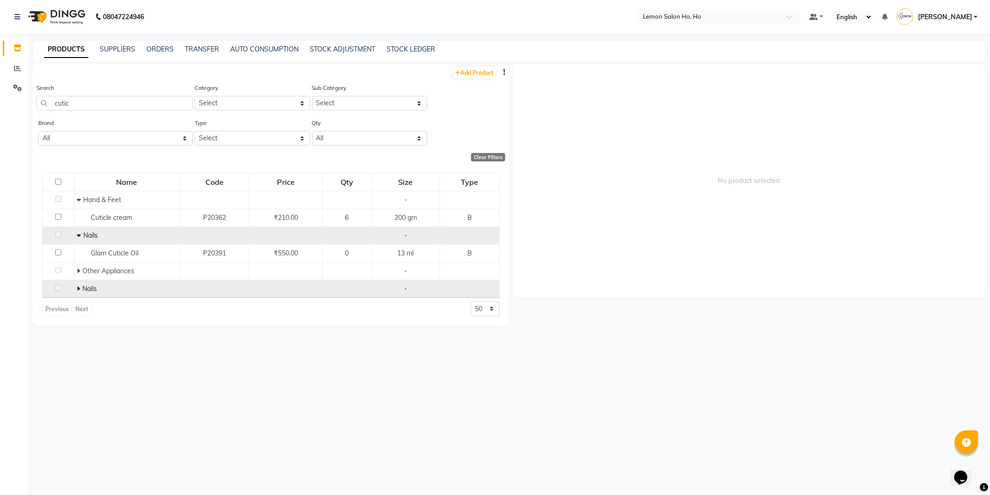
click at [78, 288] on icon at bounding box center [78, 288] width 3 height 7
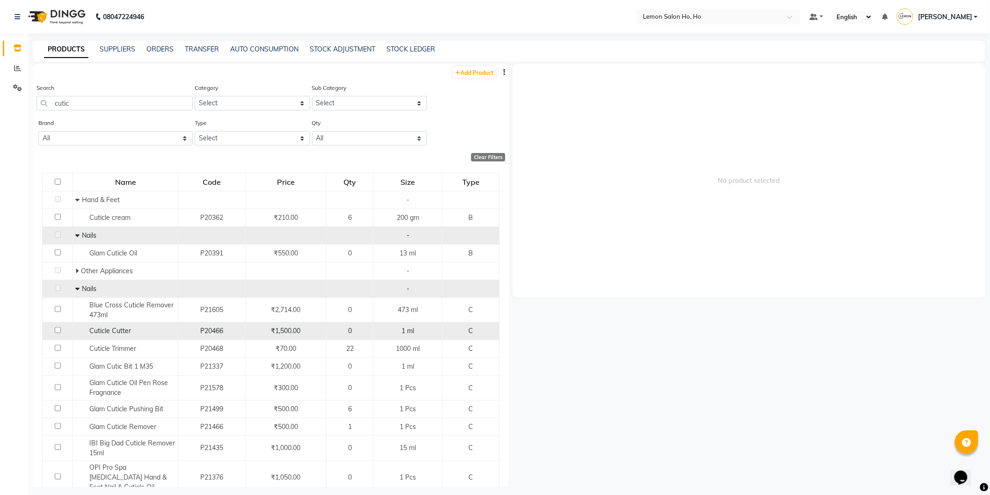
click at [96, 334] on span "Cuticle Cutter" at bounding box center [110, 330] width 42 height 8
select select
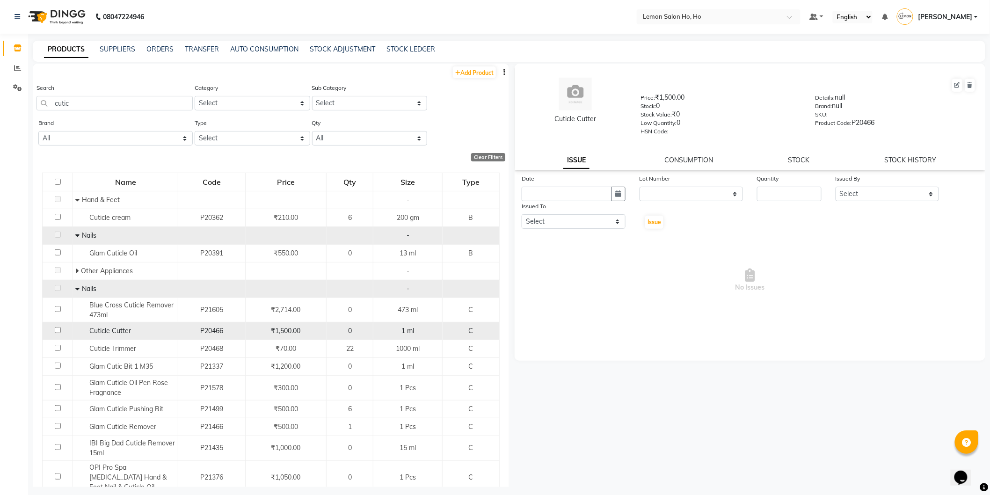
click at [57, 330] on input "checkbox" at bounding box center [58, 330] width 6 height 6
checkbox input "true"
click at [954, 85] on button at bounding box center [957, 85] width 10 height 13
select select "C"
select select "true"
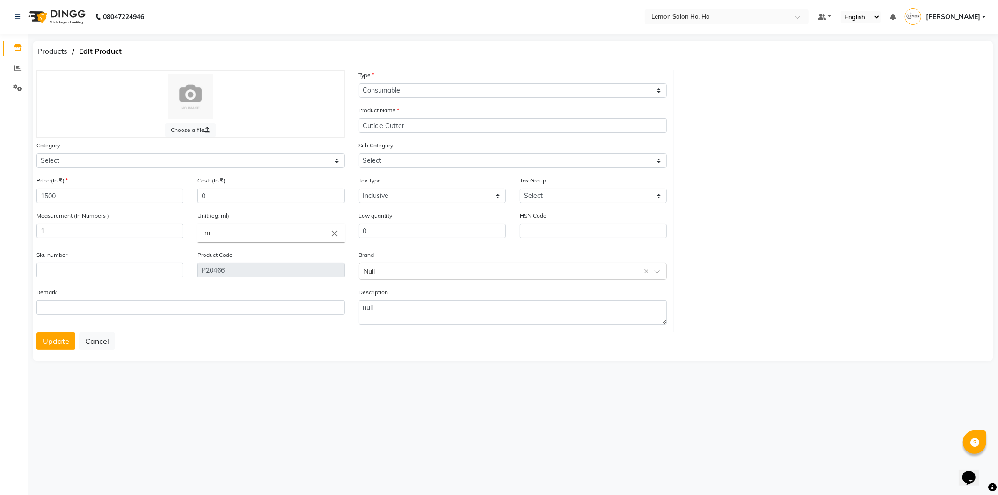
select select "213703050"
select select "2137030501"
click at [114, 161] on select "Select Hair Skin Makeup Personal Care Appliances Beard Waxing Disposable Thread…" at bounding box center [190, 160] width 308 height 14
click at [245, 198] on input "0" at bounding box center [270, 195] width 147 height 14
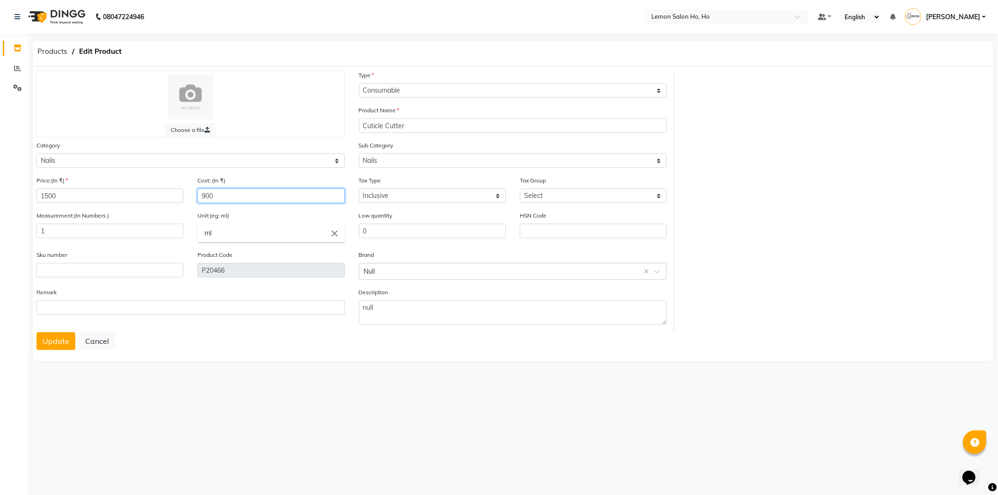
type input "900"
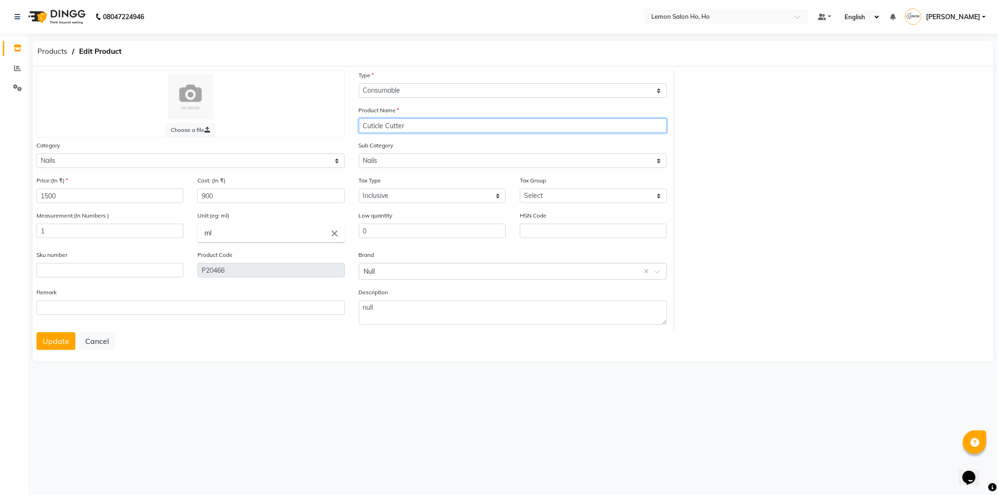
click at [414, 122] on input "Cuticle Cutter" at bounding box center [513, 125] width 308 height 14
type input "Glam Cuticle Cutter"
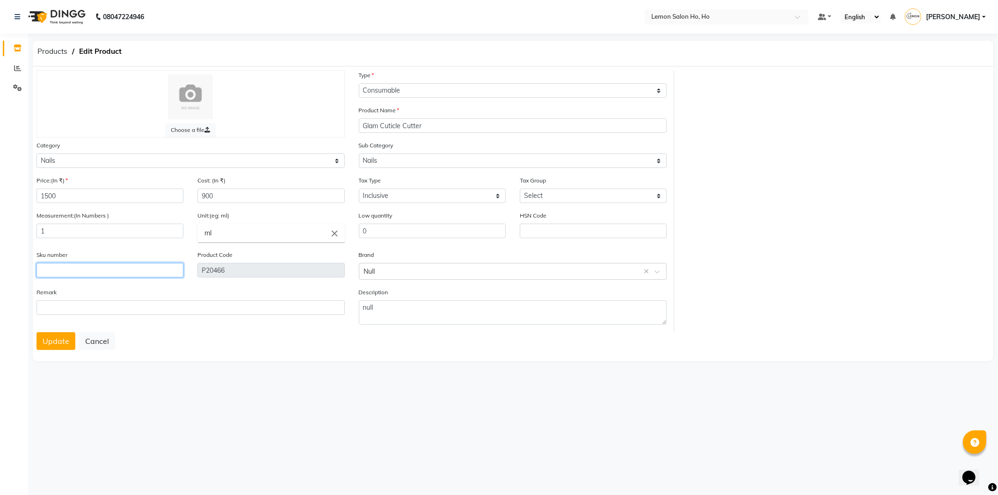
click at [140, 275] on input "text" at bounding box center [109, 270] width 147 height 14
type input "Glam"
click at [585, 276] on div "Select brand or add custom brand Glam ×" at bounding box center [513, 271] width 308 height 17
click at [104, 275] on input "text" at bounding box center [109, 270] width 147 height 14
click at [392, 261] on div "Brand Select brand or add custom brand" at bounding box center [513, 265] width 308 height 30
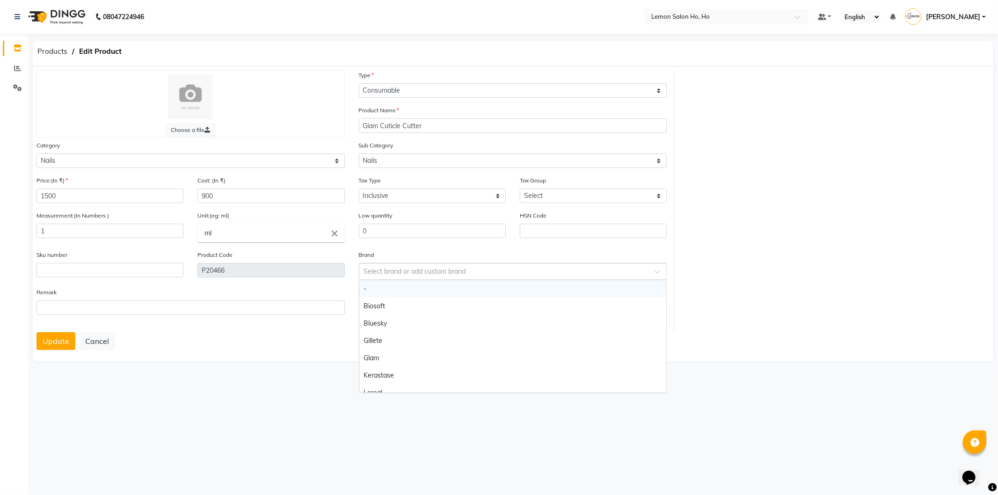
click at [392, 269] on input "text" at bounding box center [503, 271] width 279 height 10
click at [378, 354] on div "Glam" at bounding box center [512, 357] width 307 height 17
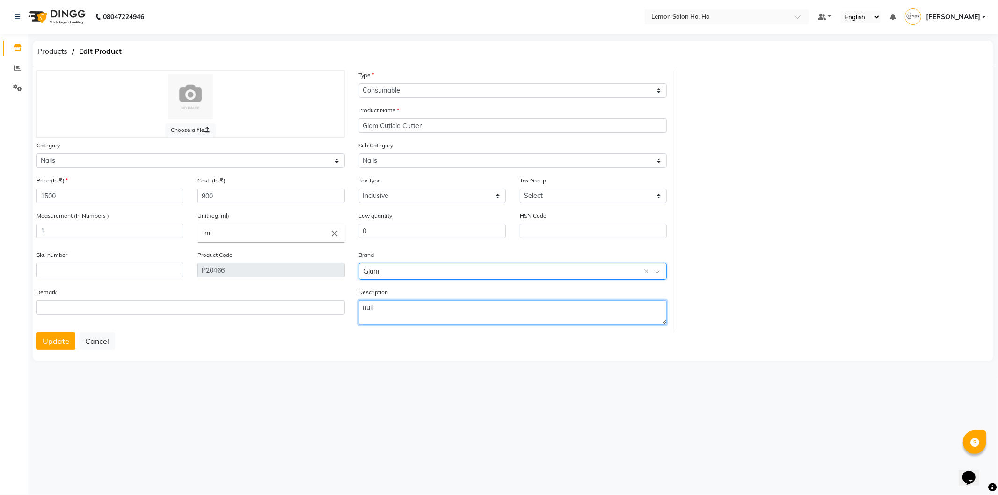
click at [375, 311] on textarea "null" at bounding box center [513, 312] width 308 height 24
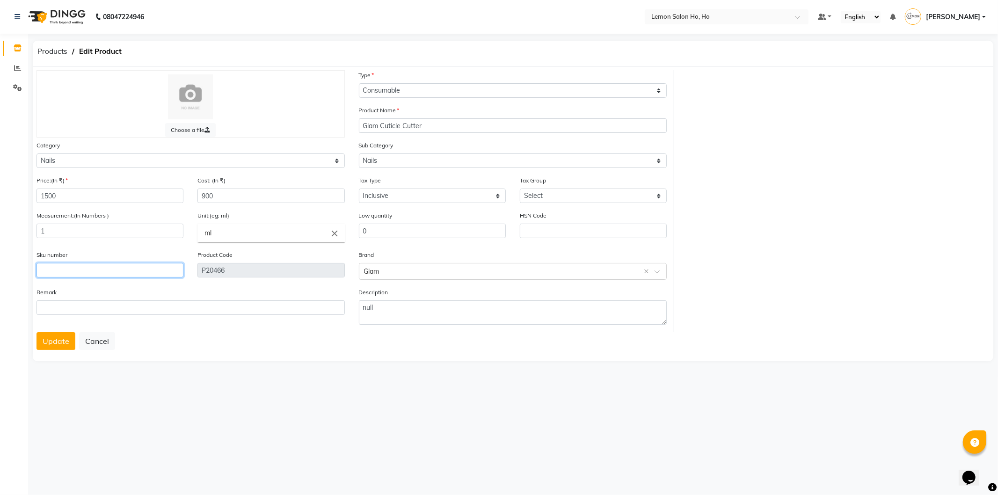
click at [105, 269] on input "text" at bounding box center [109, 270] width 147 height 14
type input "90002043"
click at [53, 343] on button "Update" at bounding box center [55, 341] width 39 height 18
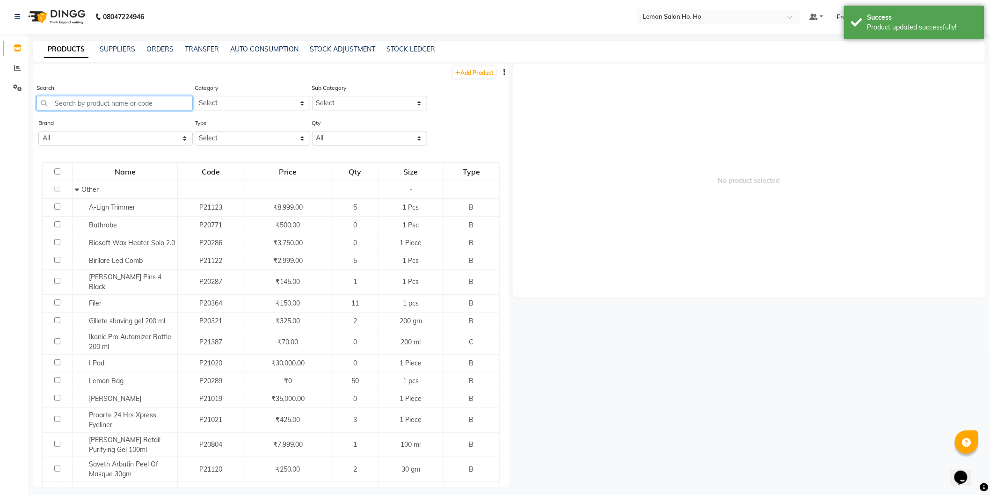
click at [113, 101] on input "text" at bounding box center [114, 103] width 156 height 14
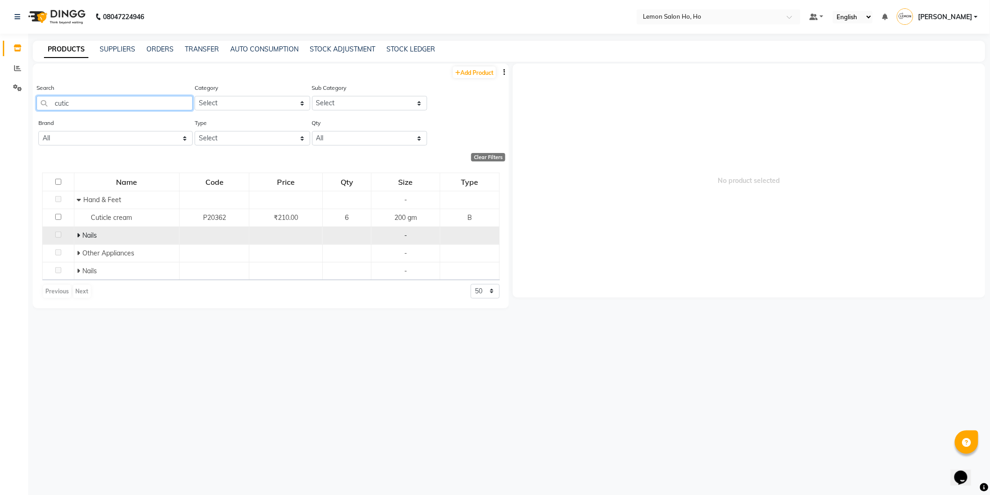
type input "cutic"
click at [77, 235] on icon at bounding box center [78, 235] width 3 height 7
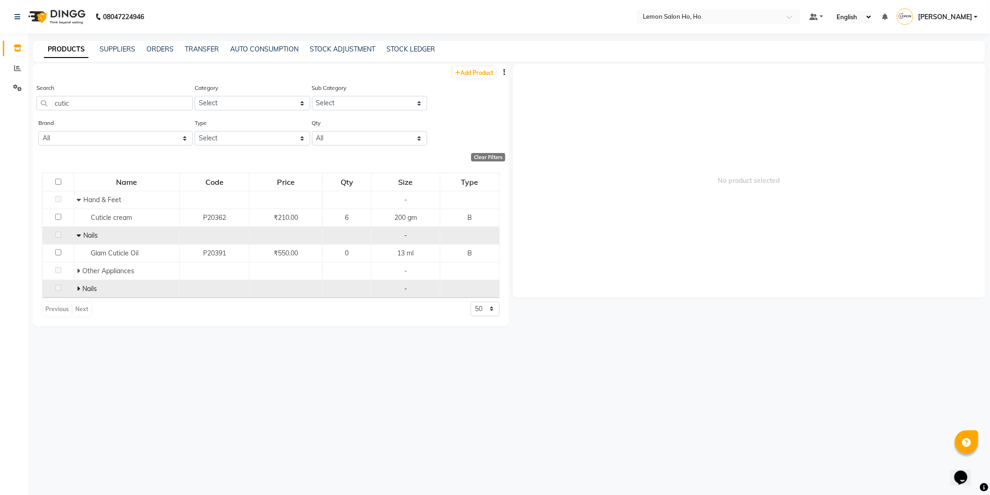
click at [77, 290] on icon at bounding box center [78, 288] width 3 height 7
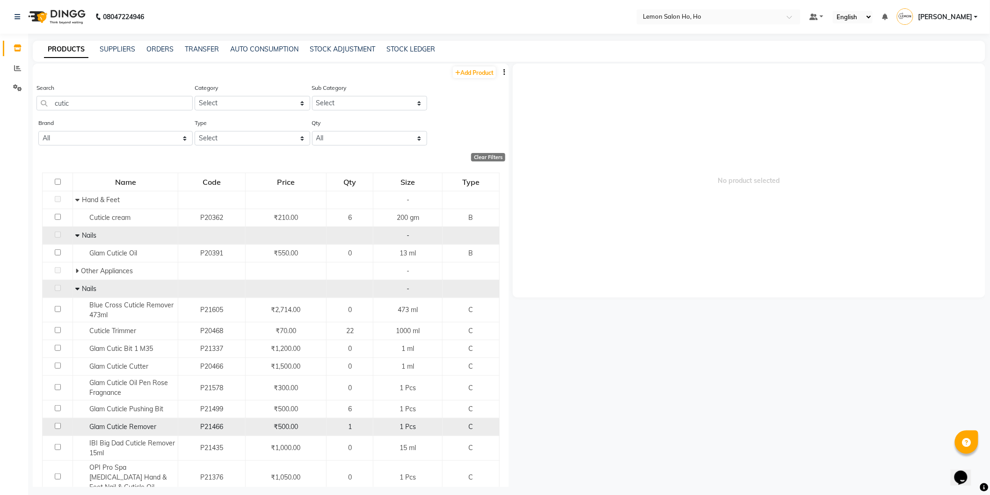
click at [133, 427] on span "Glam Cuticle Remover" at bounding box center [122, 426] width 67 height 8
select select
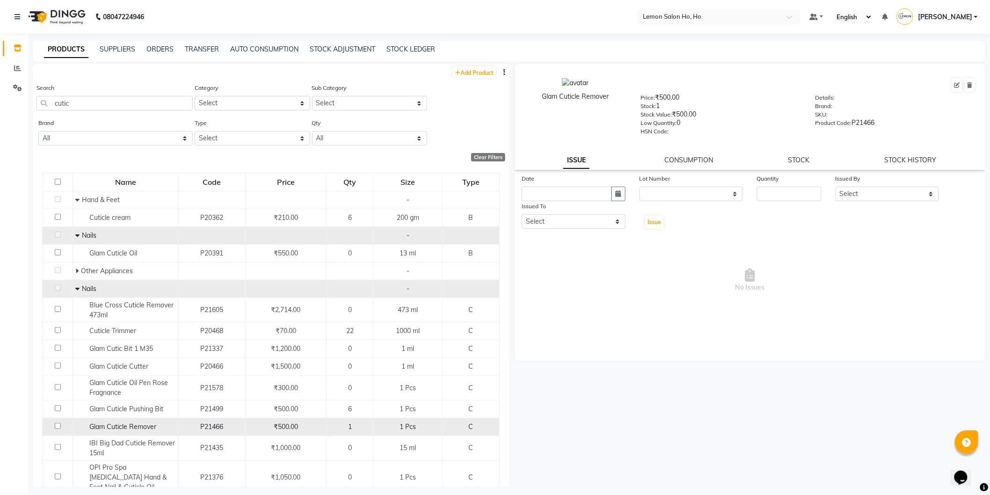
click at [55, 426] on input "checkbox" at bounding box center [58, 426] width 6 height 6
checkbox input "true"
click at [957, 89] on button at bounding box center [957, 85] width 10 height 13
select select "C"
select select "213703050"
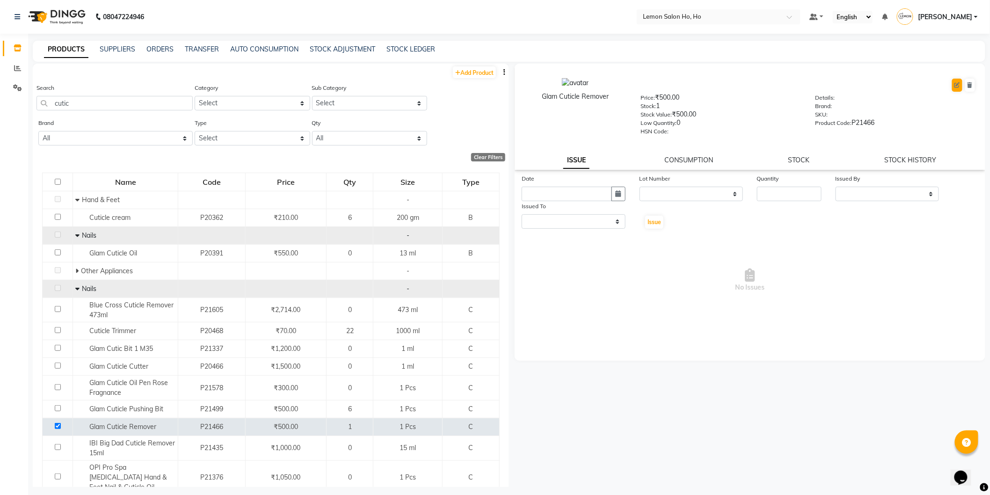
select select "true"
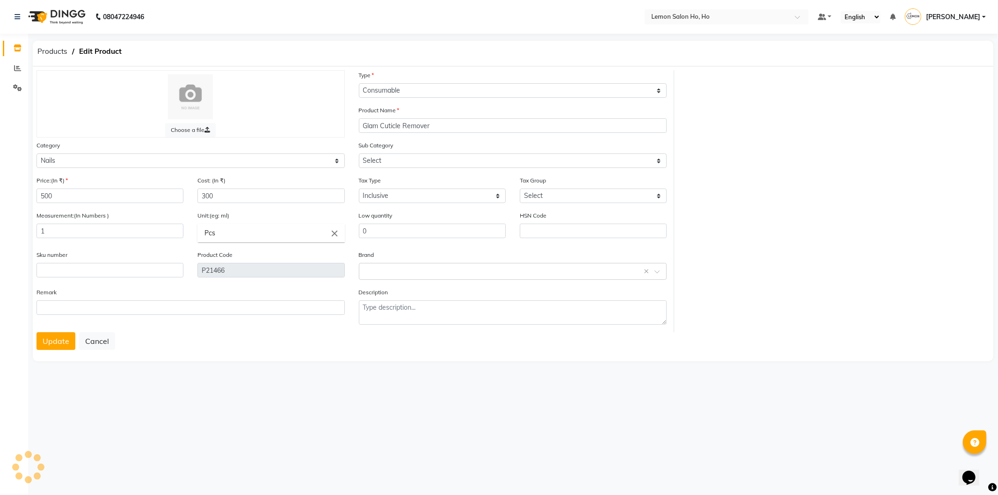
select select "2137030501"
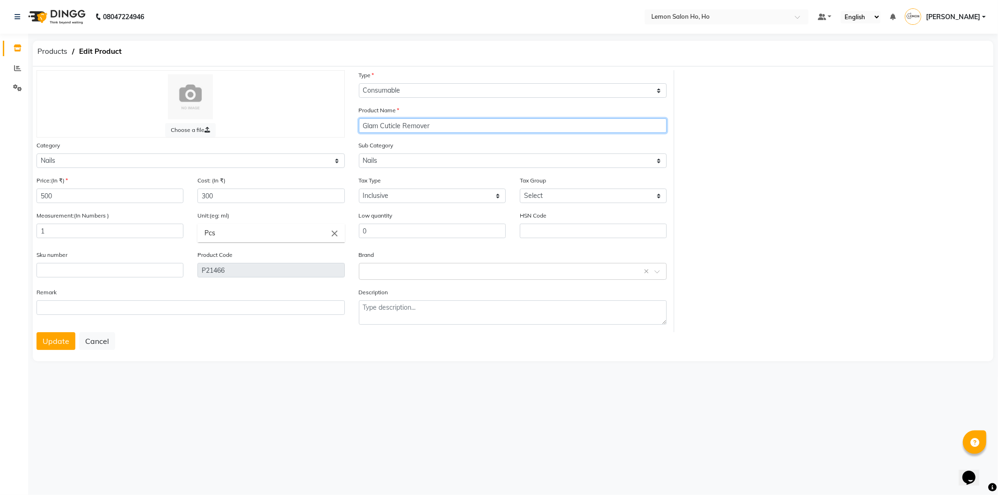
click at [442, 128] on input "Glam Cuticle Remover" at bounding box center [513, 125] width 308 height 14
type input "Glam Cuticle Remover NP7"
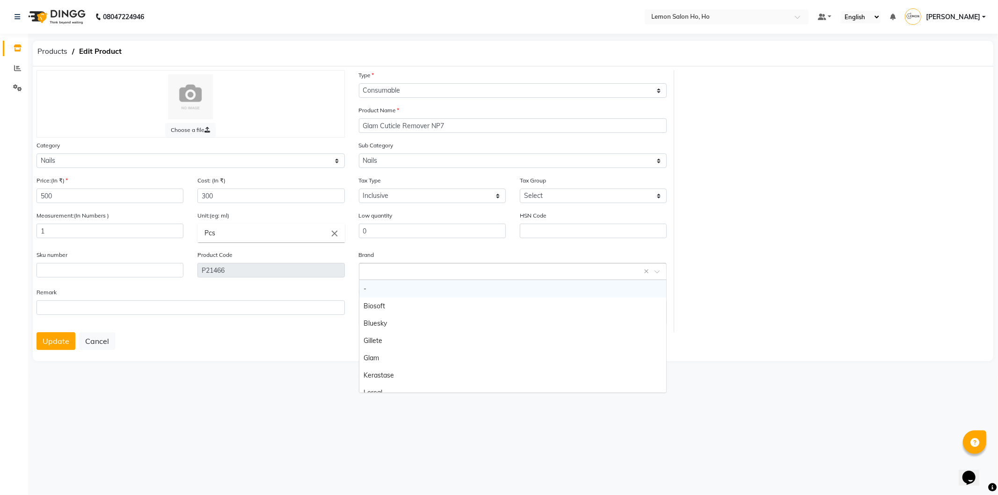
click at [395, 270] on input "text" at bounding box center [503, 271] width 279 height 10
click at [394, 356] on div "Glam" at bounding box center [512, 357] width 307 height 17
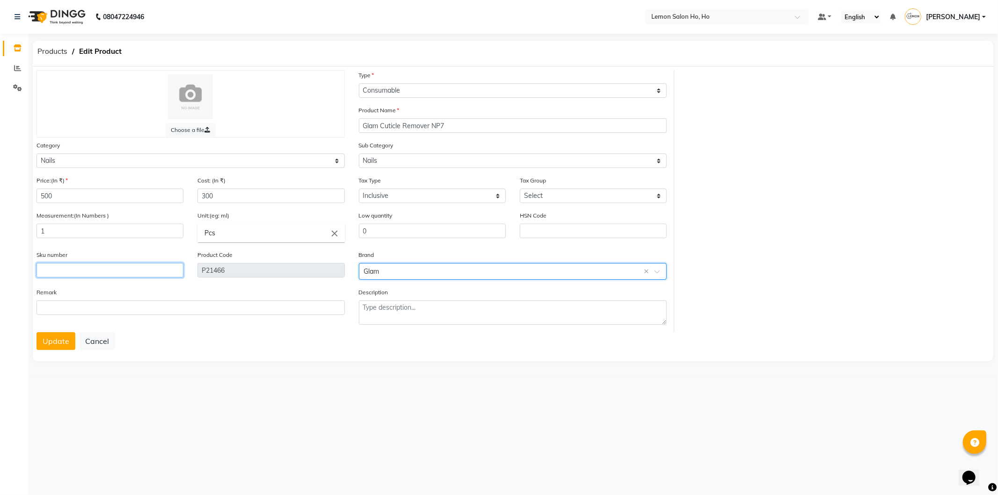
click at [70, 272] on input "text" at bounding box center [109, 270] width 147 height 14
type input "90000213"
click at [58, 338] on button "Update" at bounding box center [55, 341] width 39 height 18
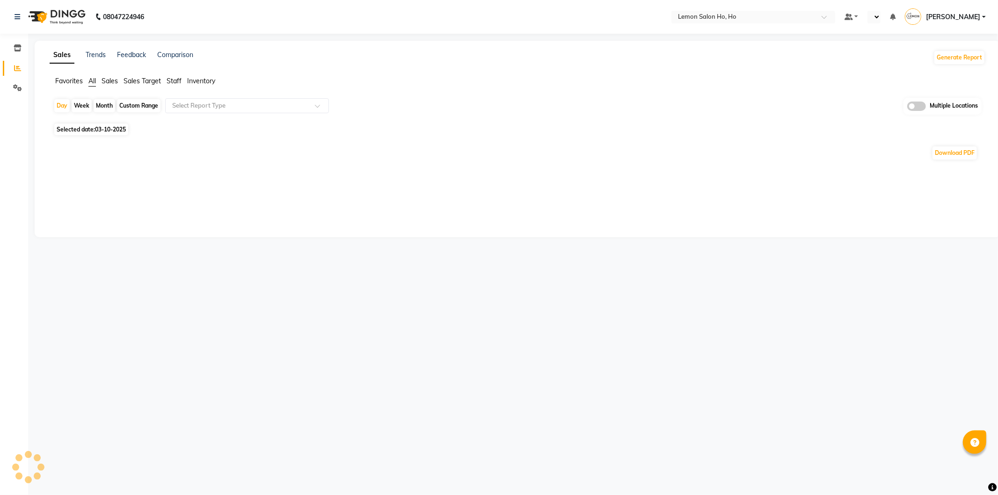
select select "en"
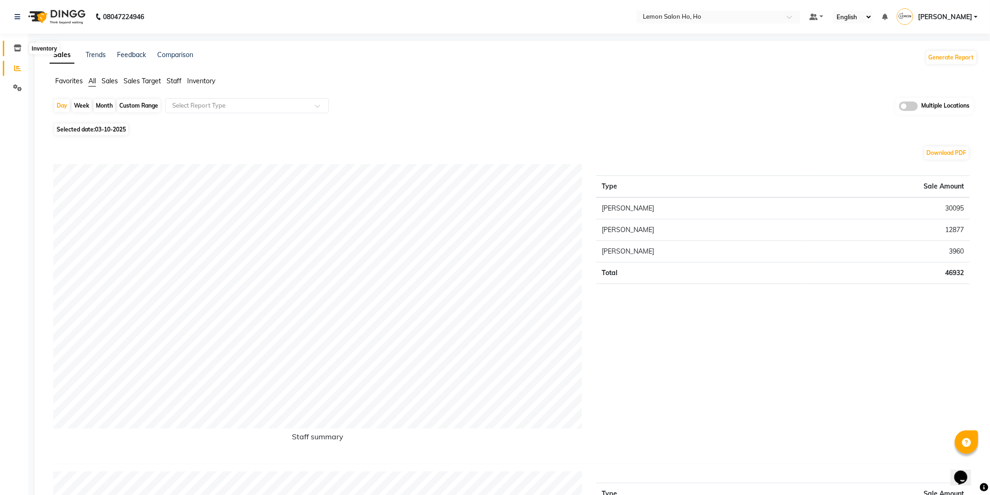
click at [20, 49] on icon at bounding box center [18, 47] width 8 height 7
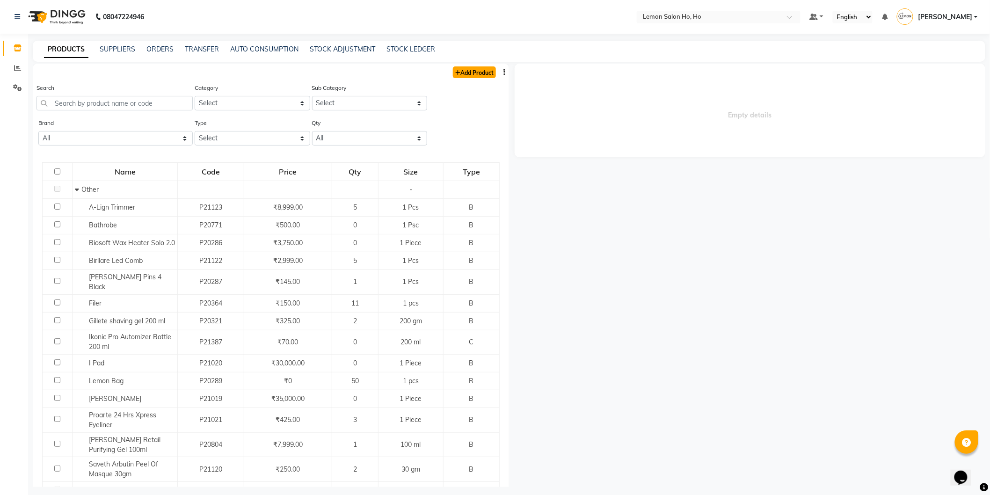
click at [475, 72] on link "Add Product" at bounding box center [474, 72] width 43 height 12
select select "true"
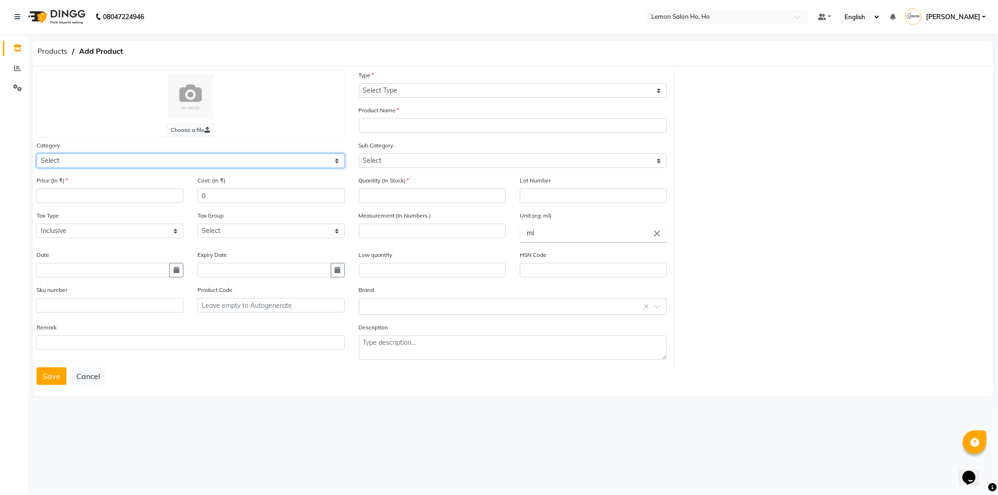
click at [156, 167] on select "Select Hair Skin Makeup Personal Care Appliances Beard Waxing Disposable Thread…" at bounding box center [190, 160] width 308 height 14
select select "213703050"
click at [36, 153] on select "Select Hair Skin Makeup Personal Care Appliances Beard Waxing Disposable Thread…" at bounding box center [190, 160] width 308 height 14
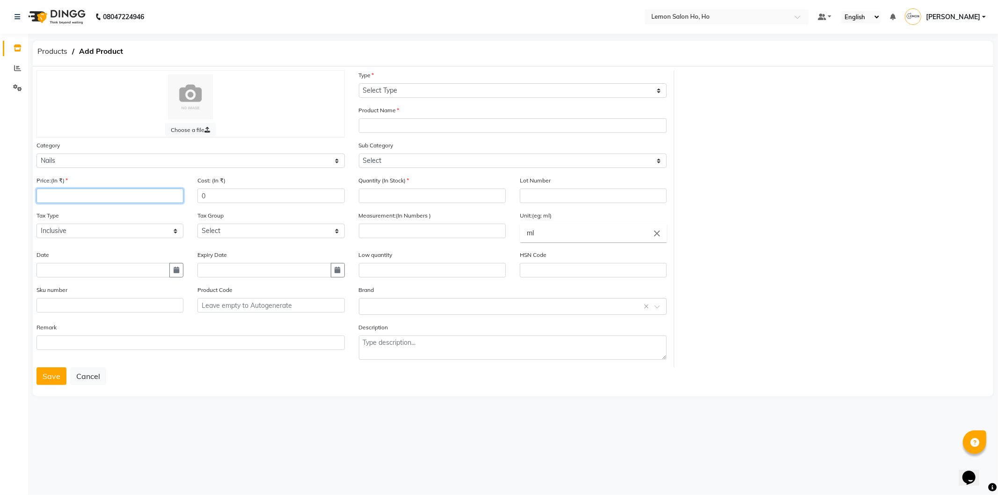
click at [130, 200] on input "number" at bounding box center [109, 195] width 147 height 14
type input "1500"
type input "900"
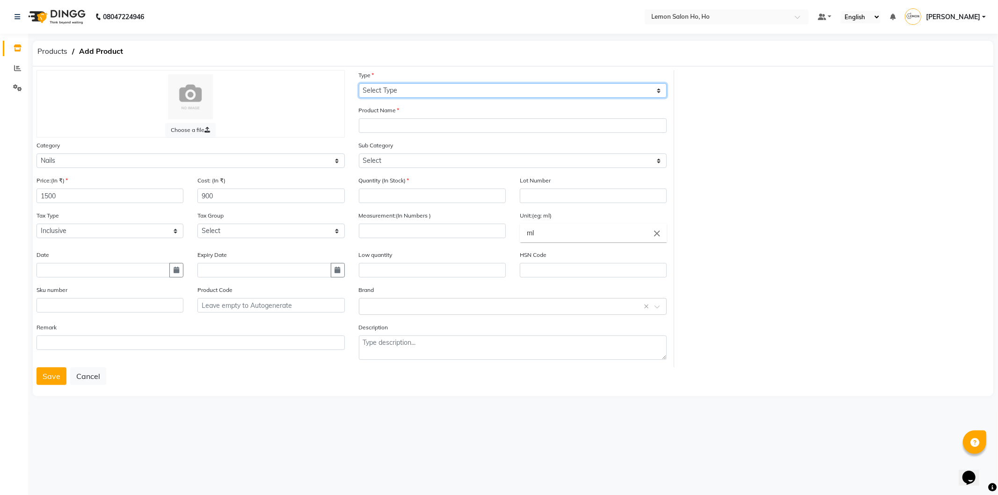
click at [409, 92] on select "Select Type Both Retail Consumable" at bounding box center [513, 90] width 308 height 14
select select "C"
click at [359, 83] on select "Select Type Both Retail Consumable" at bounding box center [513, 90] width 308 height 14
click at [409, 117] on div "Product Name" at bounding box center [513, 119] width 308 height 28
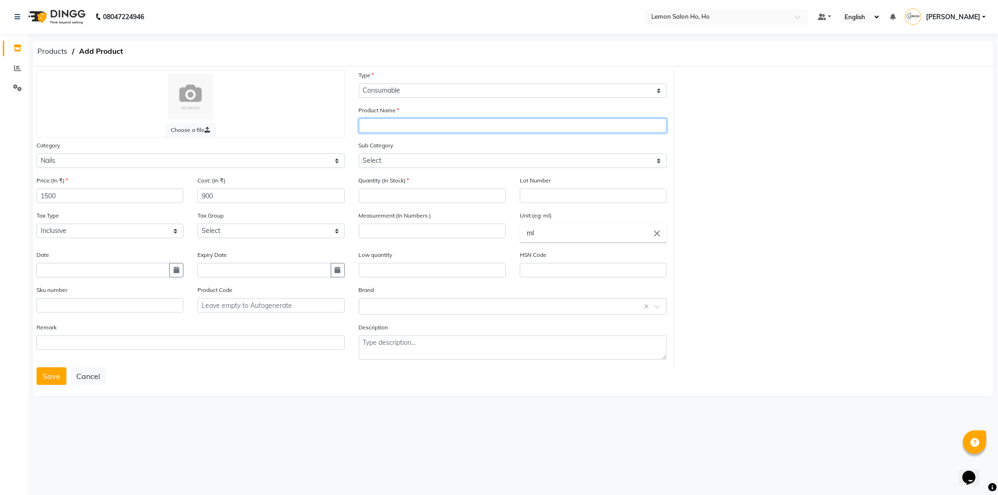
click at [409, 124] on input "text" at bounding box center [513, 125] width 308 height 14
type input "g"
type input "Glam Stamping Kit"
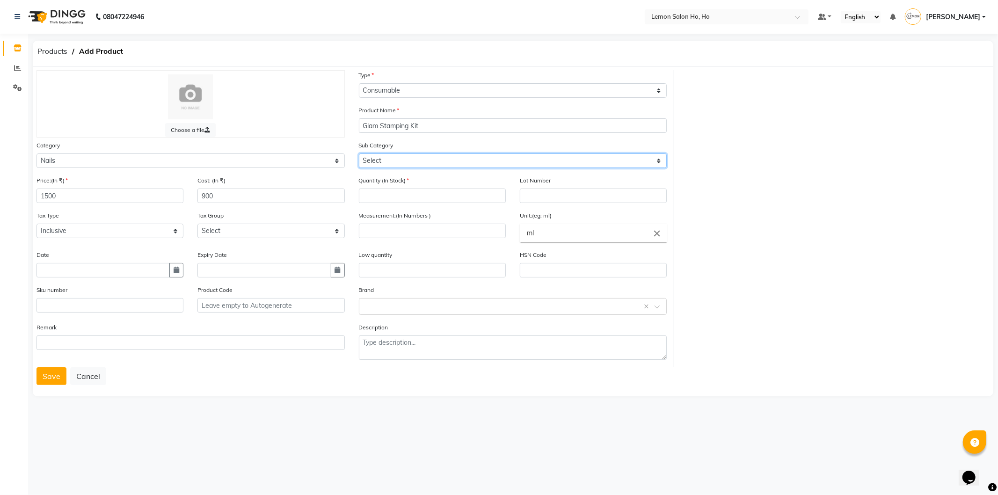
click at [408, 159] on select "Select Nails" at bounding box center [513, 160] width 308 height 14
select select "2137030501"
click at [359, 153] on select "Select Nails" at bounding box center [513, 160] width 308 height 14
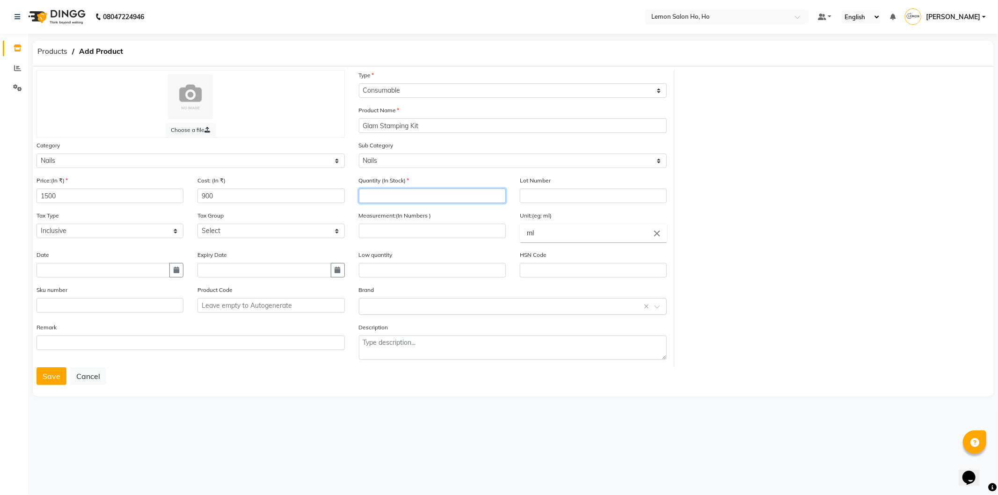
click at [408, 195] on input "number" at bounding box center [432, 195] width 147 height 14
type input "0"
click at [412, 226] on input "number" at bounding box center [432, 231] width 147 height 14
type input "1"
type input "Kit"
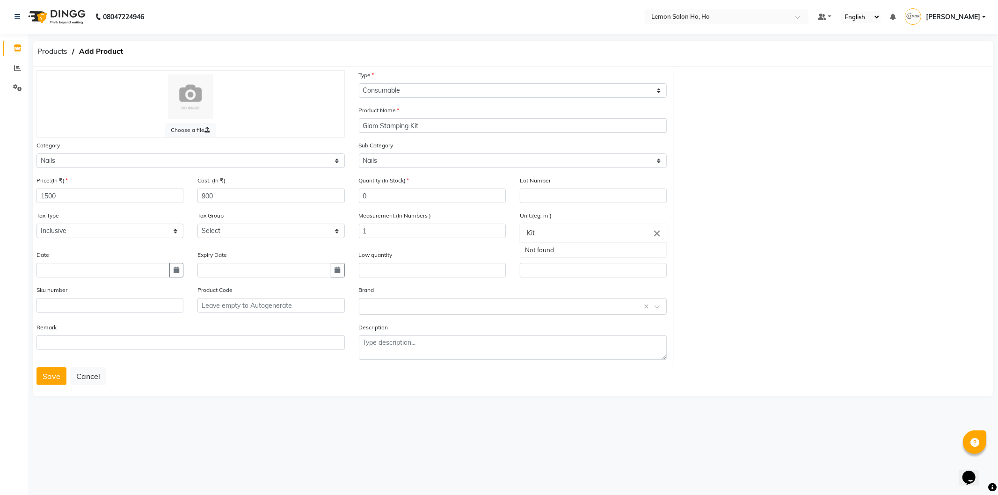
click at [401, 305] on div at bounding box center [499, 247] width 998 height 495
click at [401, 307] on input "text" at bounding box center [503, 306] width 279 height 10
type input "Glam"
click at [105, 276] on input "text" at bounding box center [102, 270] width 133 height 14
select select "10"
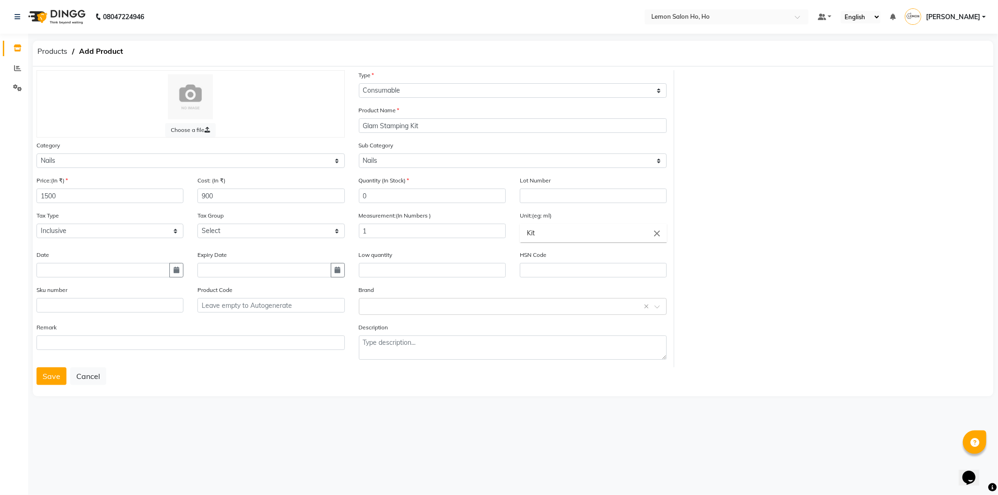
select select "2025"
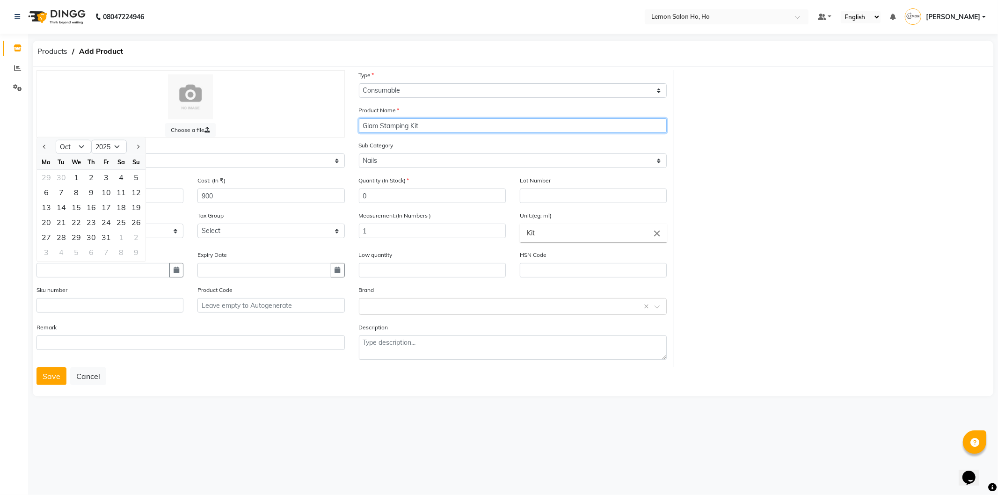
click at [459, 130] on input "Glam Stamping Kit" at bounding box center [513, 125] width 308 height 14
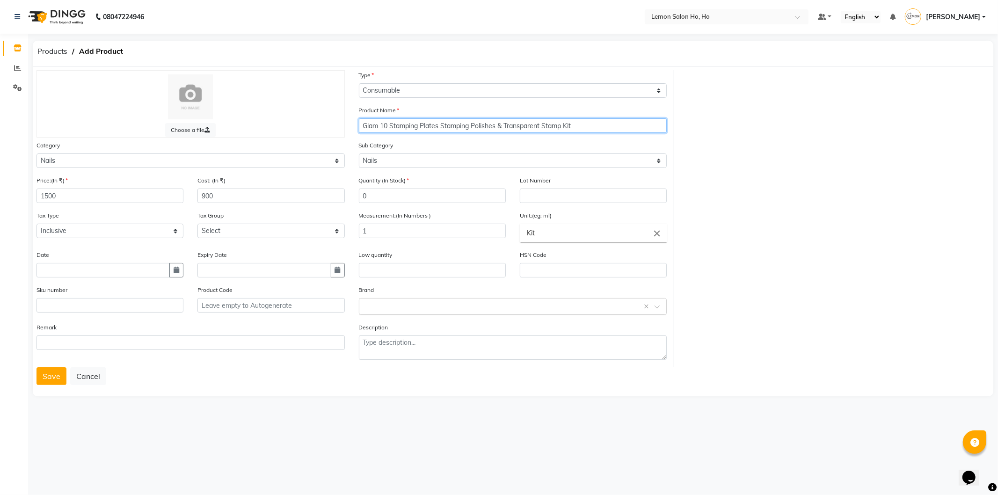
type input "Glam 10 Stamping Plates Stamping Polishes & Transparent Stamp Kit"
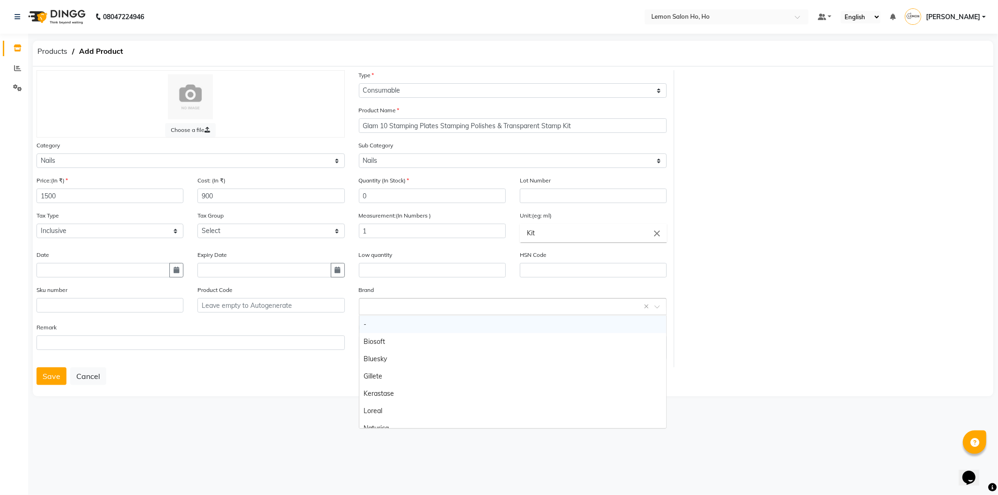
click at [393, 310] on input "text" at bounding box center [503, 306] width 279 height 10
type input "glam"
click at [461, 366] on div "Description" at bounding box center [513, 344] width 322 height 45
click at [660, 304] on div at bounding box center [512, 306] width 307 height 10
click at [83, 272] on input "text" at bounding box center [102, 270] width 133 height 14
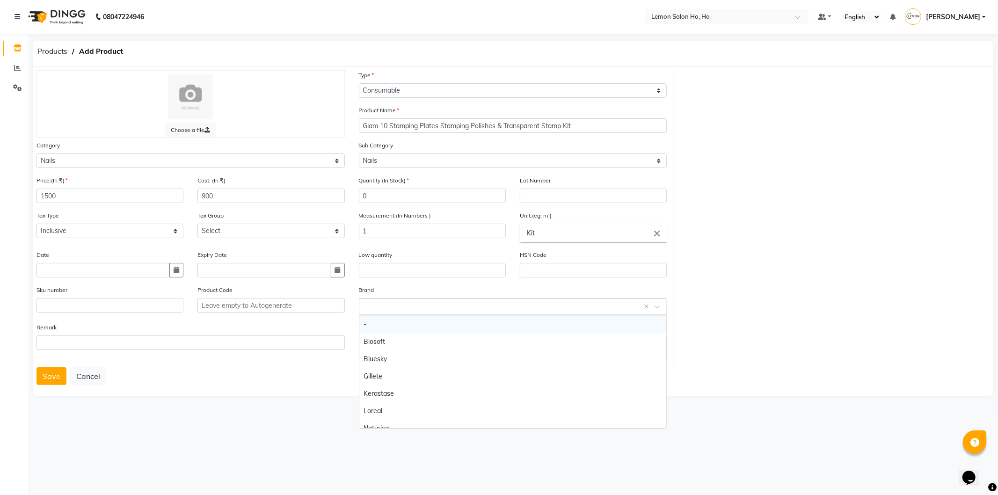
select select "10"
select select "2025"
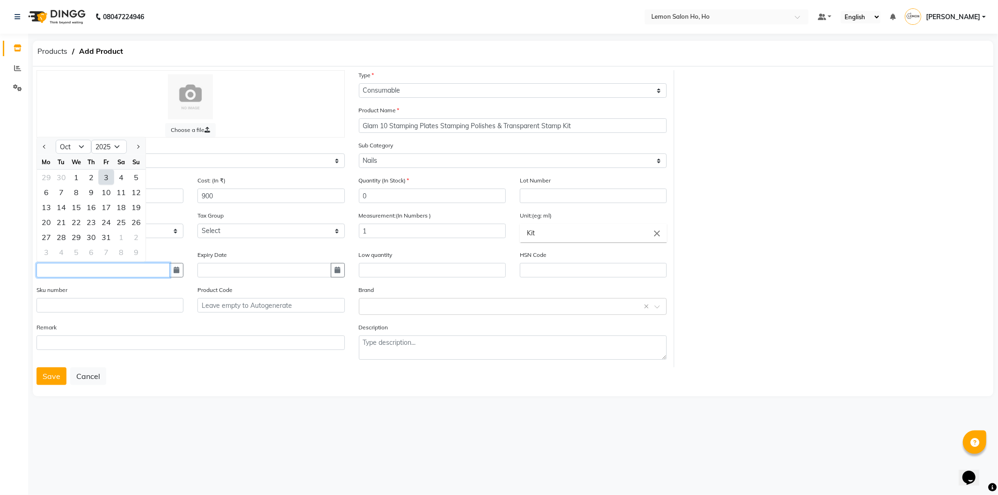
click at [83, 272] on input "text" at bounding box center [102, 270] width 133 height 14
click at [101, 304] on input "text" at bounding box center [109, 305] width 147 height 14
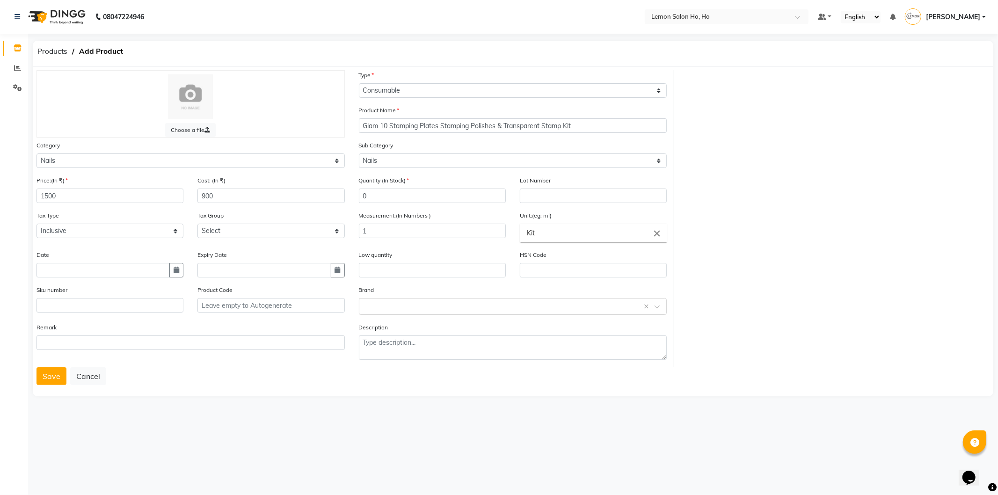
click at [73, 314] on div "Sku number" at bounding box center [109, 302] width 161 height 35
click at [78, 311] on input "text" at bounding box center [109, 305] width 147 height 14
type input "90002139"
click at [48, 382] on button "Save" at bounding box center [51, 376] width 30 height 18
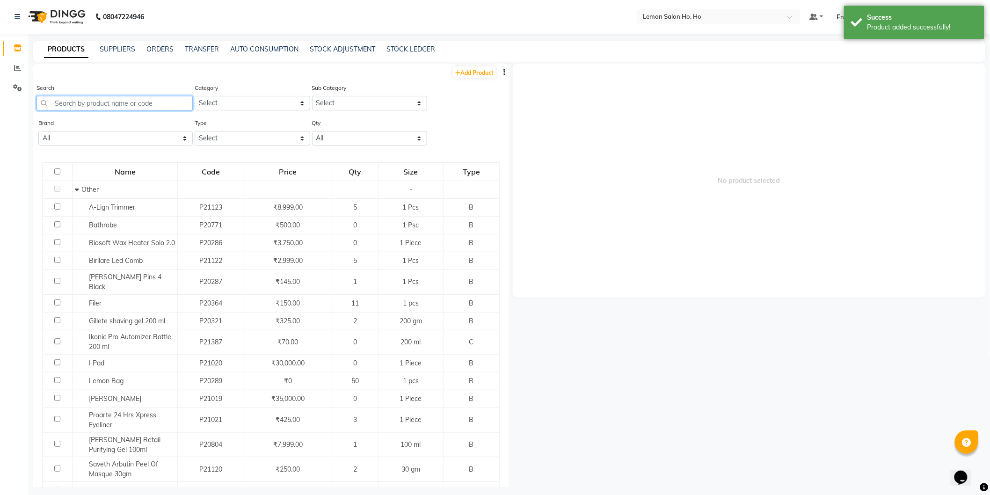
click at [109, 107] on input "text" at bounding box center [114, 103] width 156 height 14
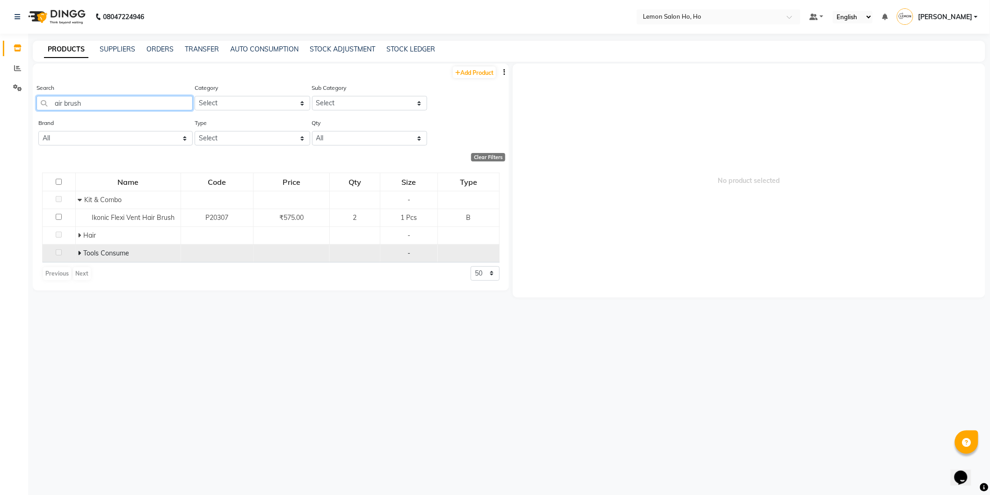
type input "air brush"
click at [80, 252] on icon at bounding box center [79, 253] width 3 height 7
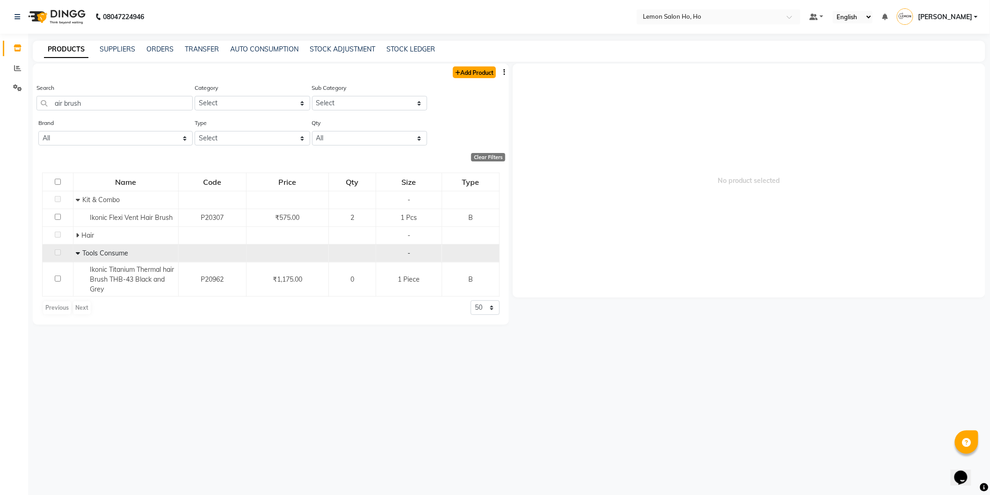
click at [485, 72] on link "Add Product" at bounding box center [474, 72] width 43 height 12
select select "true"
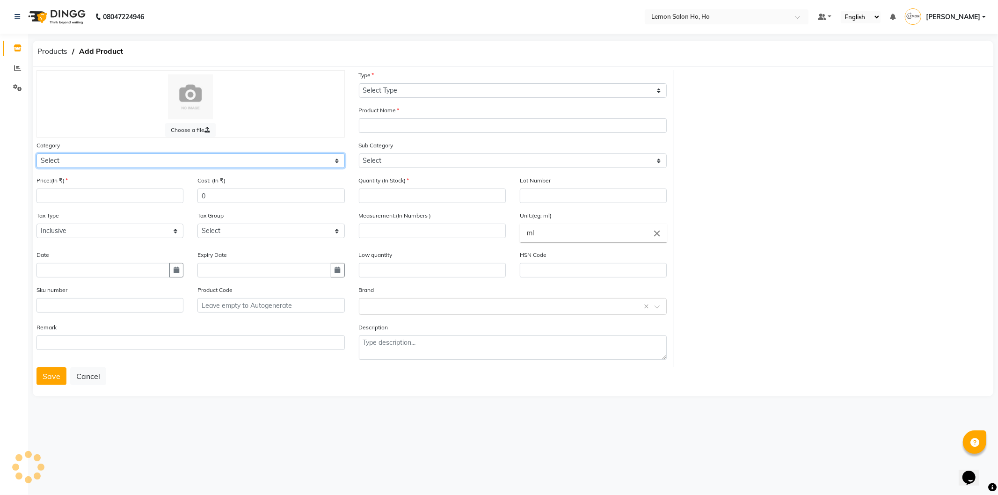
click at [99, 160] on select "Select Hair Skin Makeup Personal Care Appliances Beard Waxing Disposable Thread…" at bounding box center [190, 160] width 308 height 14
select select "213703050"
click at [36, 153] on select "Select Hair Skin Makeup Personal Care Appliances Beard Waxing Disposable Thread…" at bounding box center [190, 160] width 308 height 14
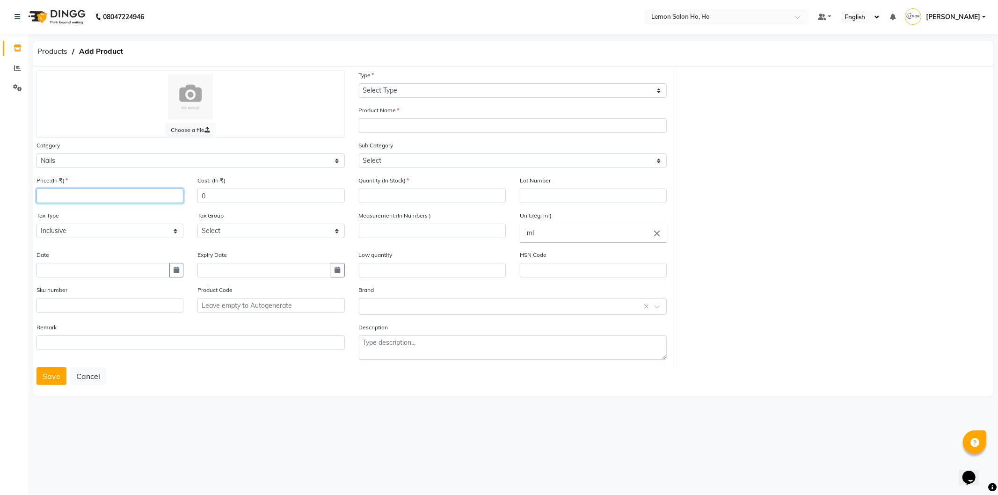
click at [103, 200] on input "number" at bounding box center [109, 195] width 147 height 14
type input "8000"
type input "4800"
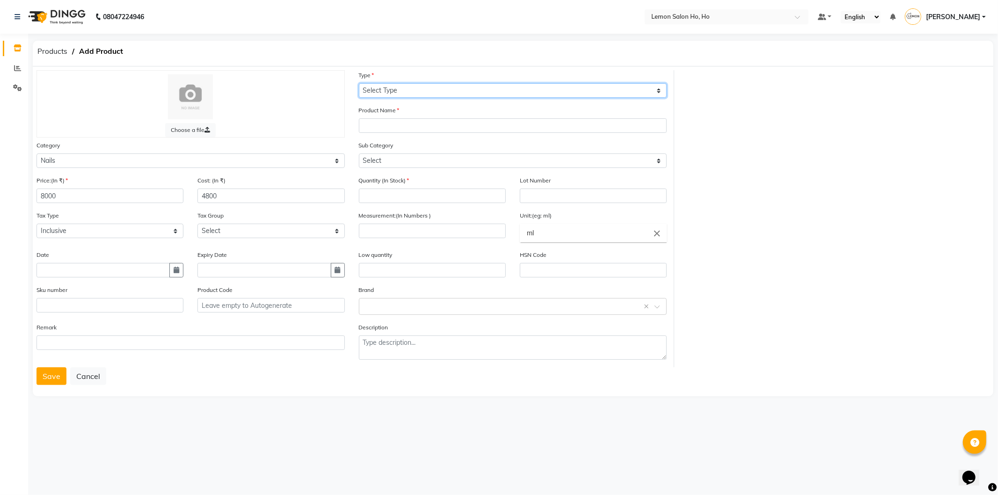
click at [429, 87] on select "Select Type Both Retail Consumable" at bounding box center [513, 90] width 308 height 14
select select "C"
click at [359, 83] on select "Select Type Both Retail Consumable" at bounding box center [513, 90] width 308 height 14
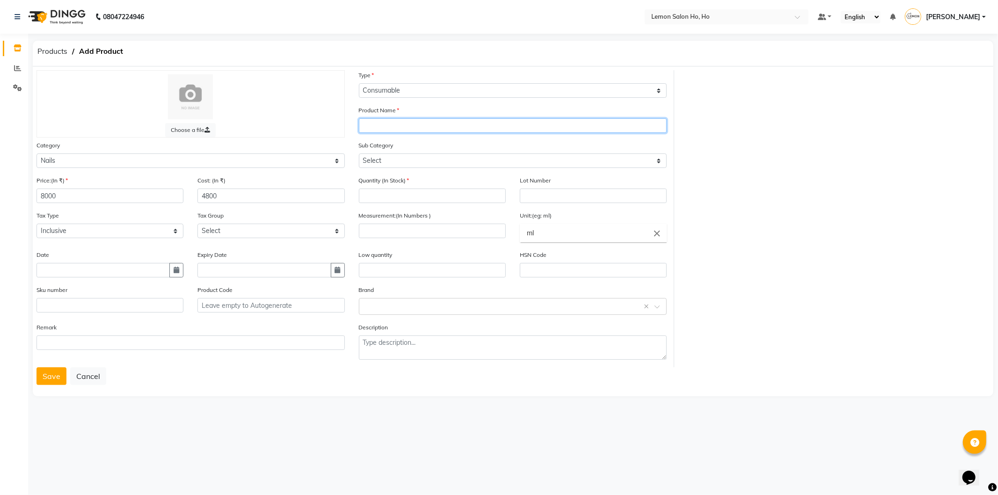
click at [429, 128] on input "text" at bounding box center [513, 125] width 308 height 14
type input "Glam Air Brush Machine"
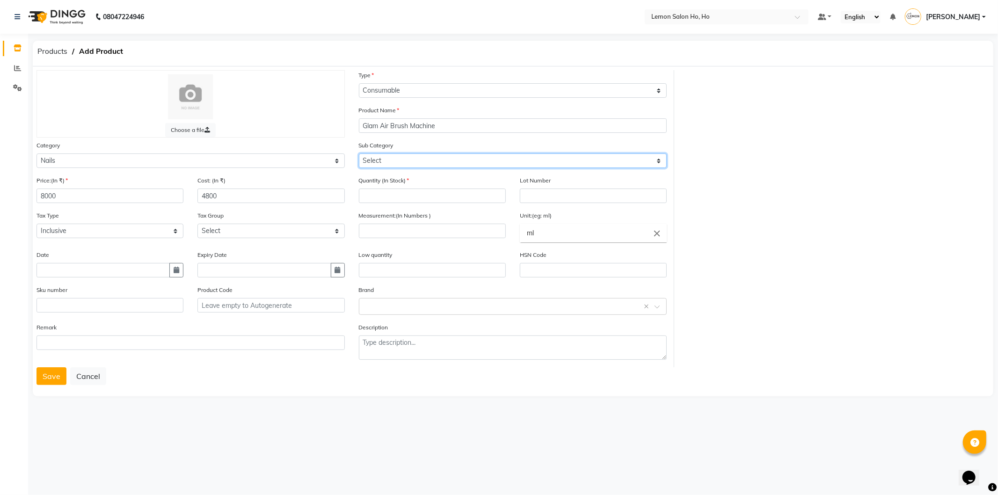
click at [431, 159] on select "Select Nails" at bounding box center [513, 160] width 308 height 14
select select "2137030501"
click at [359, 153] on select "Select Nails" at bounding box center [513, 160] width 308 height 14
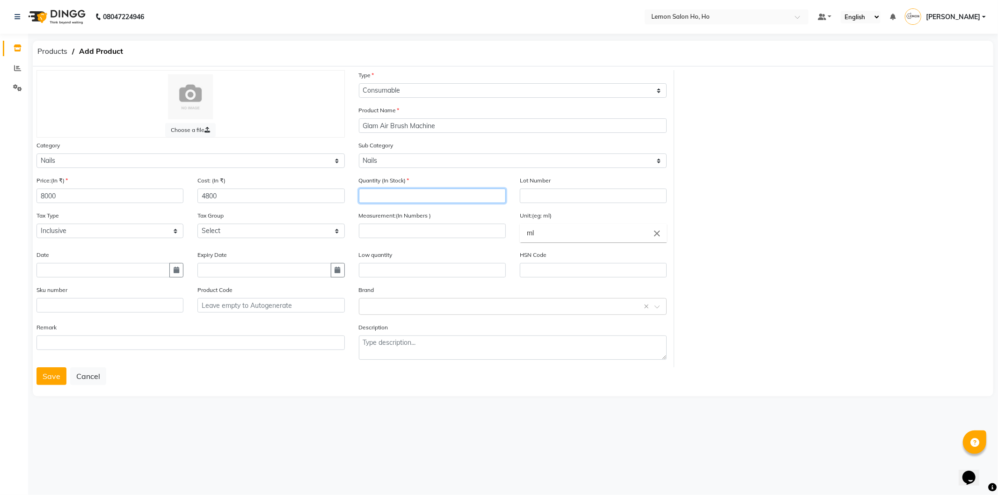
click at [410, 188] on input "number" at bounding box center [432, 195] width 147 height 14
type input "1"
type input "0"
click at [407, 237] on input "number" at bounding box center [432, 231] width 147 height 14
type input "1"
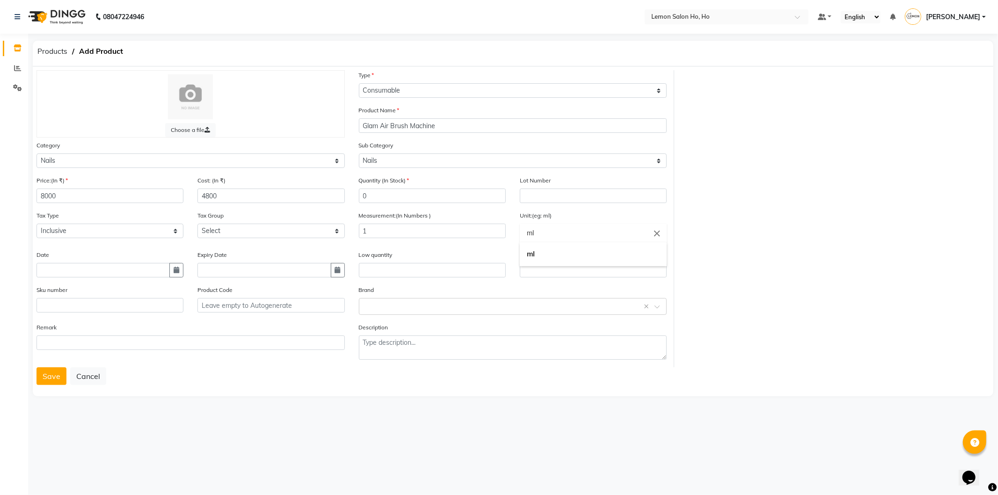
drag, startPoint x: 526, startPoint y: 232, endPoint x: 508, endPoint y: 232, distance: 17.8
click at [520, 232] on ng-autocomplete "ml close ml" at bounding box center [593, 233] width 147 height 19
type input "Pcs"
click at [113, 305] on div at bounding box center [499, 247] width 998 height 495
click at [113, 306] on input "text" at bounding box center [109, 305] width 147 height 14
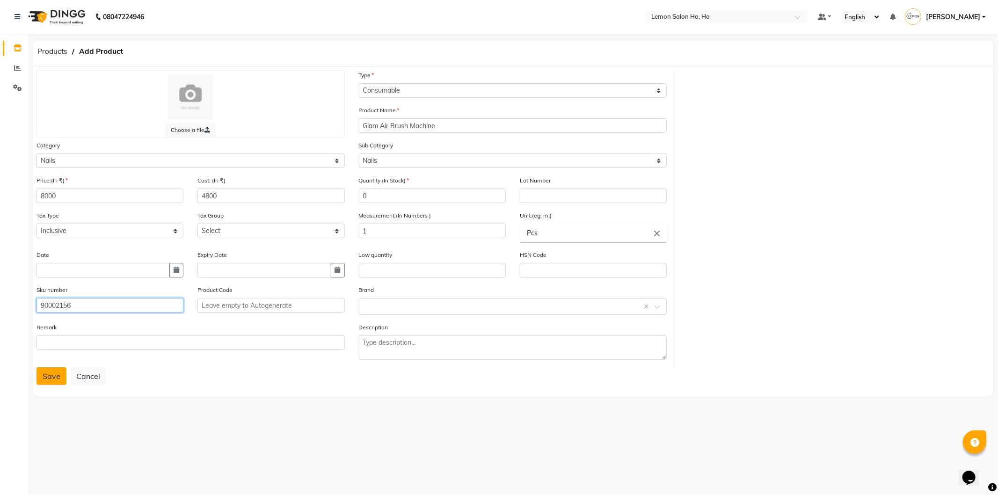
type input "90002156"
click at [55, 377] on button "Save" at bounding box center [51, 376] width 30 height 18
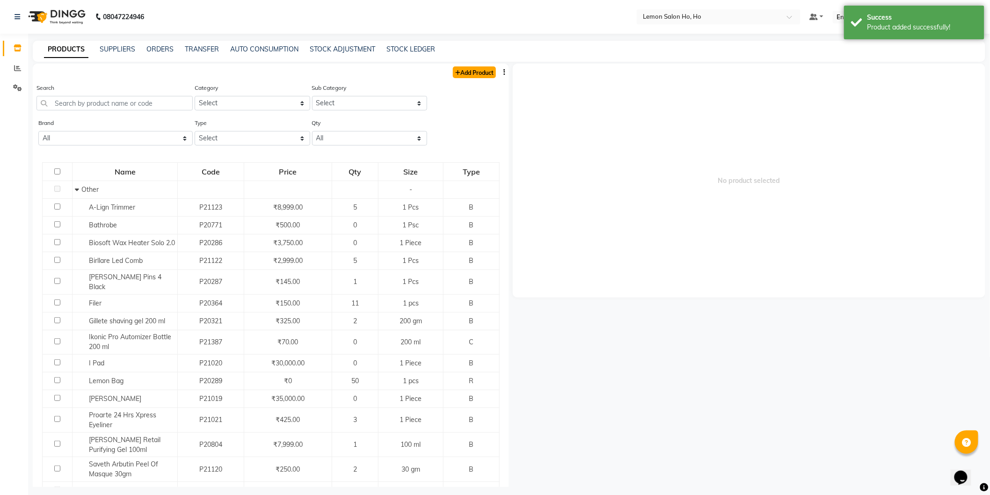
click at [474, 72] on link "Add Product" at bounding box center [474, 72] width 43 height 12
select select "true"
